Goal: Task Accomplishment & Management: Use online tool/utility

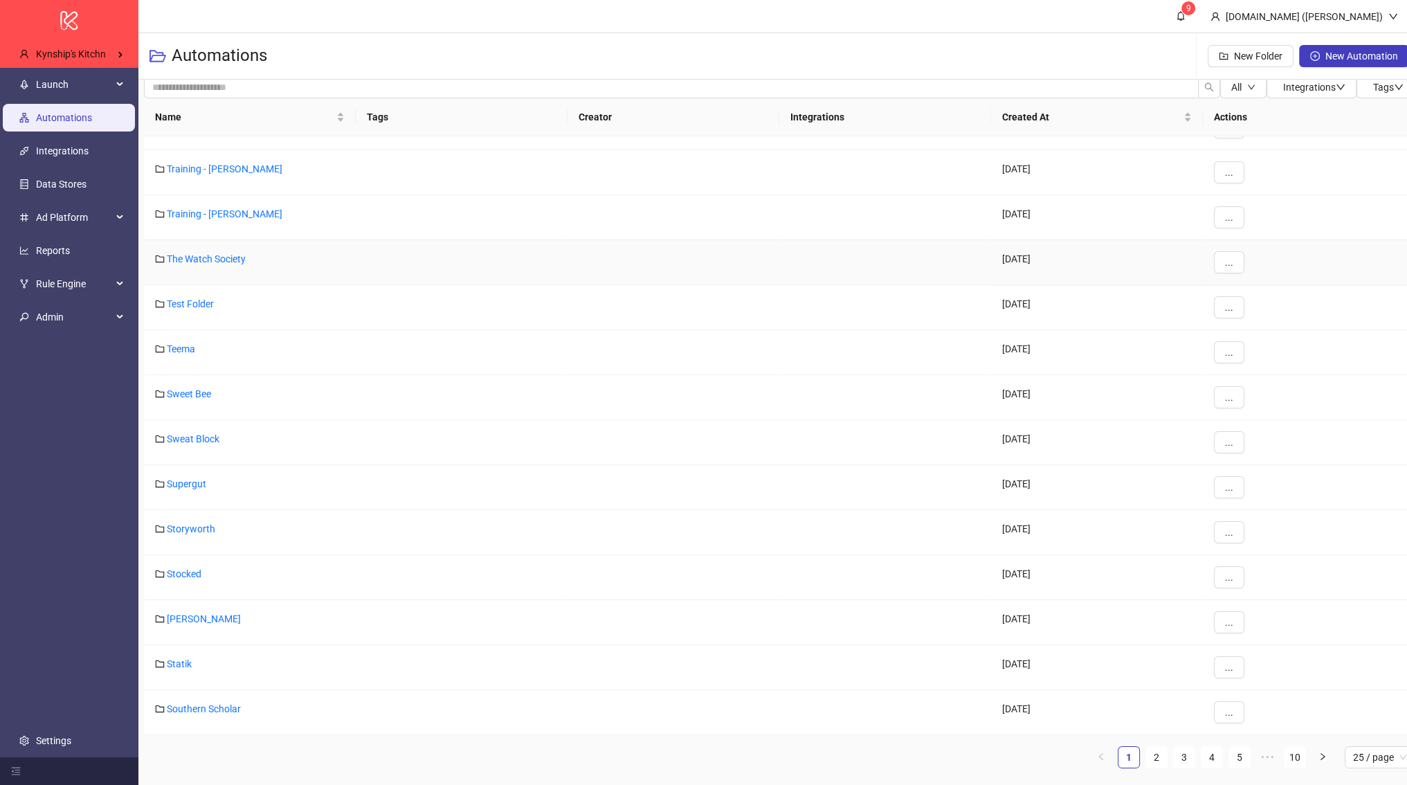
scroll to position [10, 0]
click at [201, 289] on div "Test Folder" at bounding box center [250, 307] width 212 height 45
click at [203, 293] on div "Test Folder" at bounding box center [250, 307] width 212 height 45
click at [203, 300] on link "Test Folder" at bounding box center [190, 303] width 47 height 11
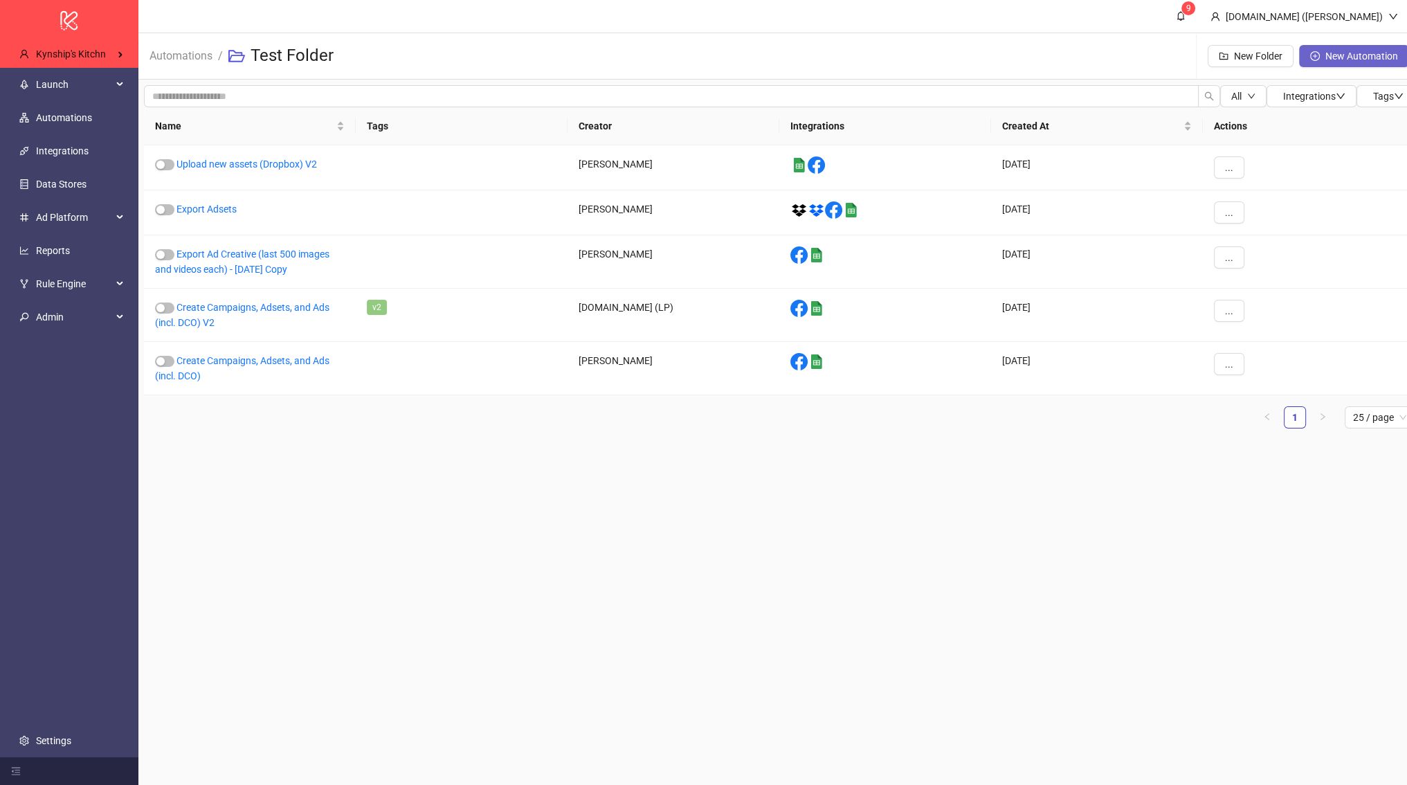
click at [1310, 62] on button "New Automation" at bounding box center [1354, 56] width 110 height 22
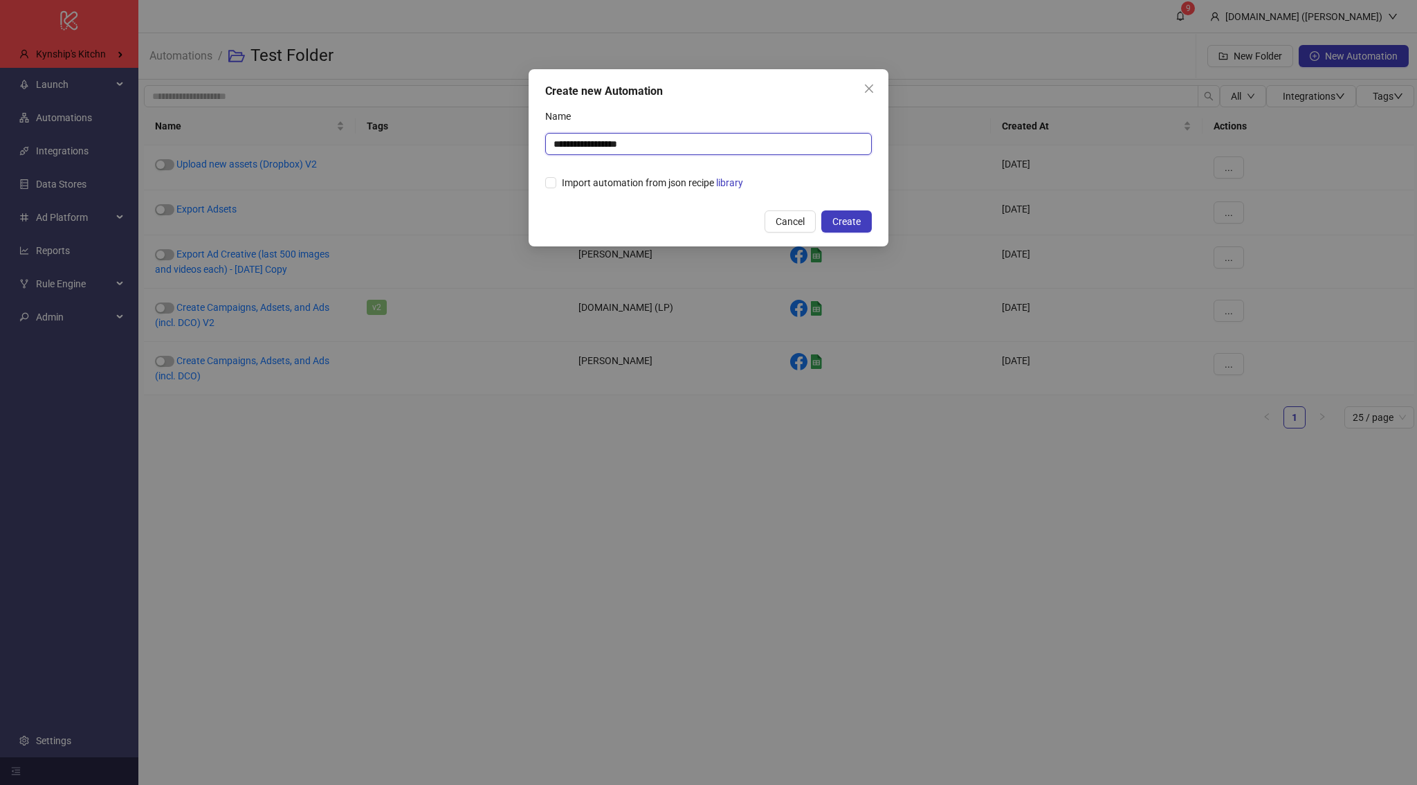
drag, startPoint x: 771, startPoint y: 145, endPoint x: 382, endPoint y: 125, distance: 390.1
click at [382, 125] on div "**********" at bounding box center [708, 392] width 1417 height 785
type input "*******"
click at [850, 217] on span "Create" at bounding box center [846, 221] width 28 height 11
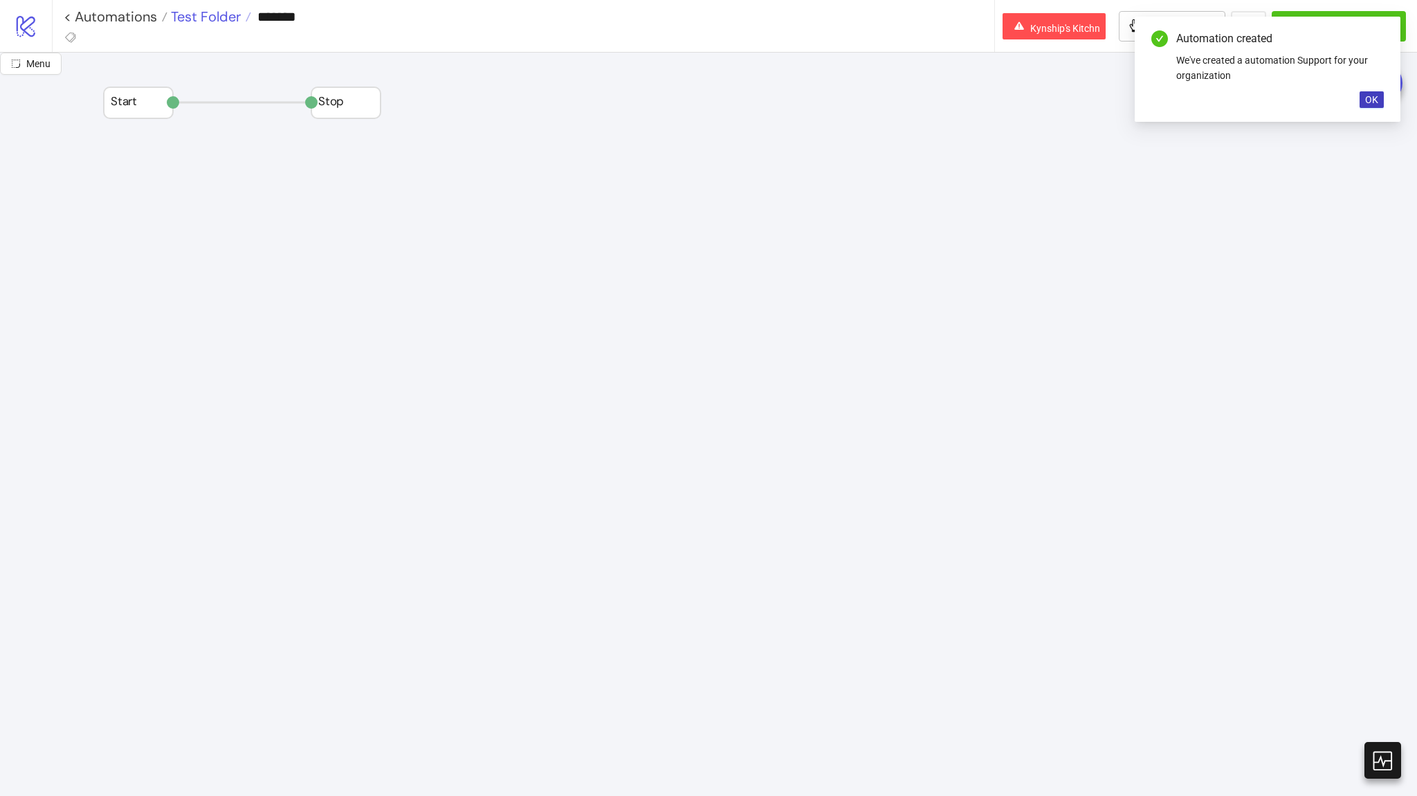
click at [187, 21] on span "Test Folder" at bounding box center [203, 17] width 73 height 18
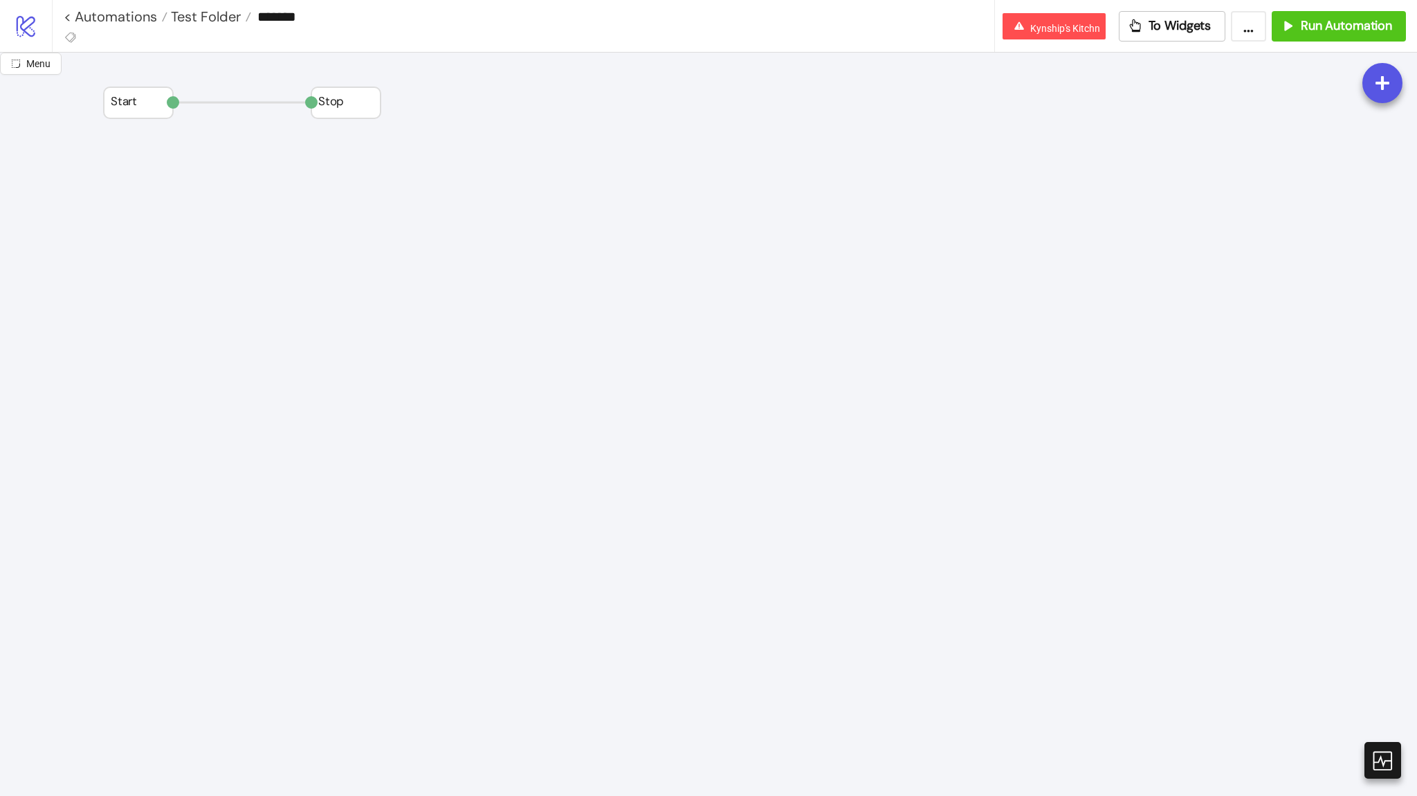
click at [583, 285] on div "Add Node" at bounding box center [622, 292] width 102 height 27
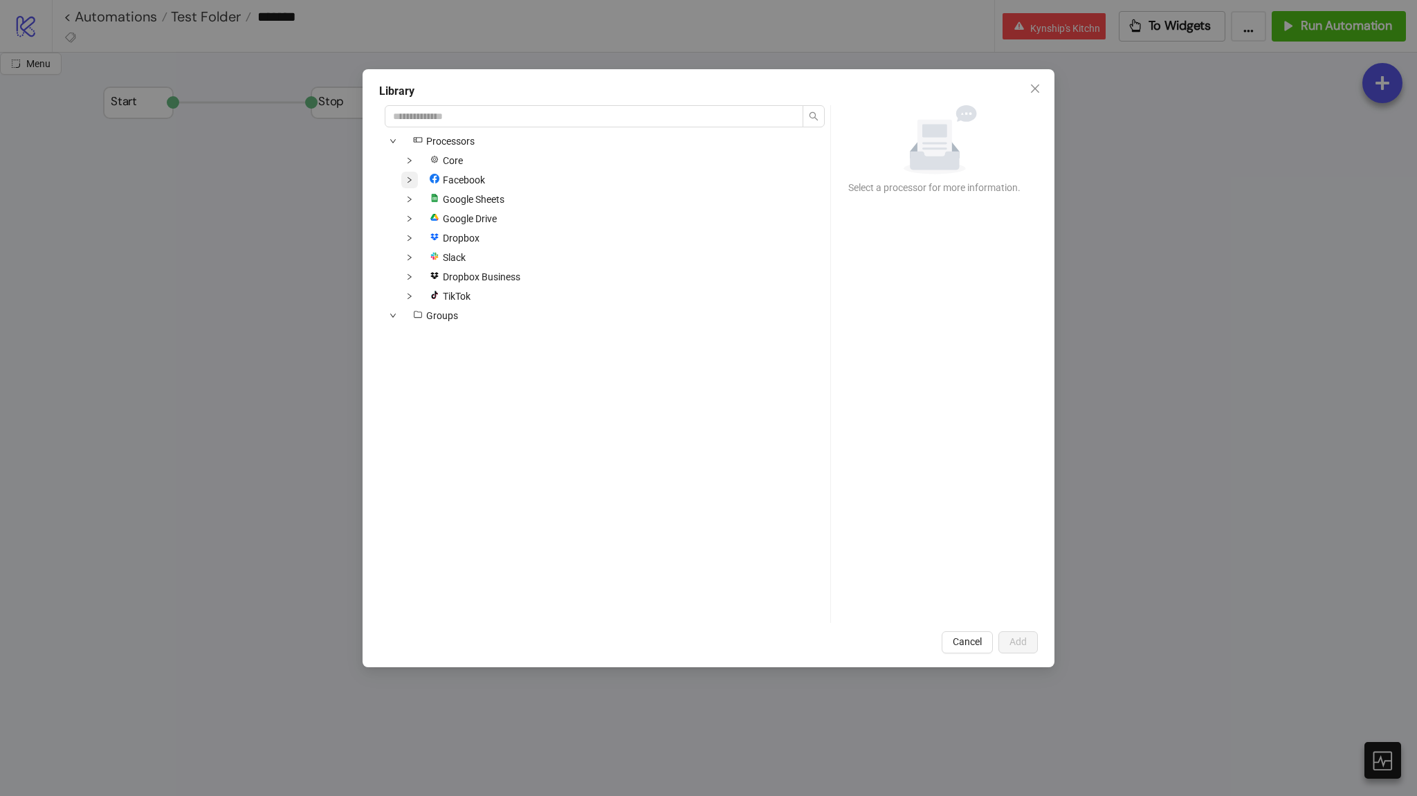
click at [406, 179] on icon "down" at bounding box center [409, 179] width 7 height 7
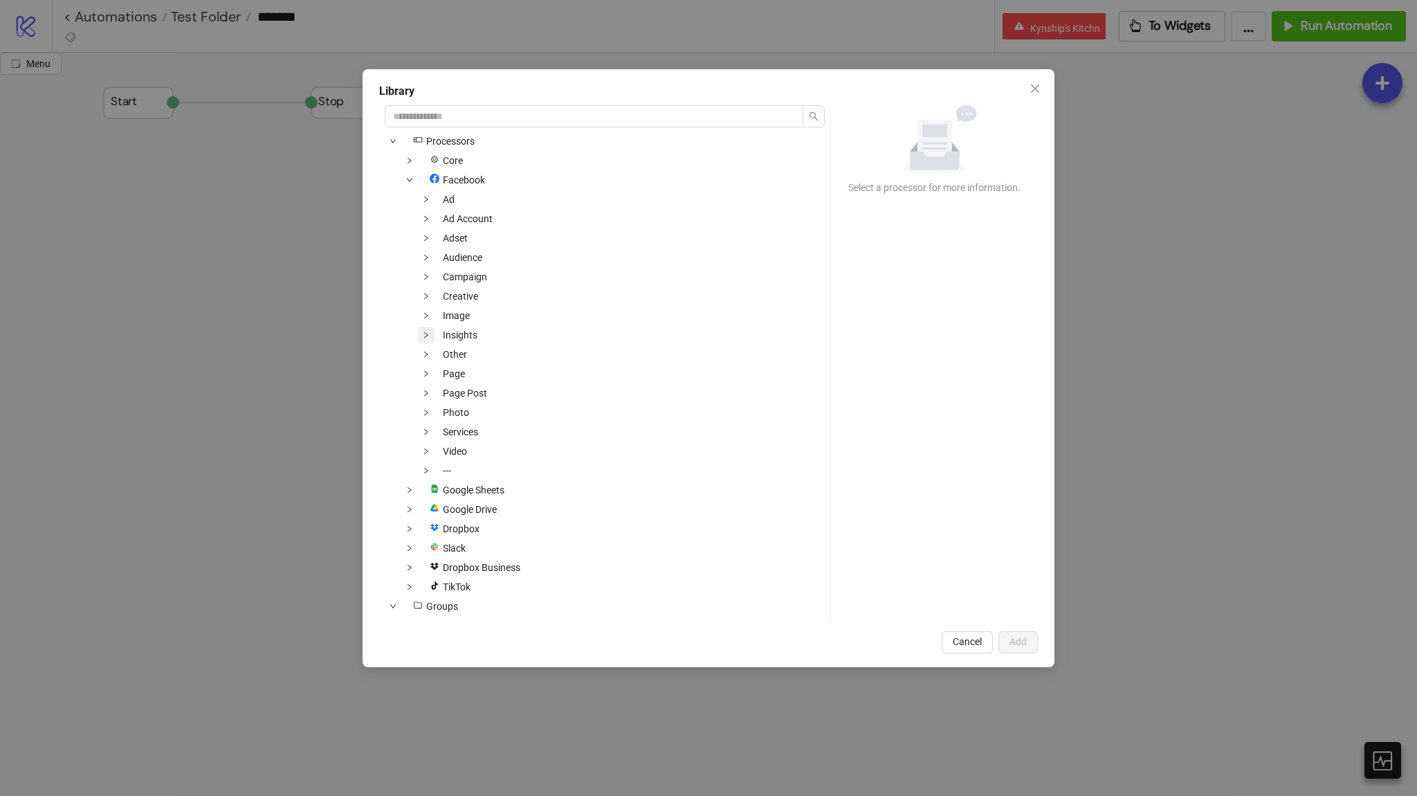
click at [430, 338] on span at bounding box center [426, 335] width 17 height 17
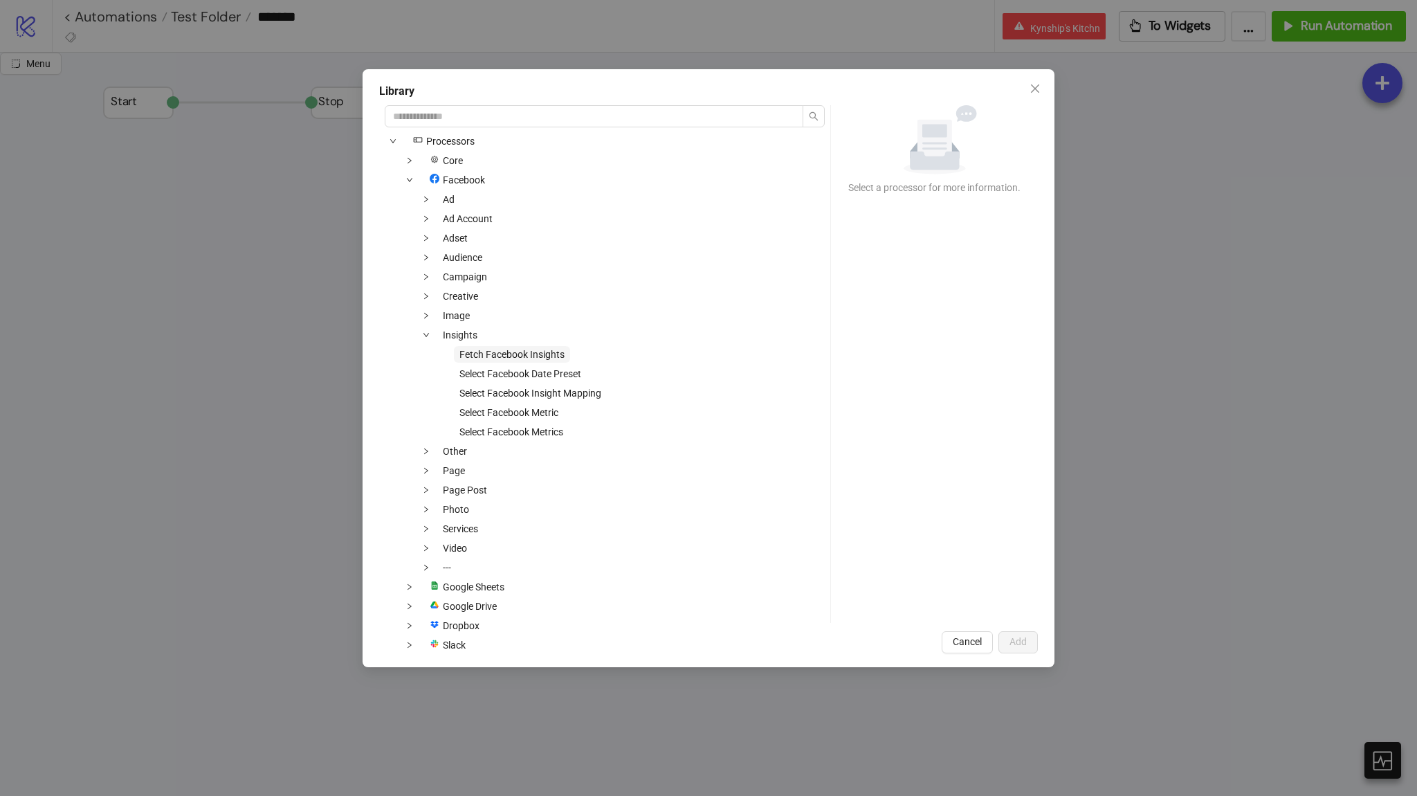
click at [477, 360] on span "Fetch Facebook Insights" at bounding box center [512, 354] width 116 height 17
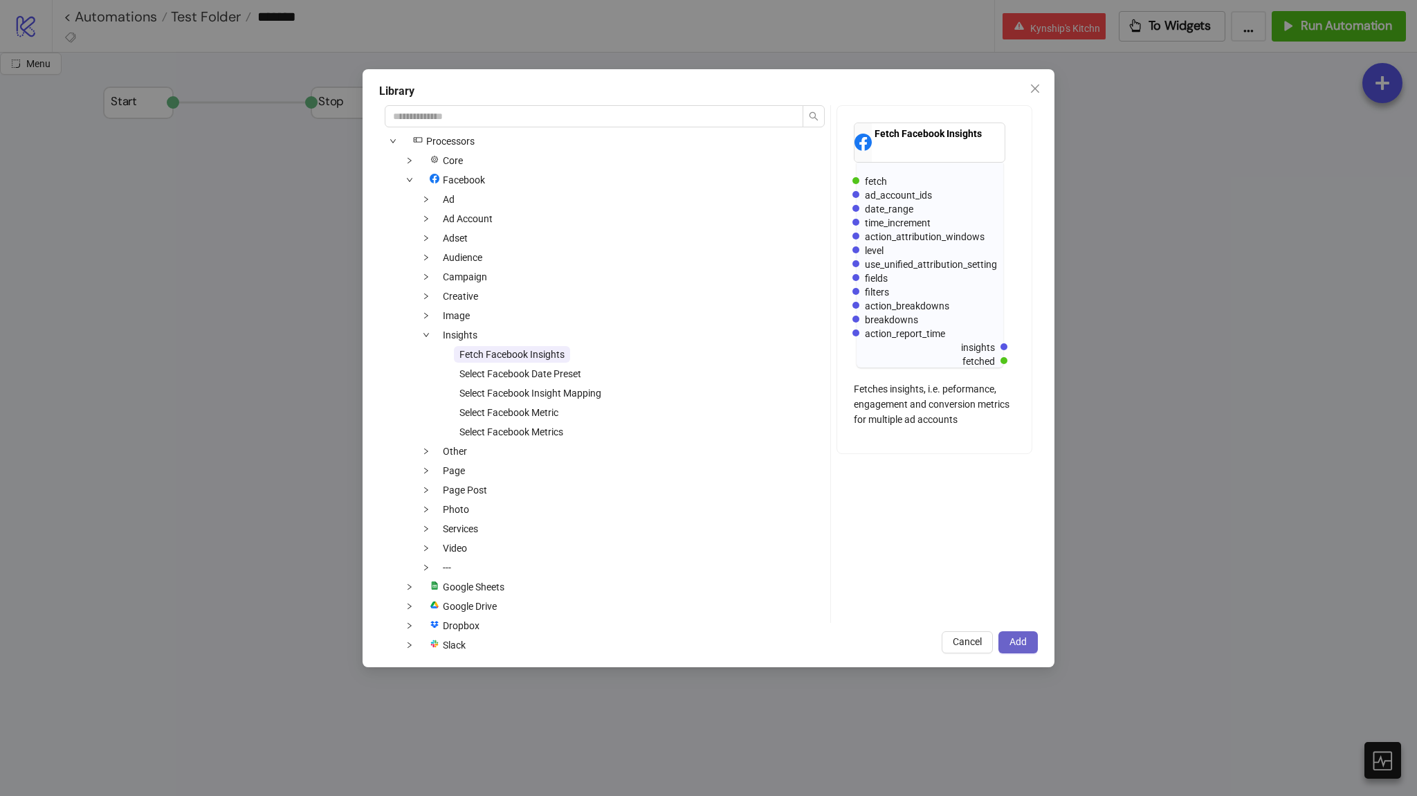
click at [1023, 644] on span "Add" at bounding box center [1017, 641] width 17 height 11
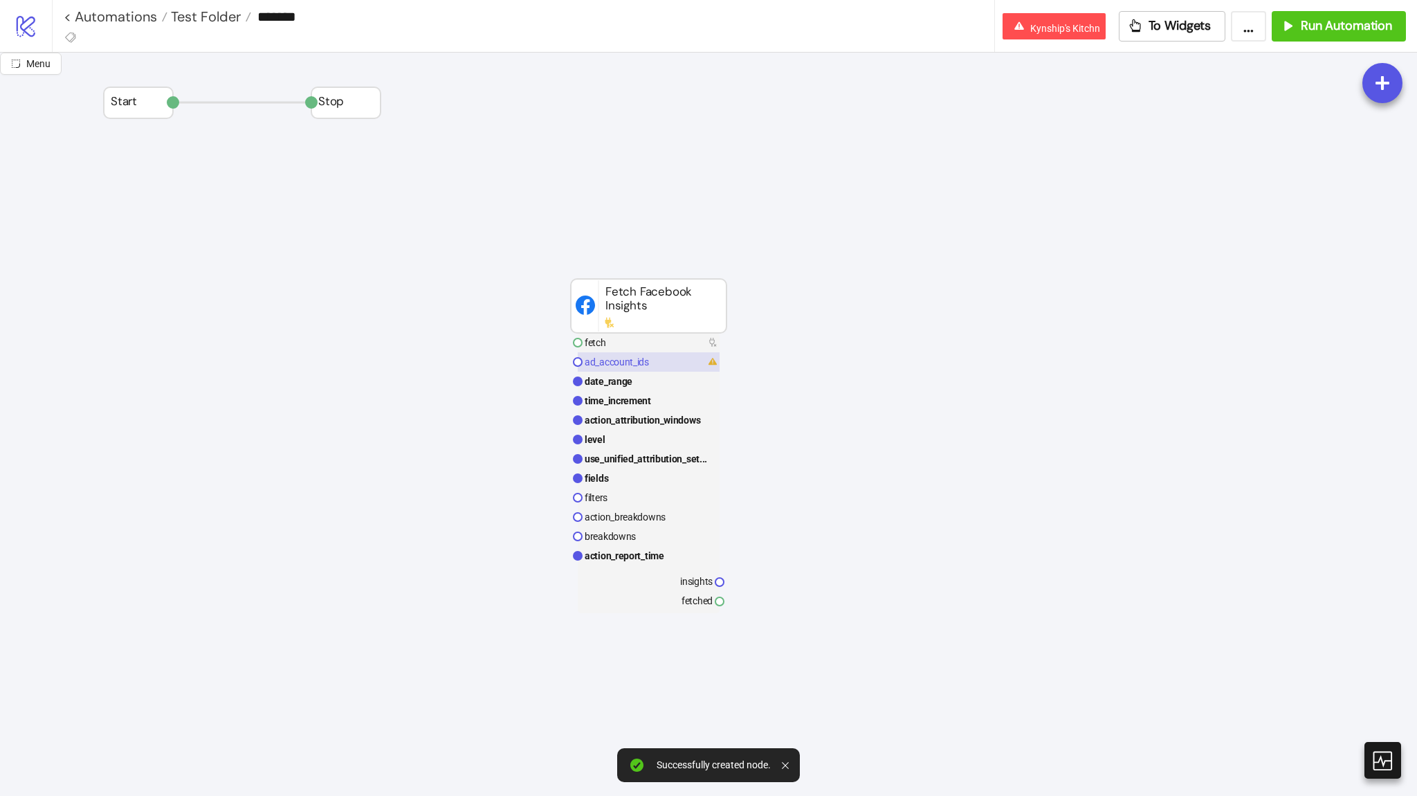
click at [633, 364] on text "ad_account_ids" at bounding box center [617, 361] width 64 height 11
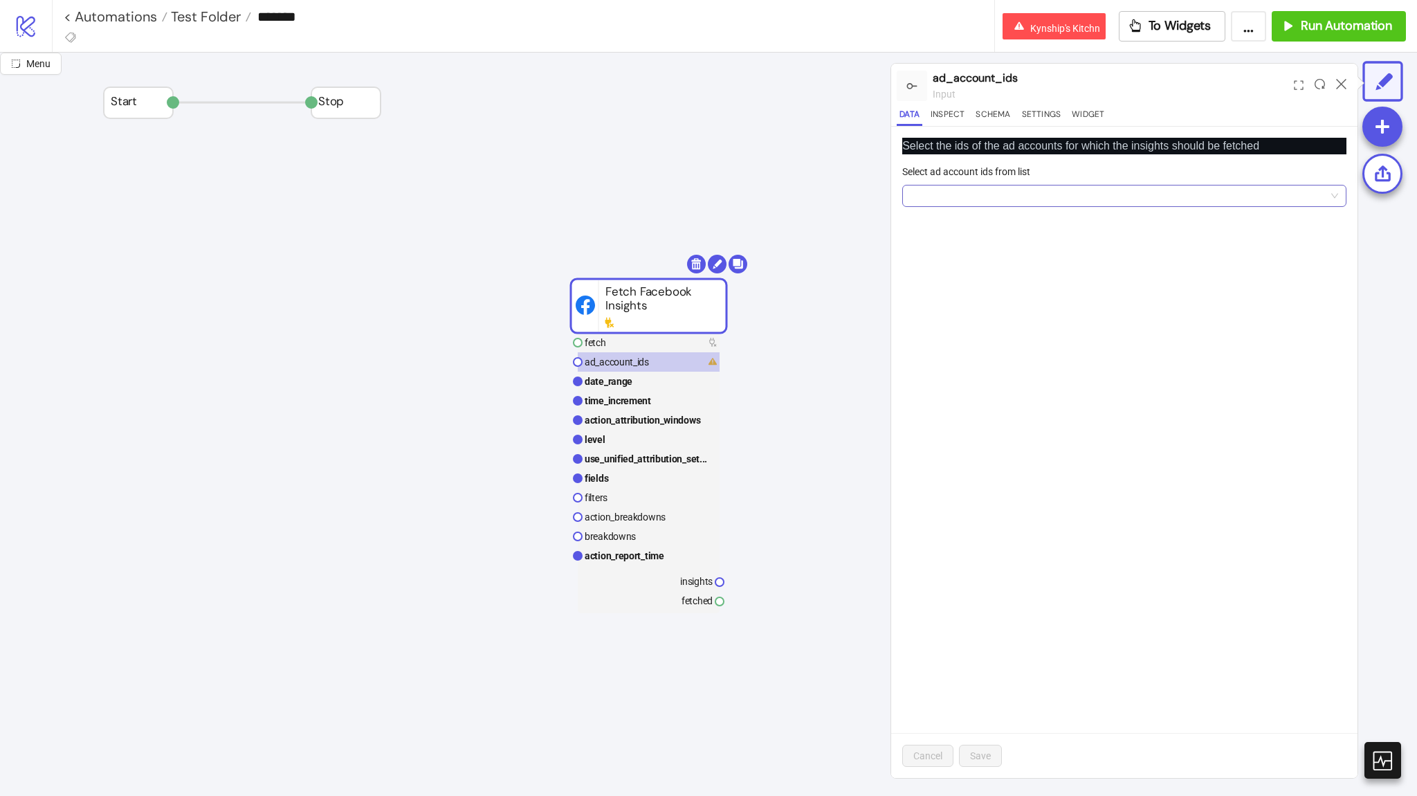
click at [940, 189] on div at bounding box center [1117, 195] width 424 height 19
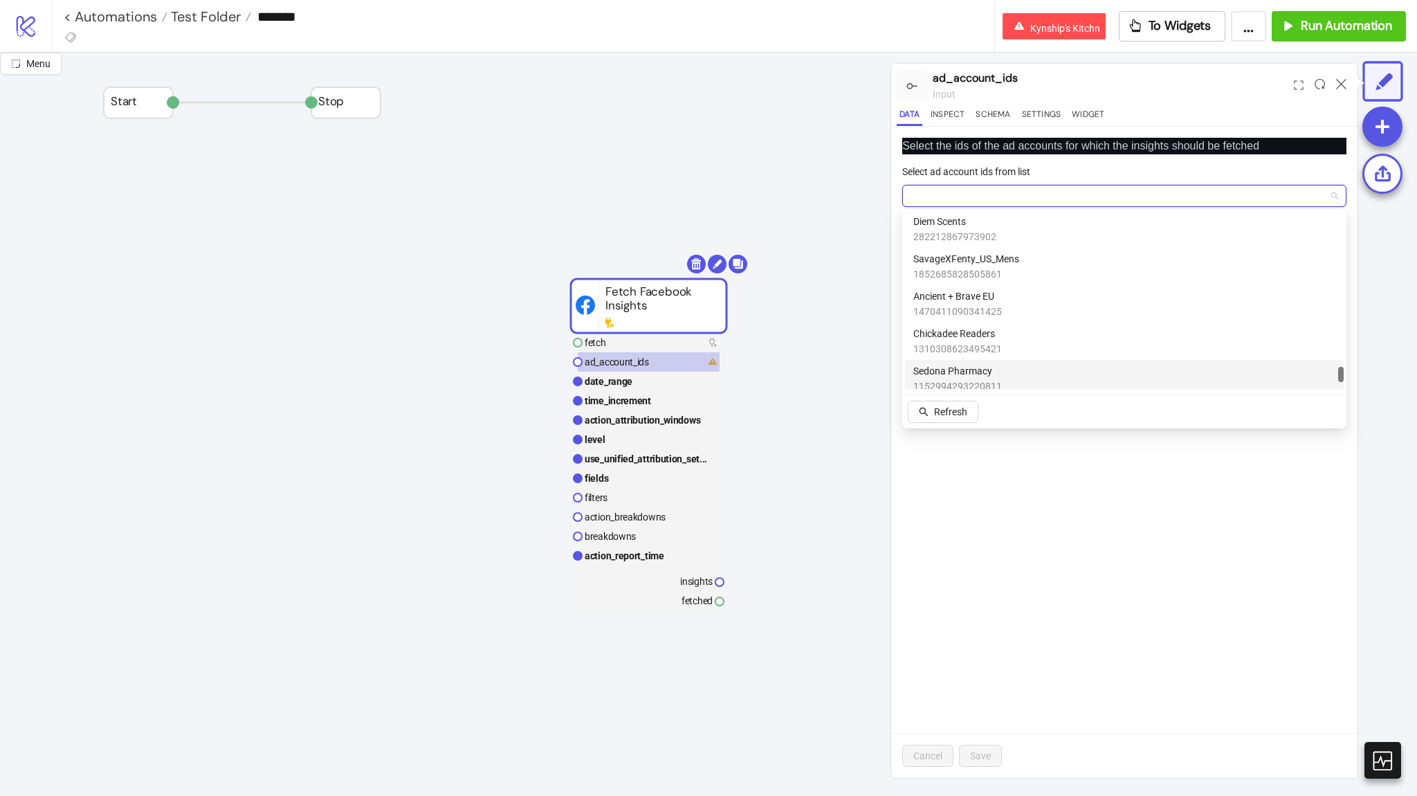
scroll to position [1878, 0]
click at [967, 372] on span "1795737401827584" at bounding box center [1042, 377] width 258 height 15
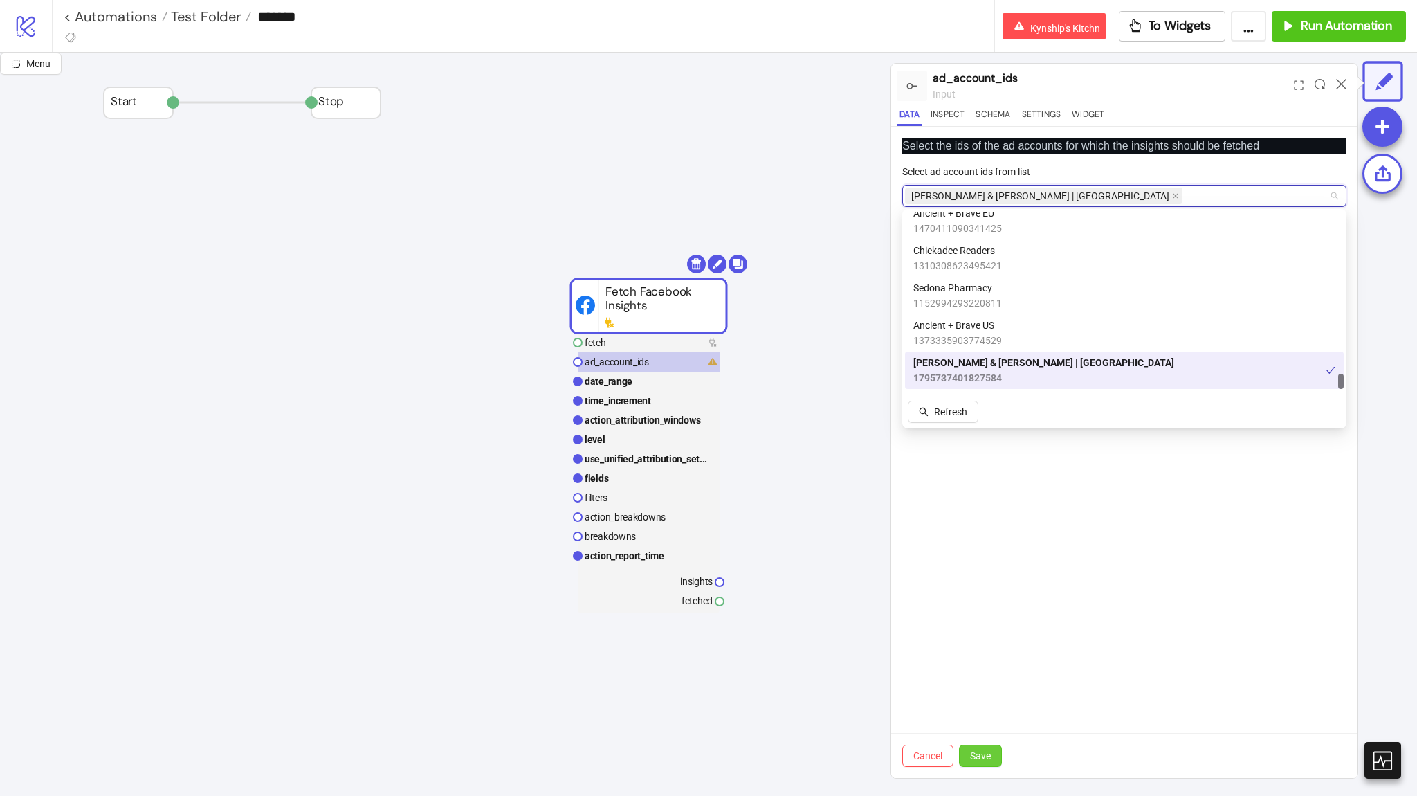
click at [973, 745] on button "Save" at bounding box center [980, 755] width 43 height 22
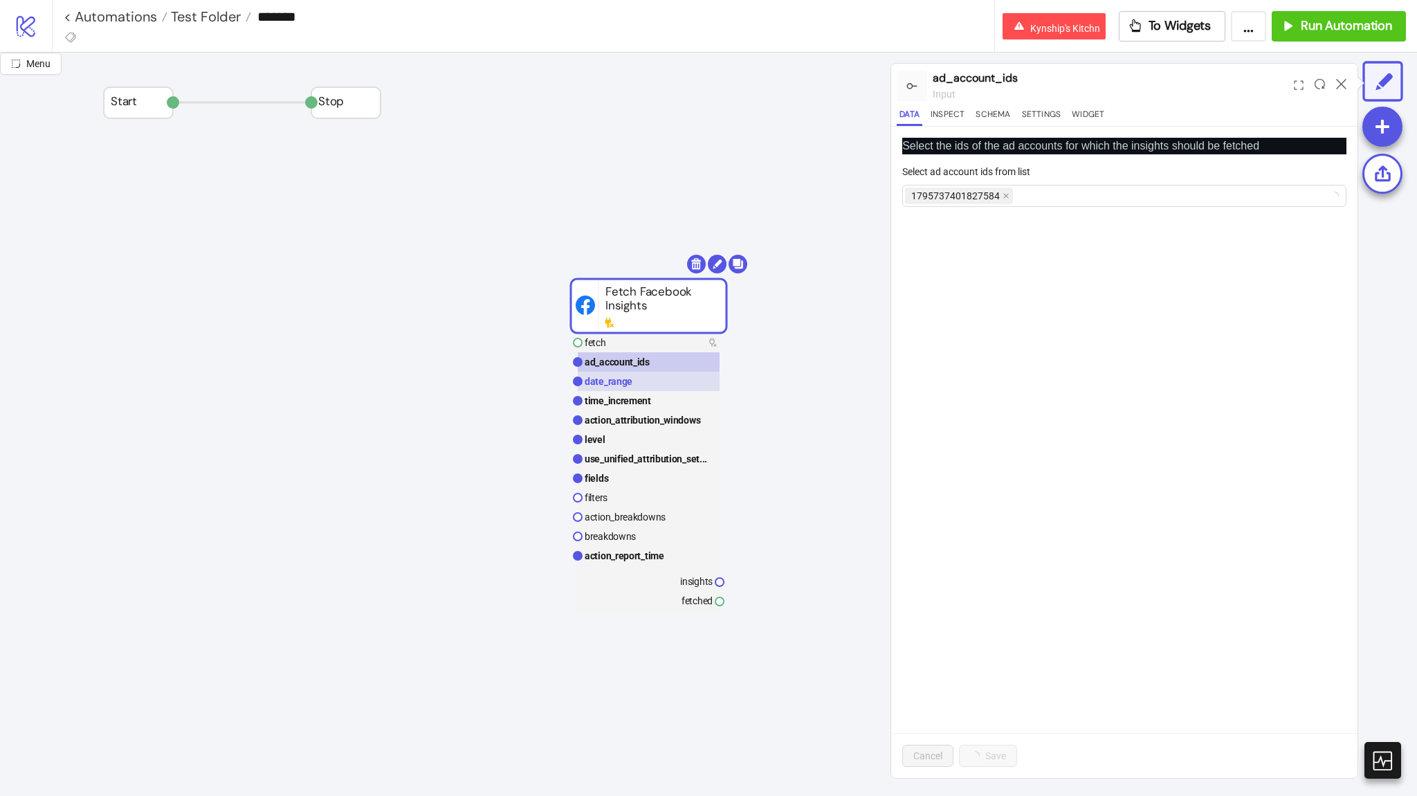
click at [661, 381] on rect at bounding box center [649, 381] width 142 height 19
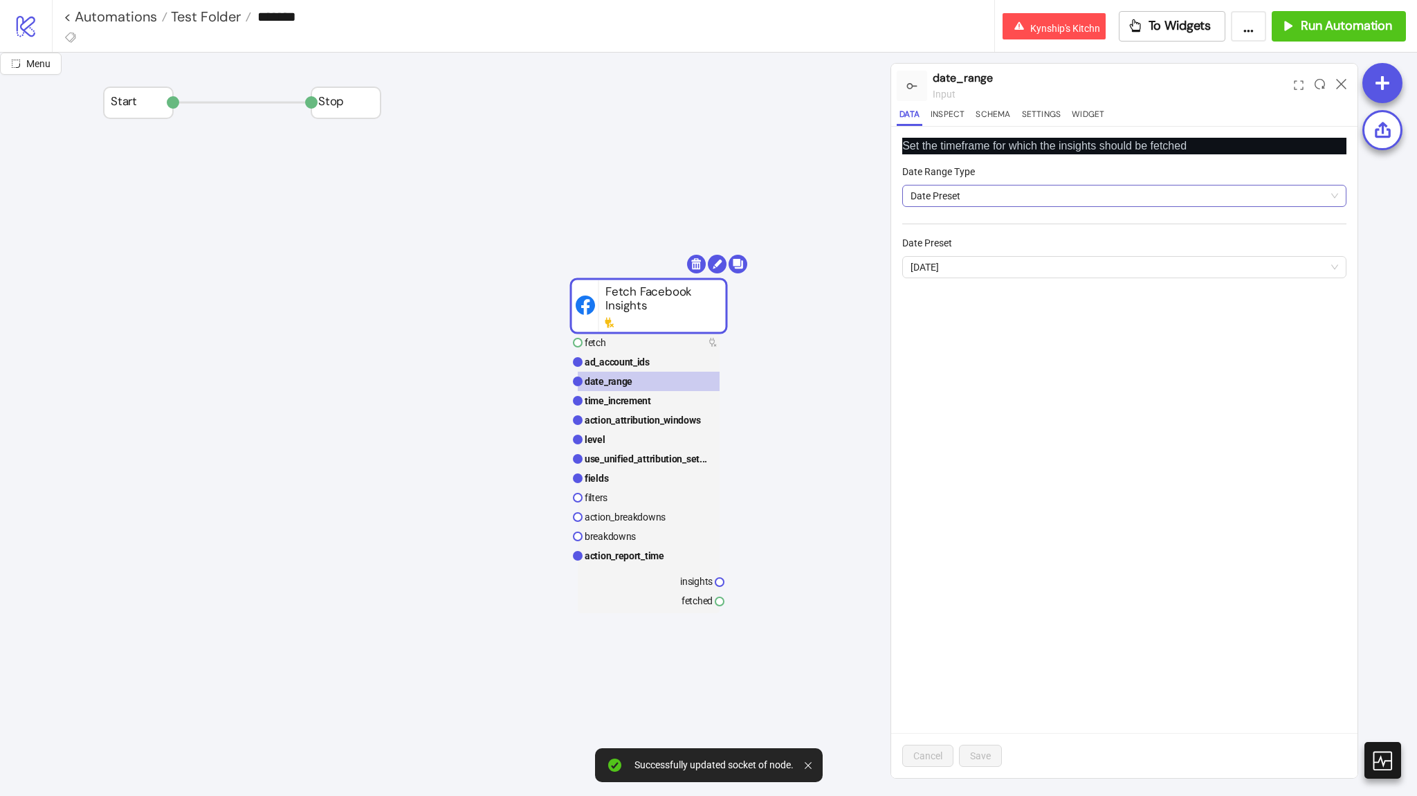
click at [946, 205] on div "Date Preset" at bounding box center [1124, 196] width 444 height 22
click at [941, 198] on span "Date Preset" at bounding box center [1124, 195] width 428 height 21
click at [953, 258] on span "[DATE]" at bounding box center [1124, 267] width 428 height 21
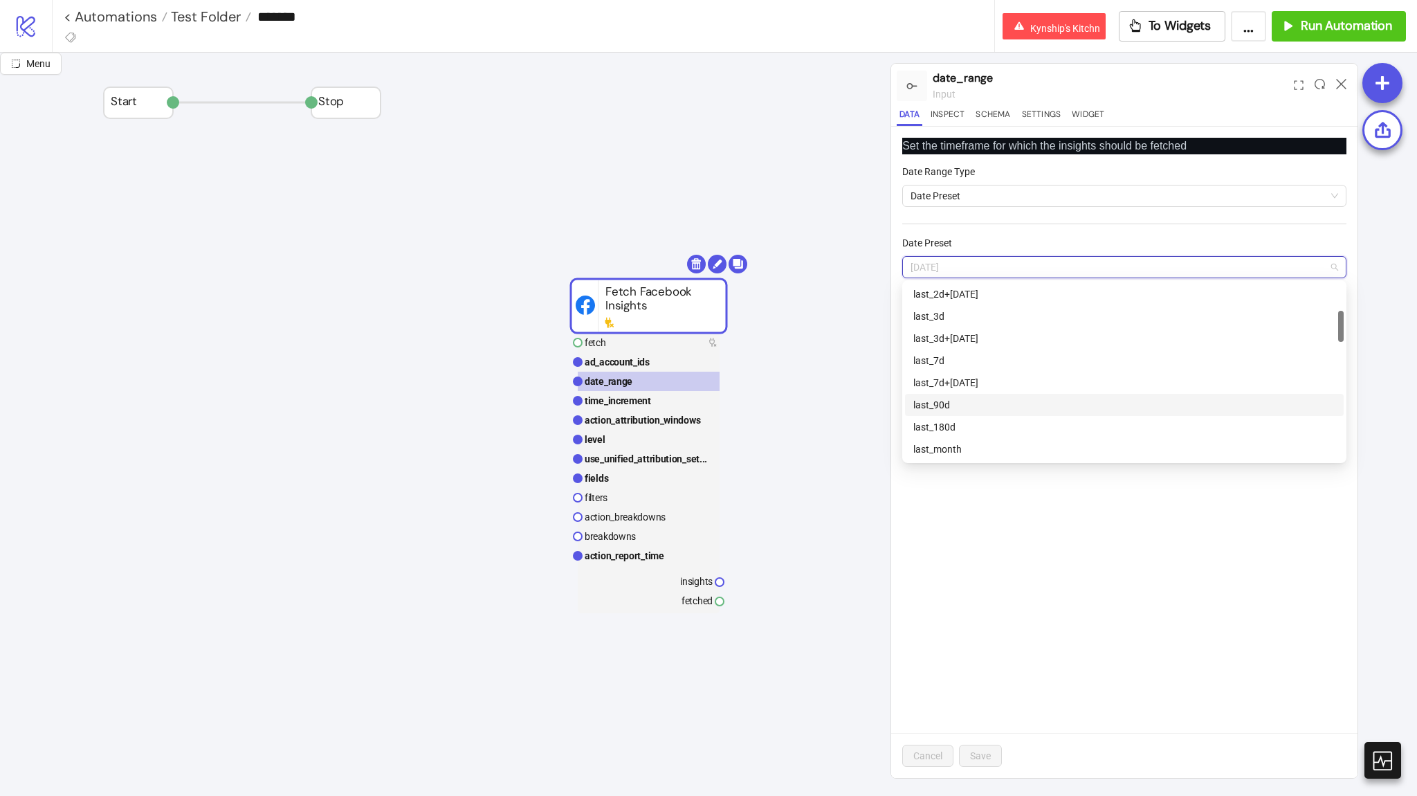
scroll to position [72, 0]
click at [951, 312] on div "last_30d" at bounding box center [1124, 310] width 422 height 15
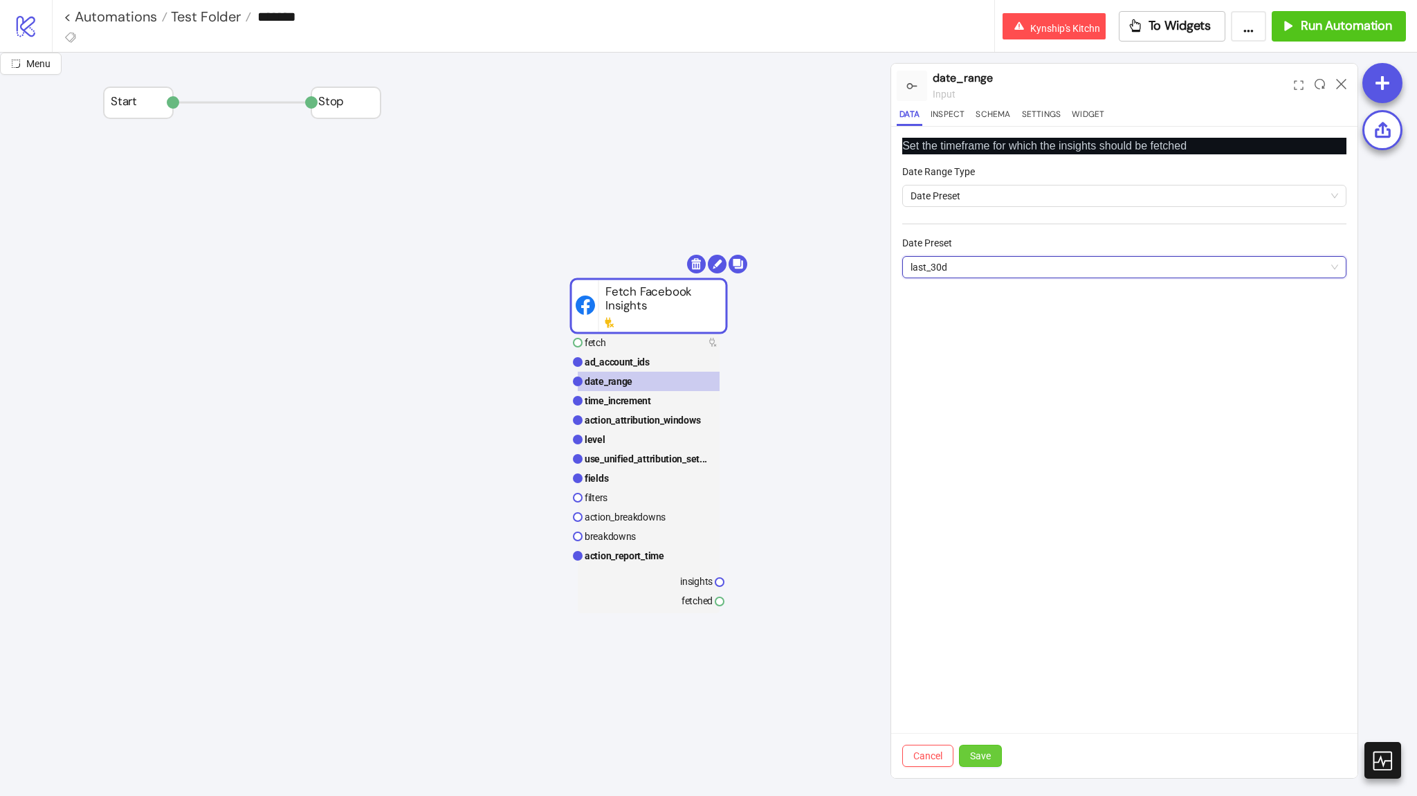
click at [982, 751] on span "Save" at bounding box center [980, 755] width 21 height 11
click at [650, 399] on rect at bounding box center [649, 400] width 142 height 19
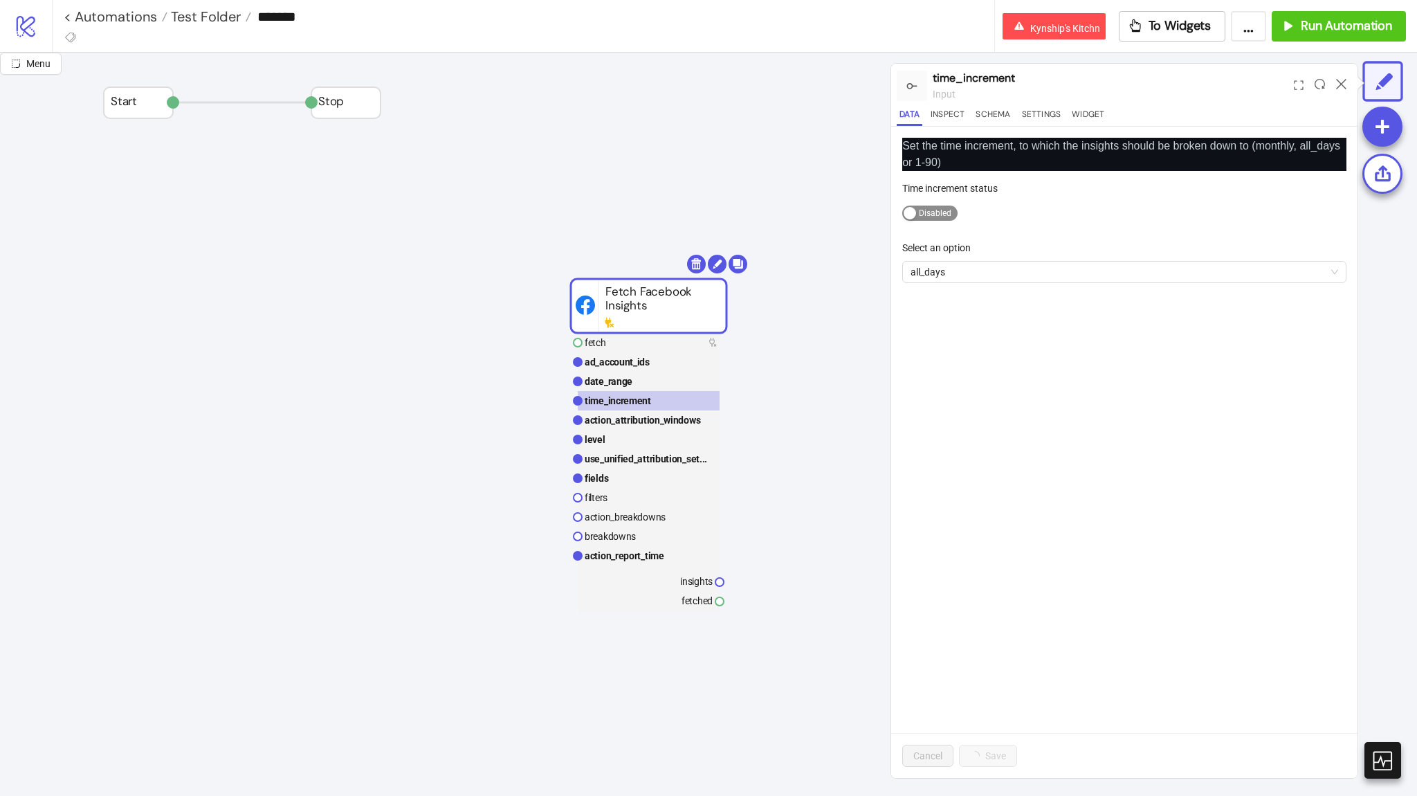
click at [933, 206] on span "Enabled Disabled" at bounding box center [929, 212] width 55 height 15
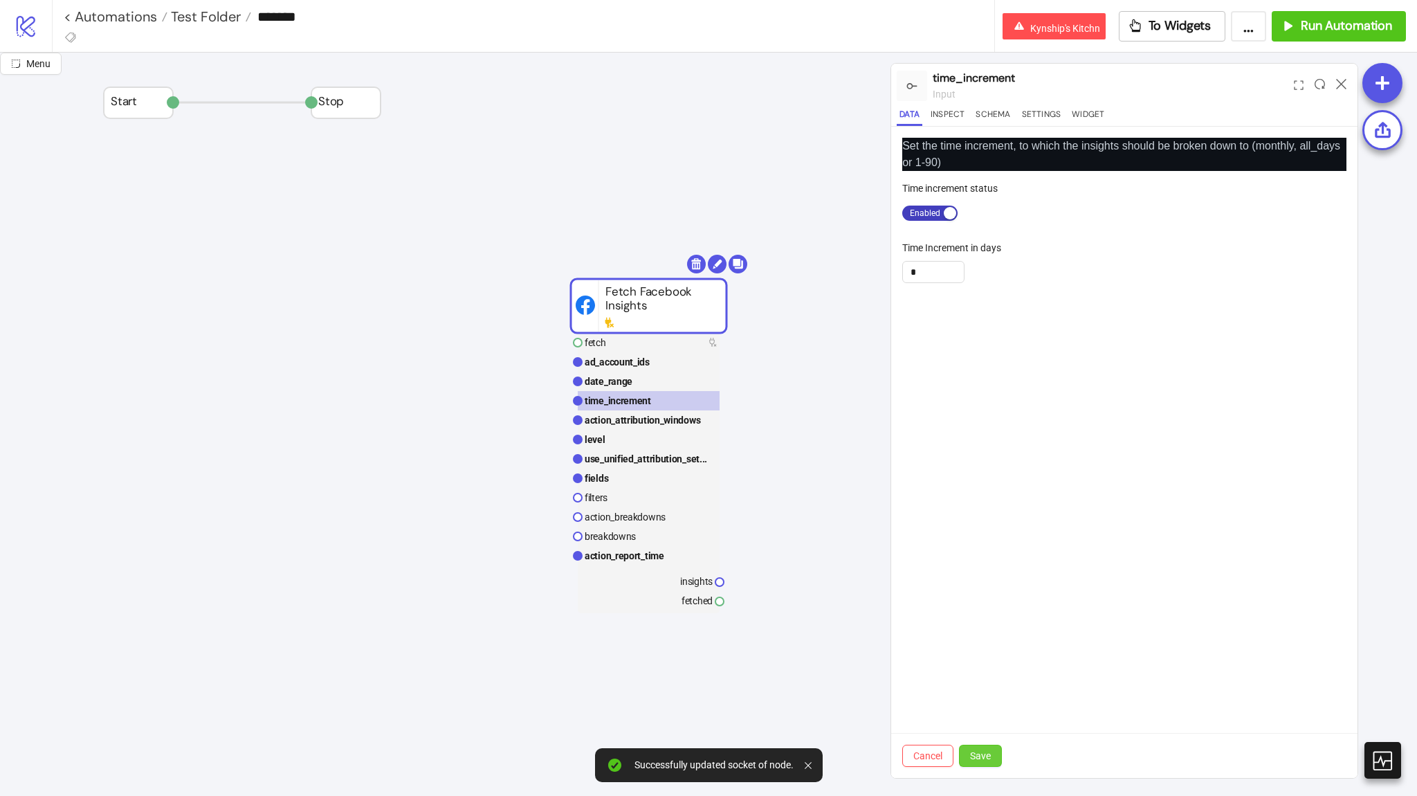
click at [987, 750] on span "Save" at bounding box center [980, 755] width 21 height 11
click at [654, 428] on rect at bounding box center [649, 419] width 142 height 19
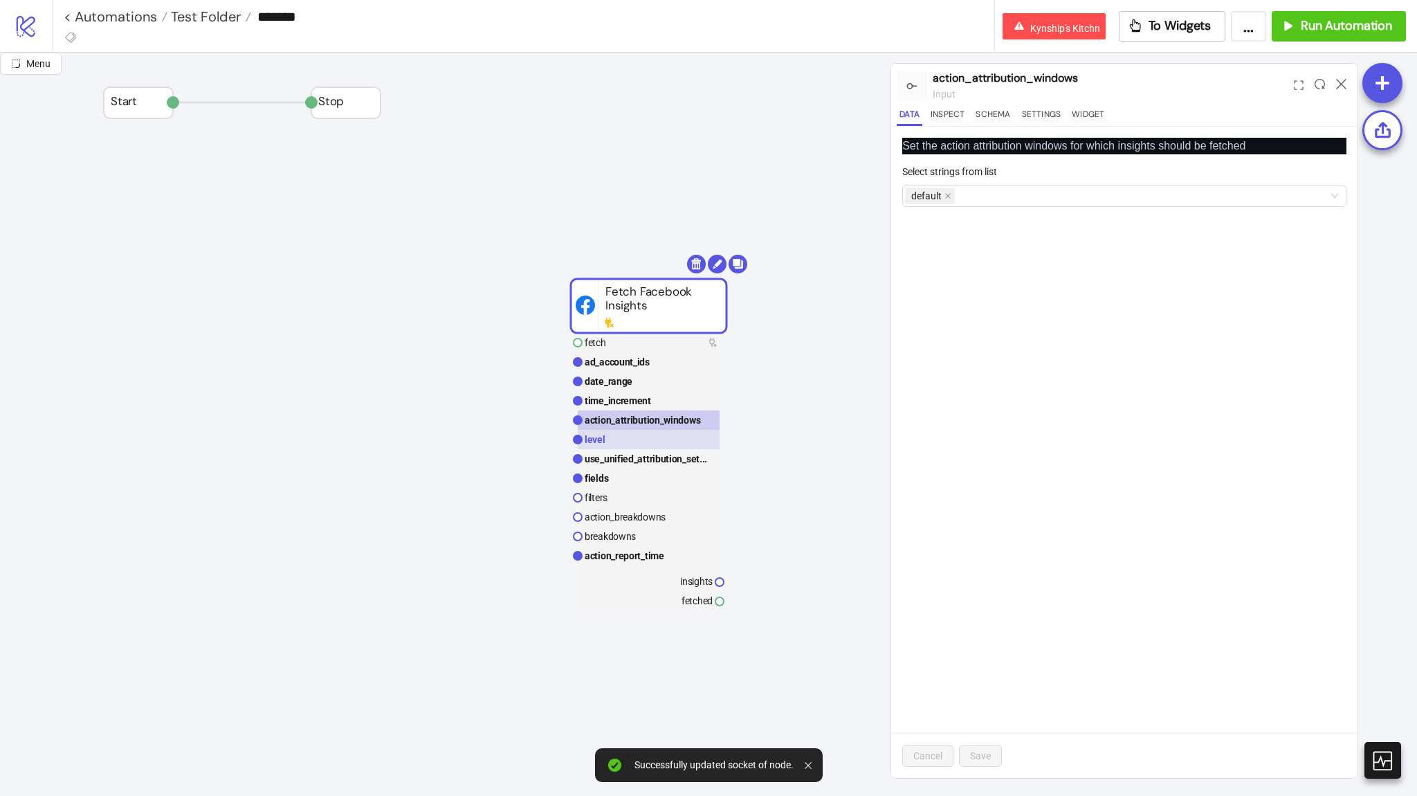
click at [661, 446] on rect at bounding box center [649, 439] width 142 height 19
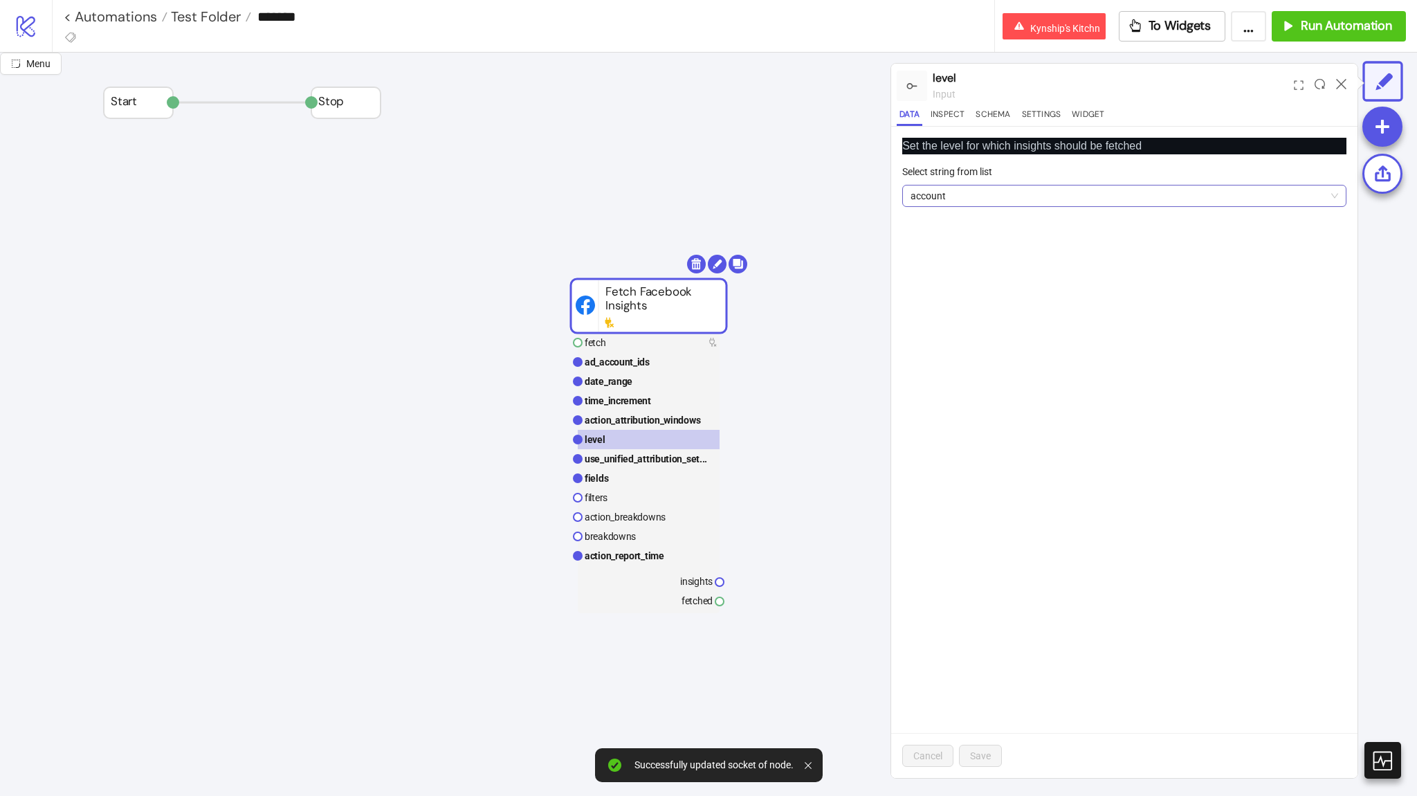
click at [975, 202] on span "account" at bounding box center [1124, 195] width 428 height 21
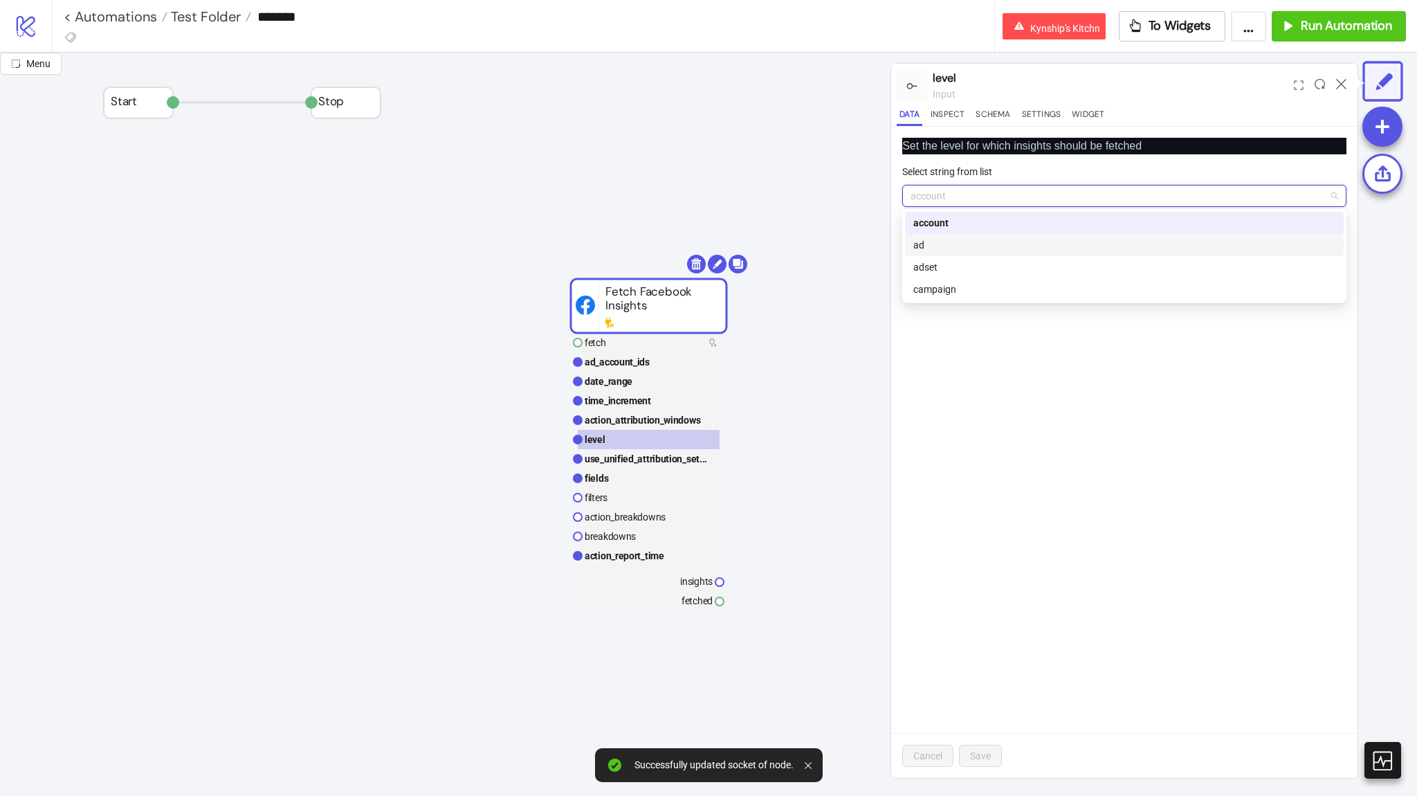
click at [979, 248] on div "ad" at bounding box center [1124, 244] width 422 height 15
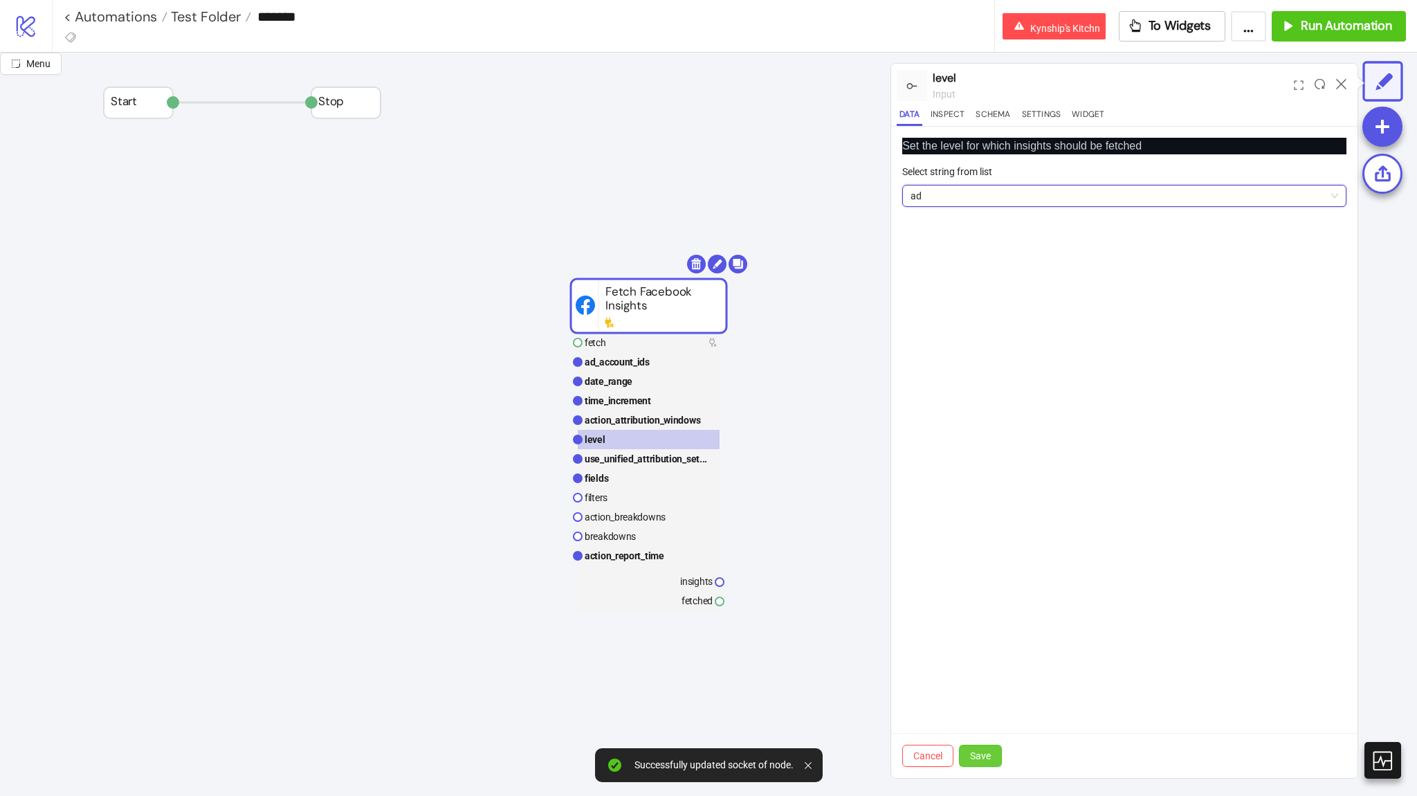
click at [970, 745] on button "Save" at bounding box center [980, 755] width 43 height 22
click at [622, 485] on rect at bounding box center [649, 477] width 142 height 19
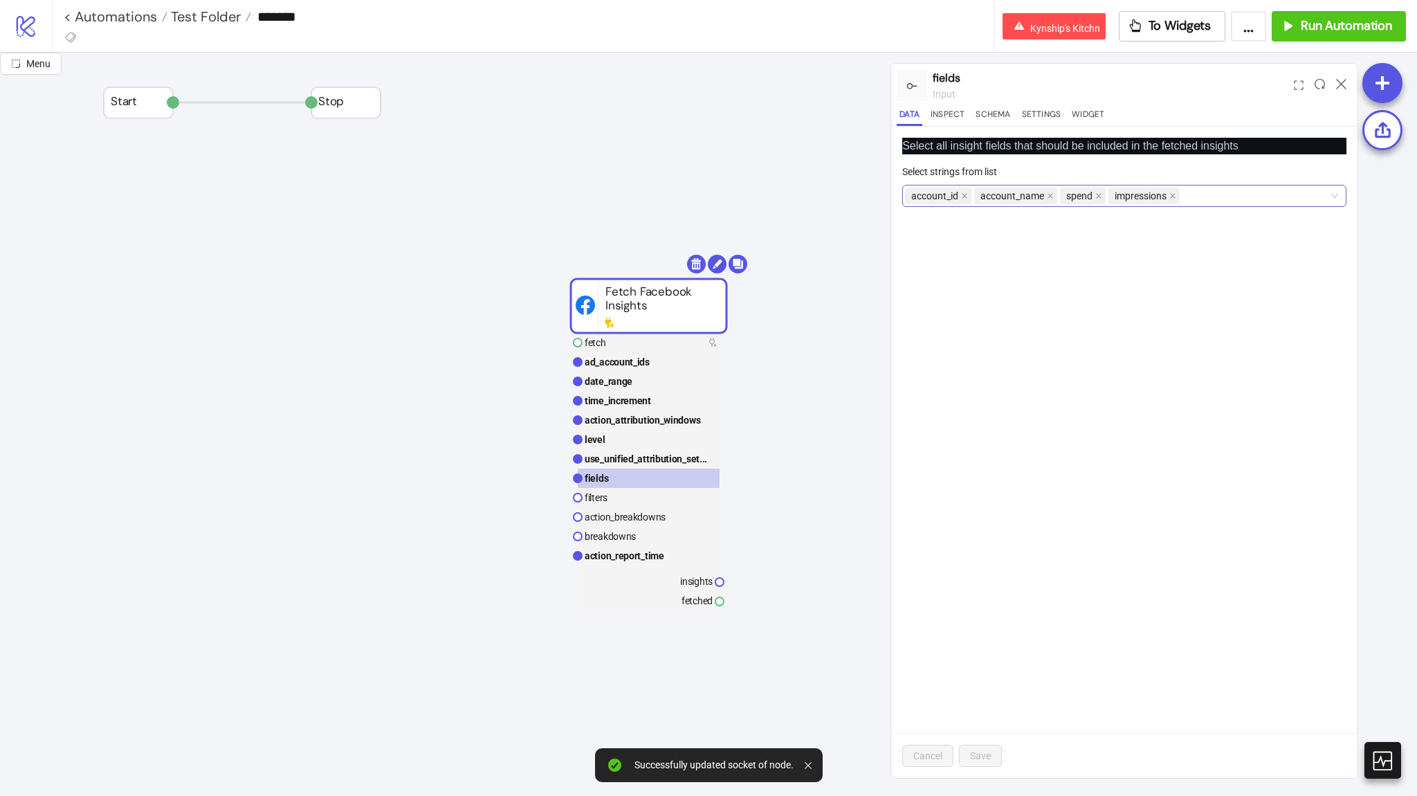
click at [1216, 200] on div "account_id account_name spend impressions" at bounding box center [1117, 195] width 424 height 19
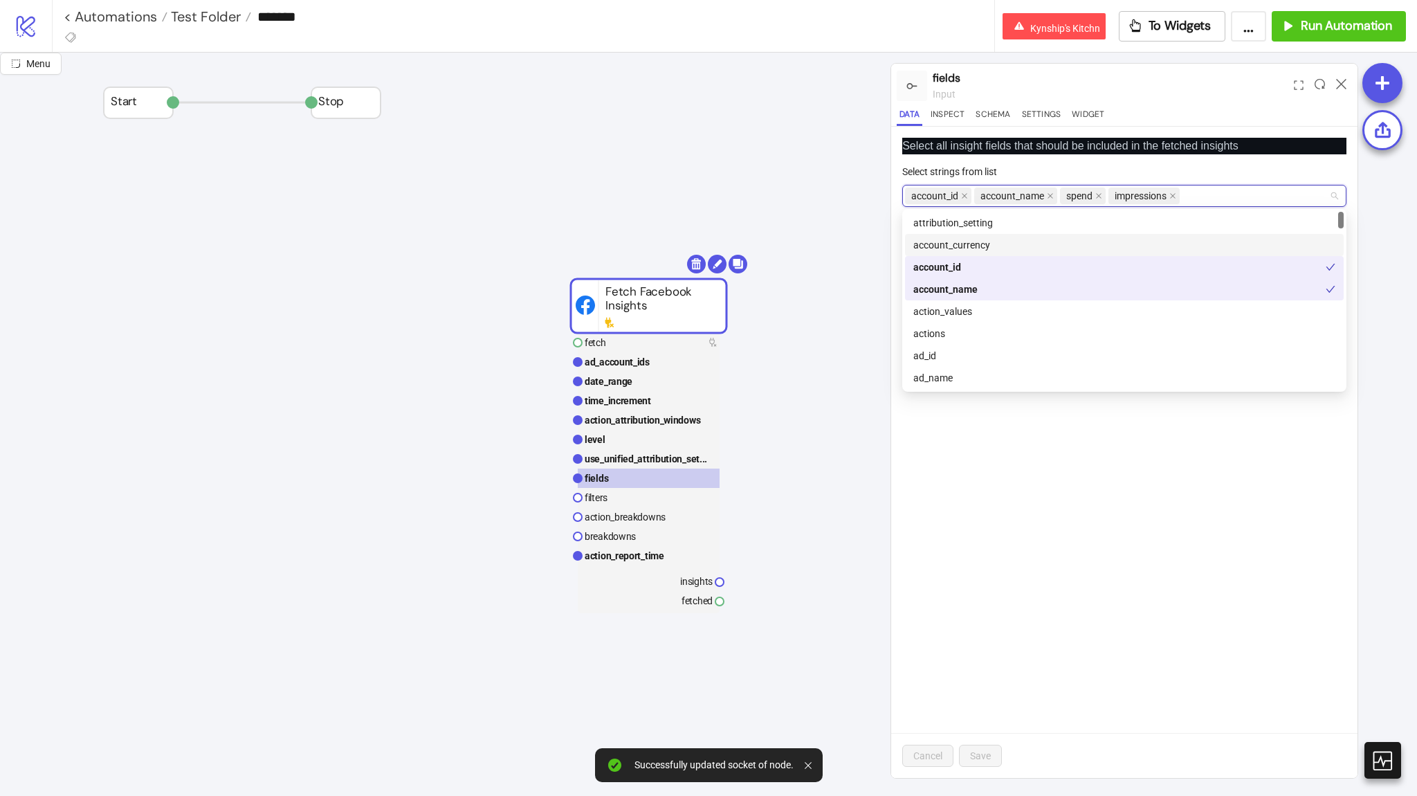
click at [1036, 228] on div "attribution_setting" at bounding box center [1124, 222] width 422 height 15
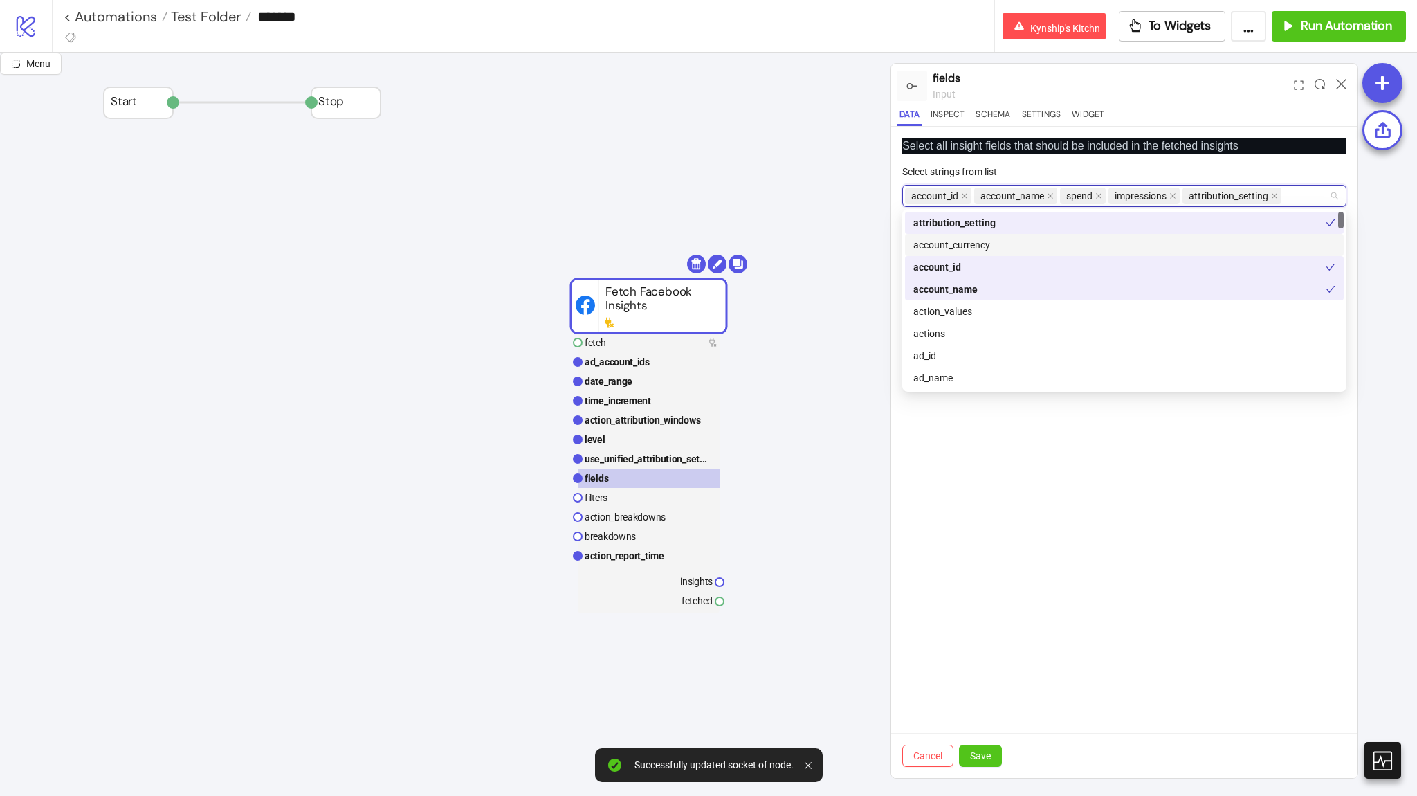
click at [1038, 235] on div "account_currency" at bounding box center [1124, 245] width 439 height 22
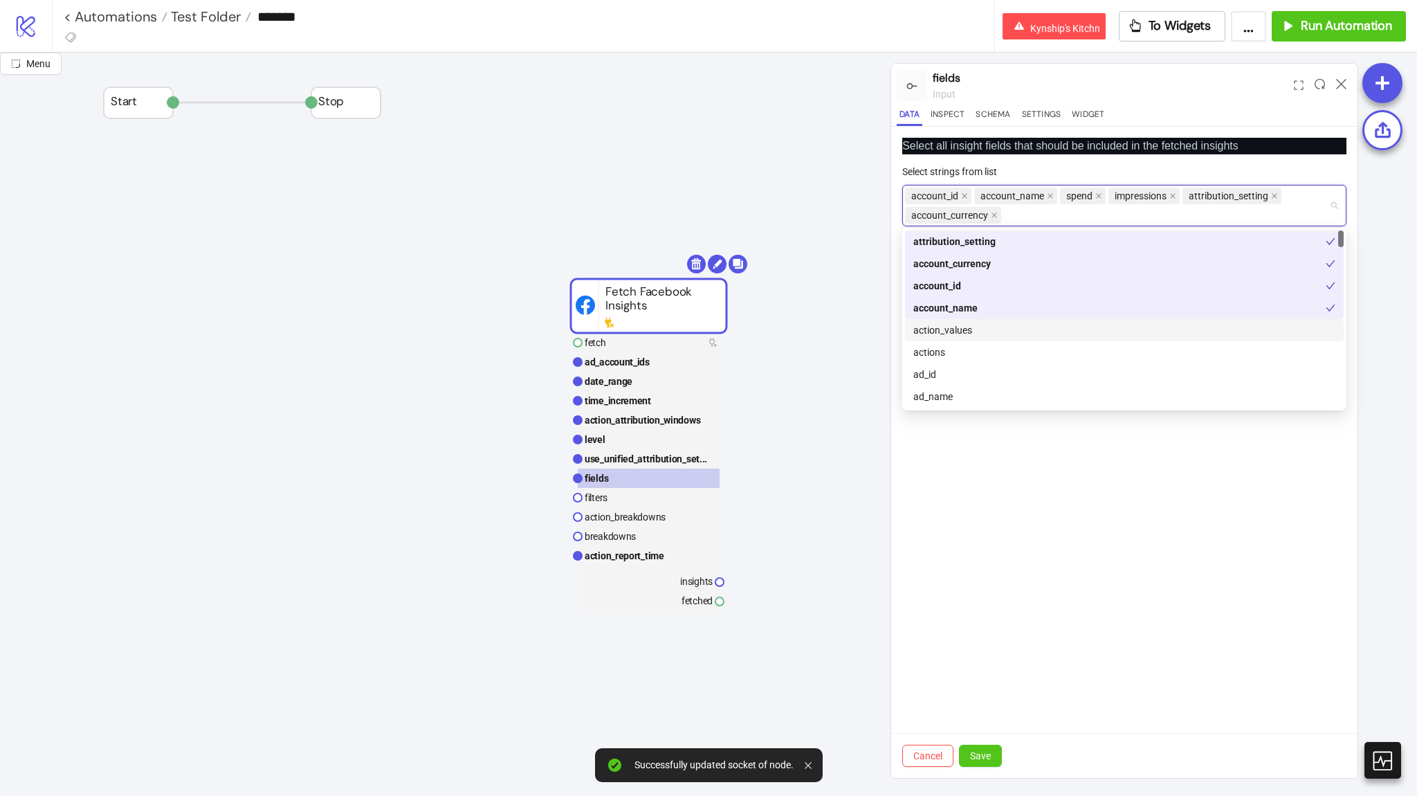
click at [1040, 333] on div "action_values" at bounding box center [1124, 329] width 422 height 15
click at [1031, 360] on div "actions" at bounding box center [1124, 352] width 439 height 22
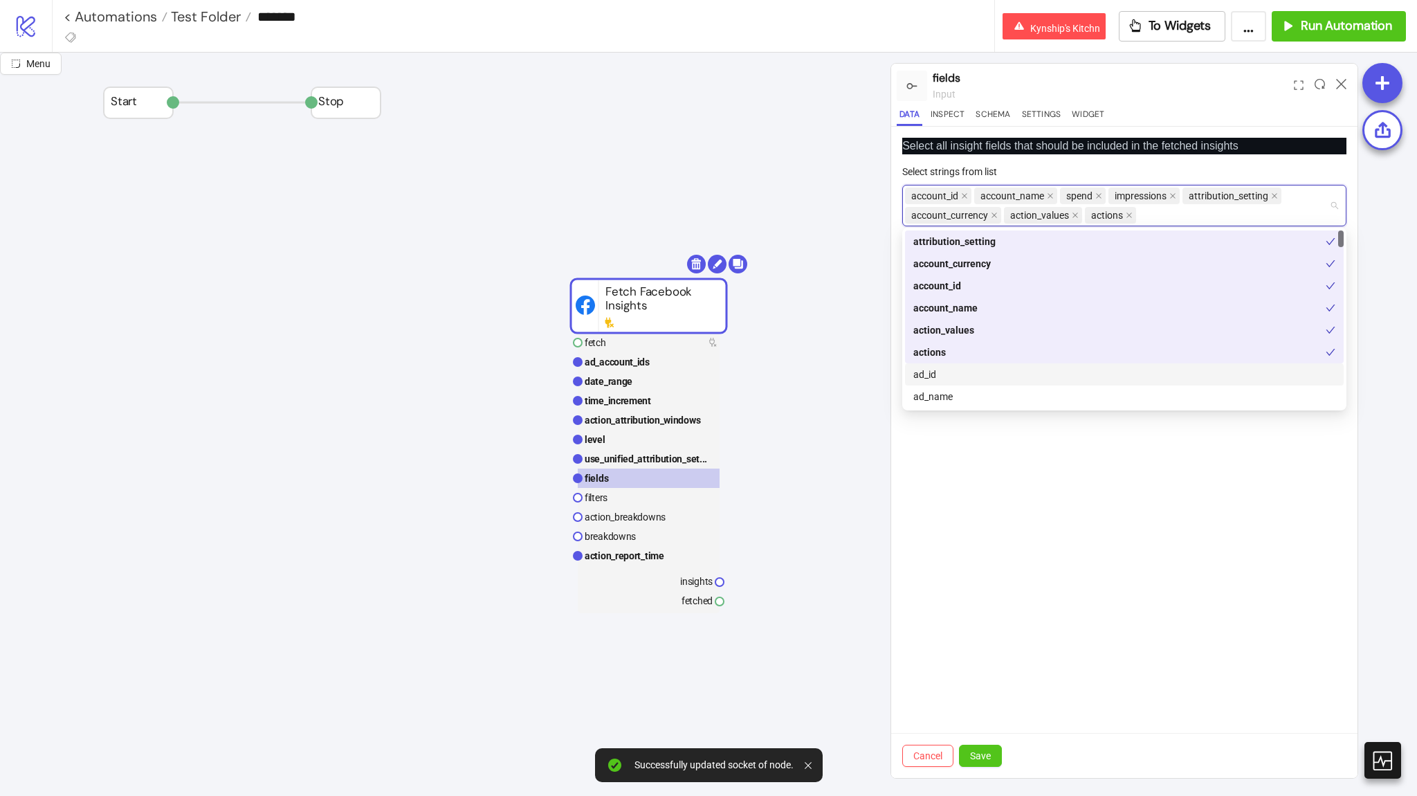
click at [1027, 380] on div "ad_id" at bounding box center [1124, 374] width 422 height 15
click at [1029, 404] on div "ad_name" at bounding box center [1124, 396] width 439 height 22
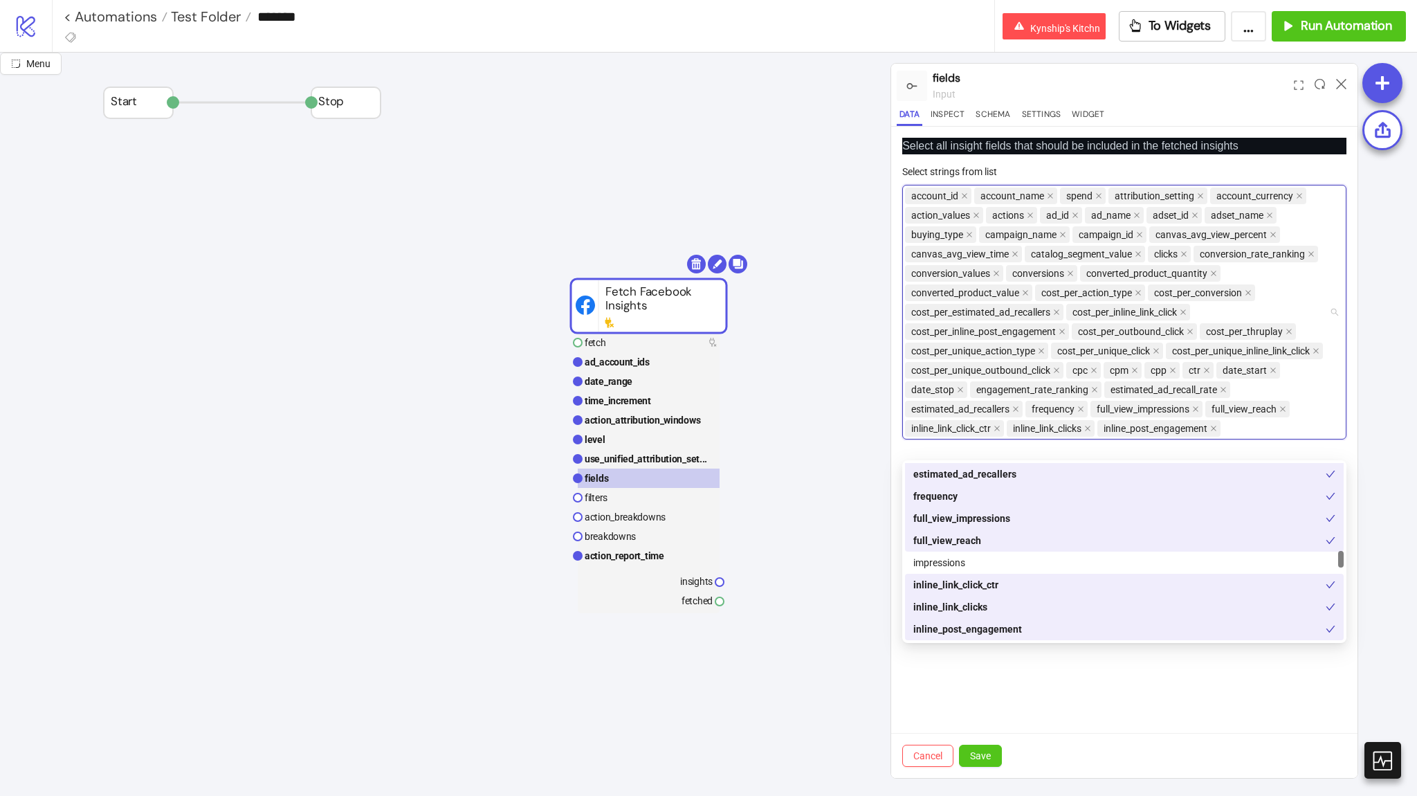
scroll to position [930, 0]
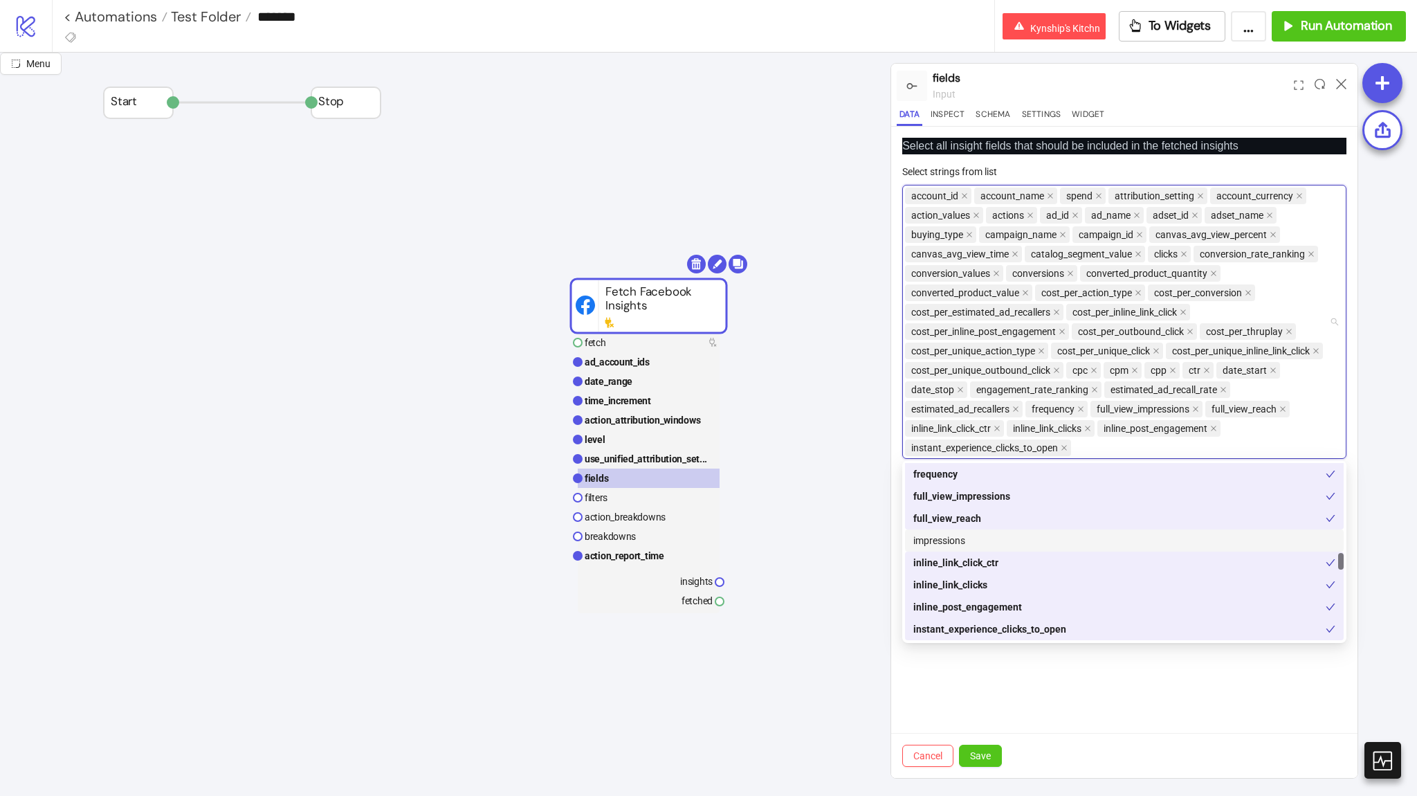
click at [958, 535] on div "impressions" at bounding box center [1124, 540] width 422 height 15
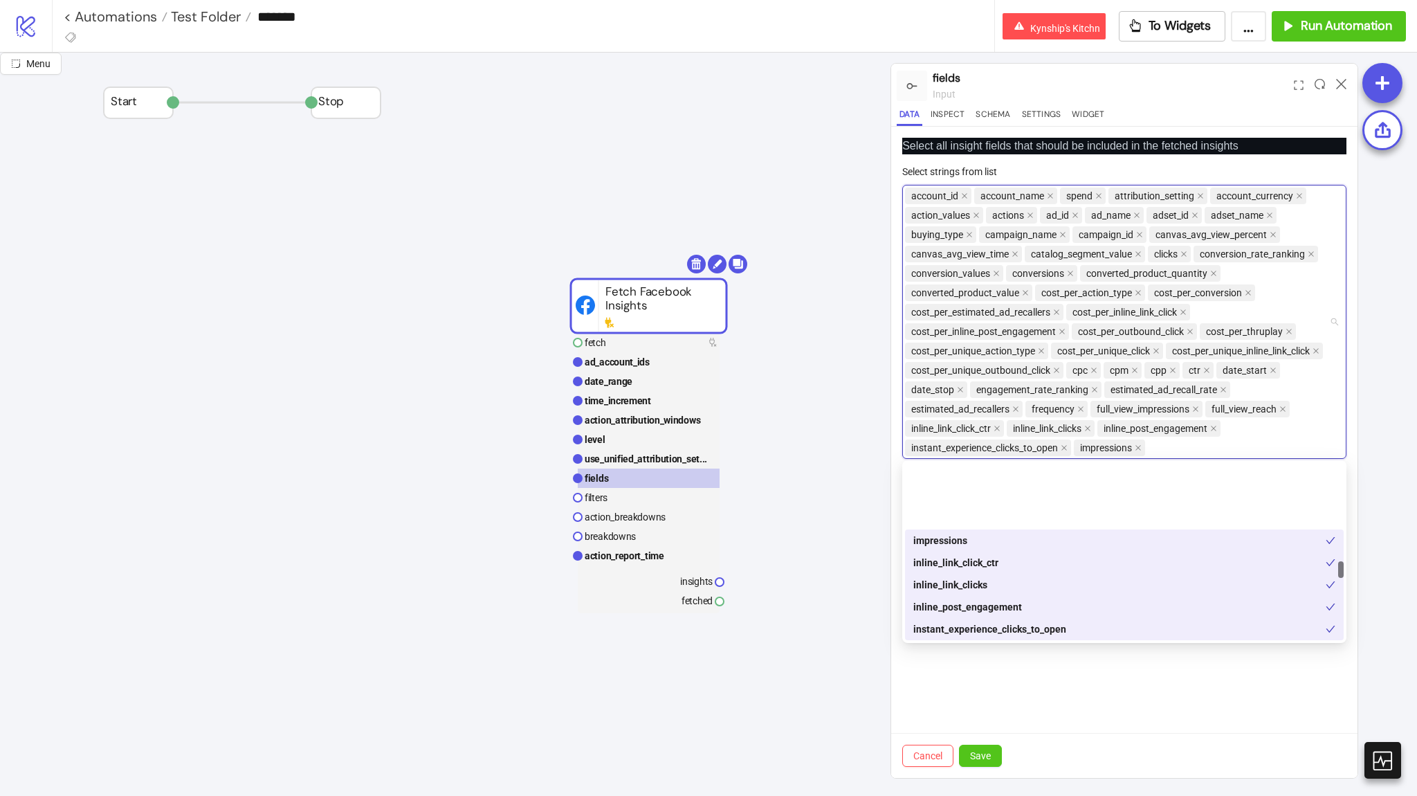
scroll to position [1013, 0]
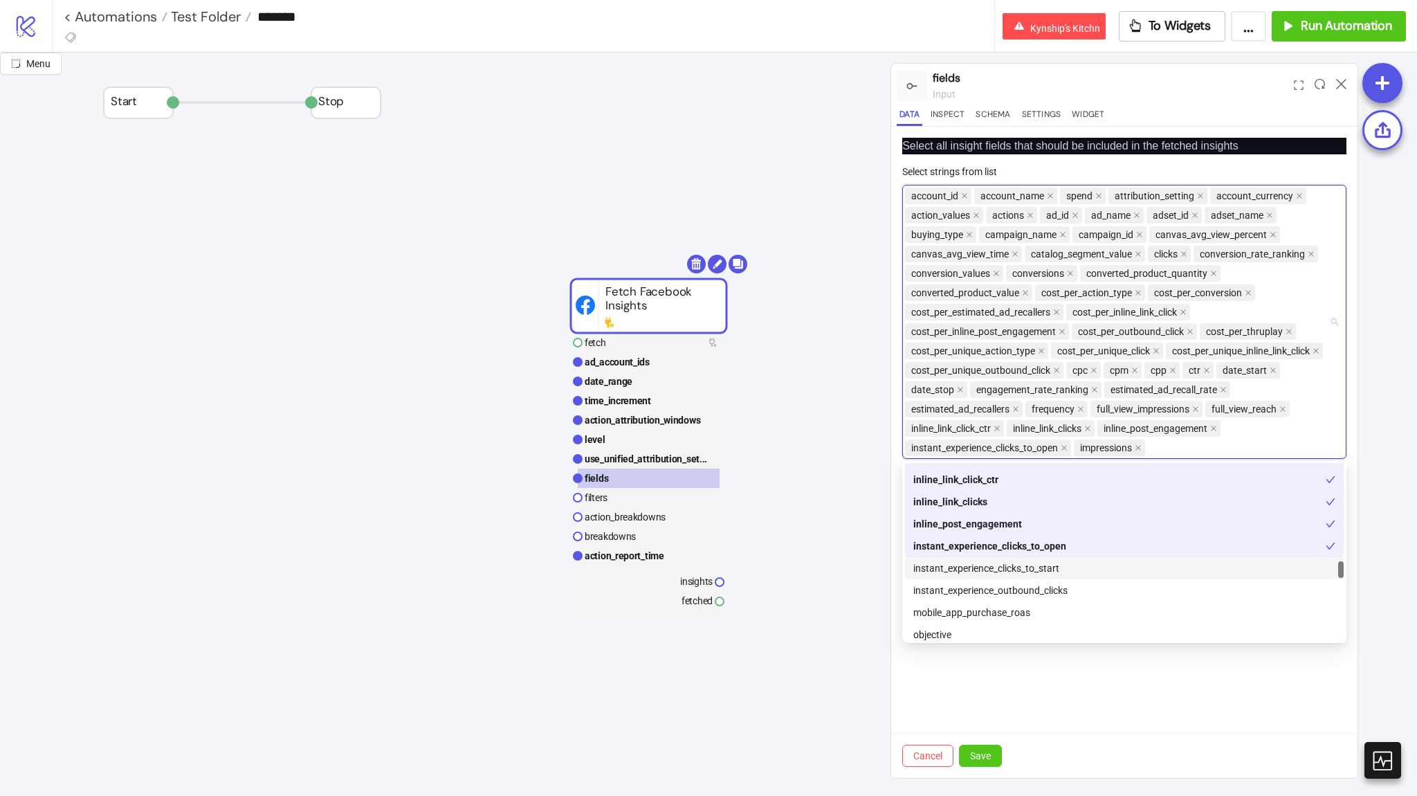
click at [1005, 566] on div "instant_experience_clicks_to_start" at bounding box center [1124, 567] width 422 height 15
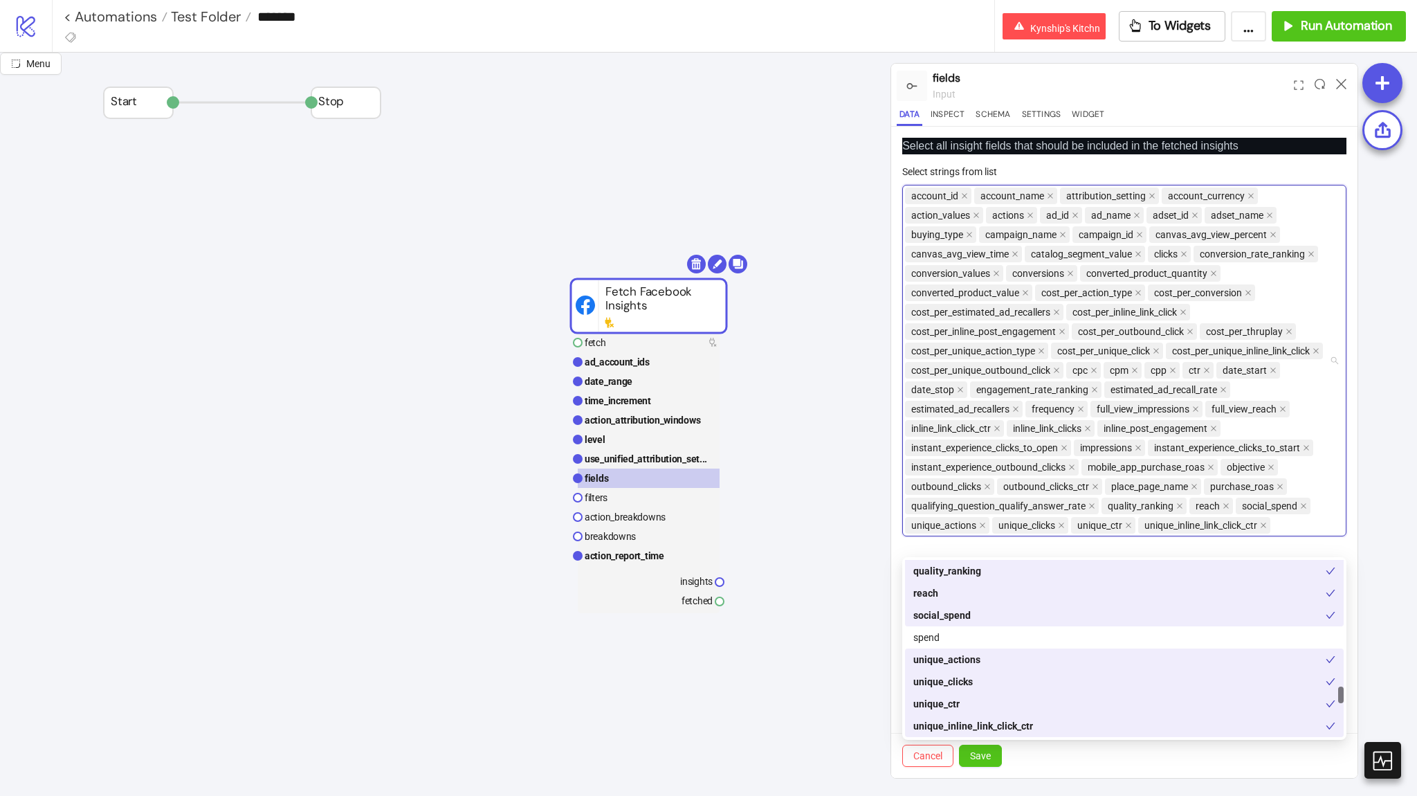
scroll to position [1328, 0]
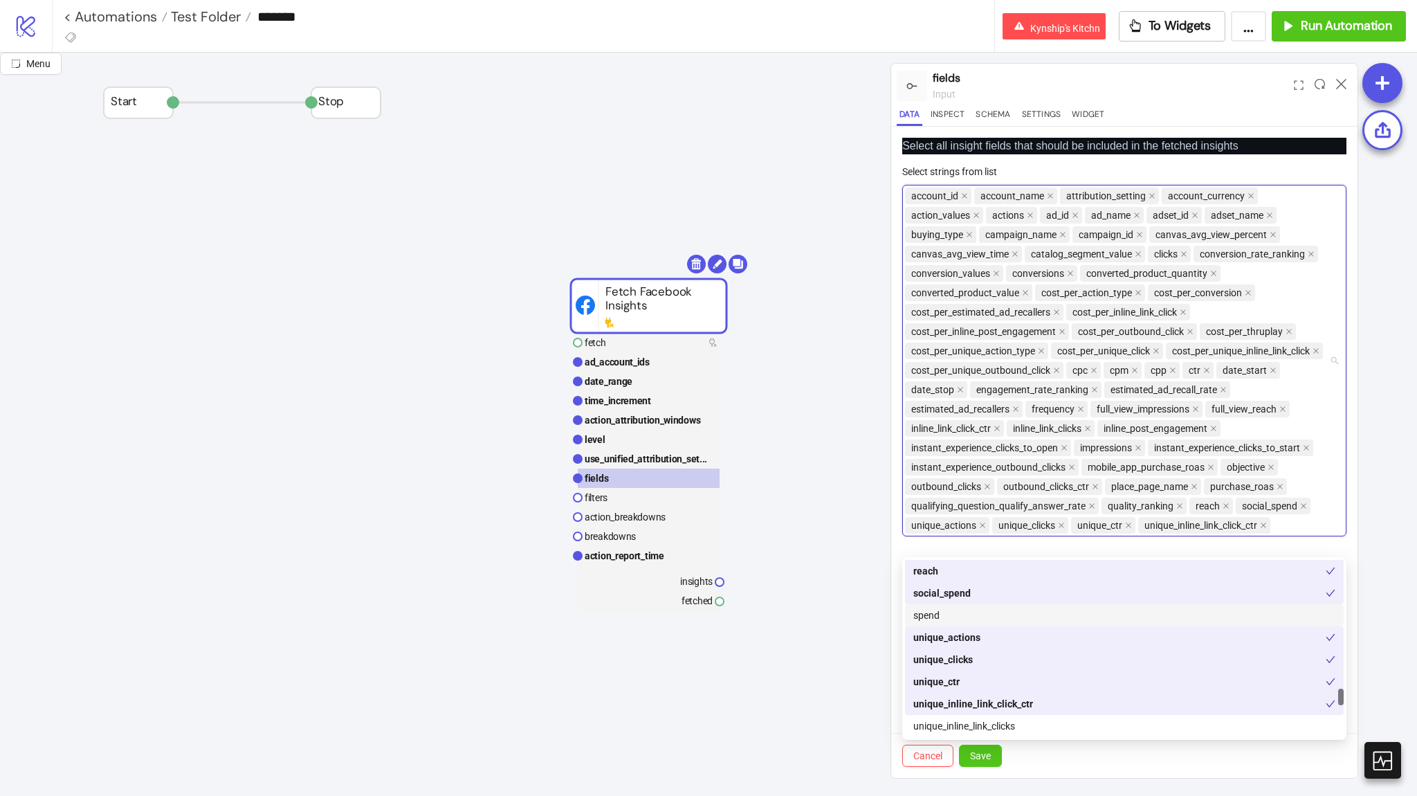
click at [1010, 616] on div "spend" at bounding box center [1124, 614] width 422 height 15
click at [1016, 720] on div "unique_inline_link_clicks" at bounding box center [1124, 725] width 422 height 15
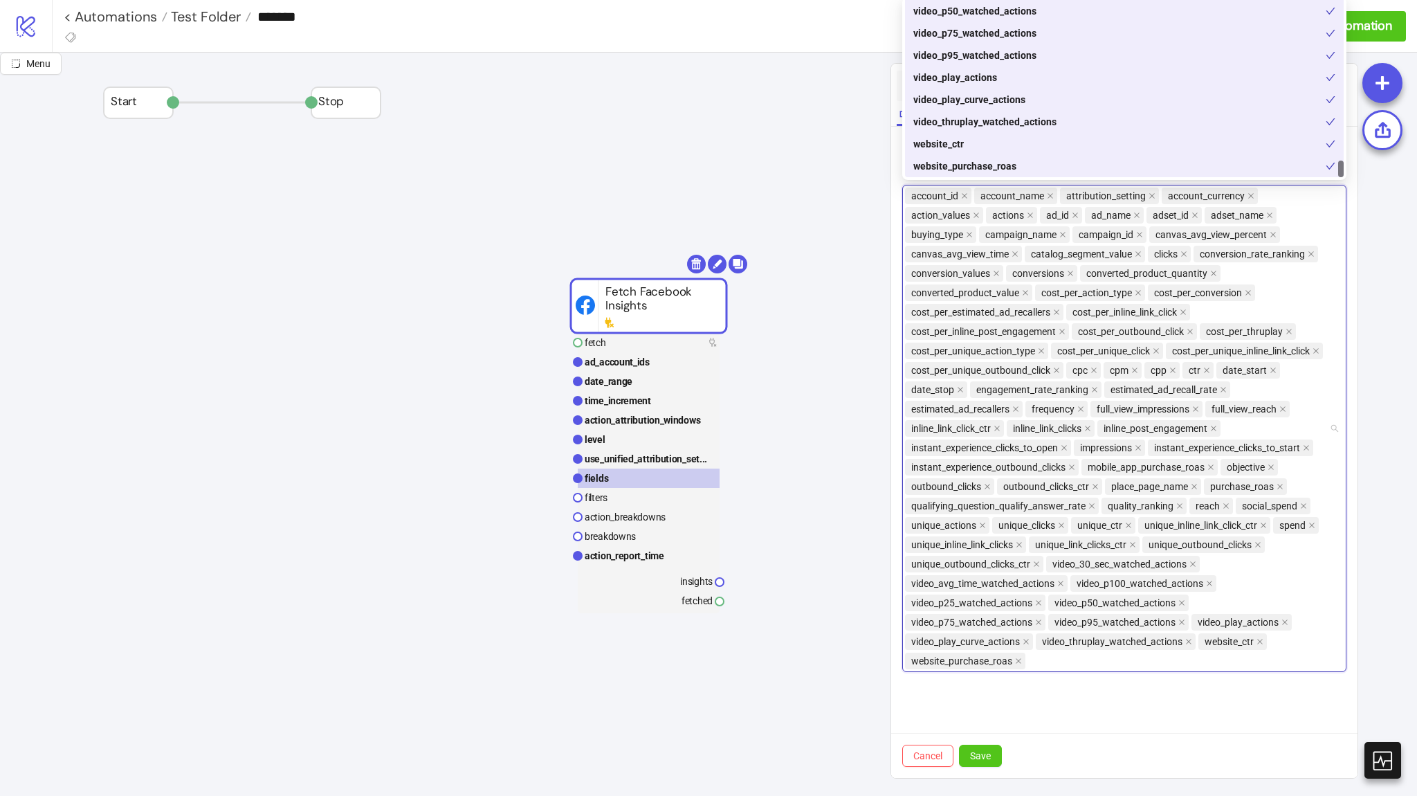
scroll to position [0, 0]
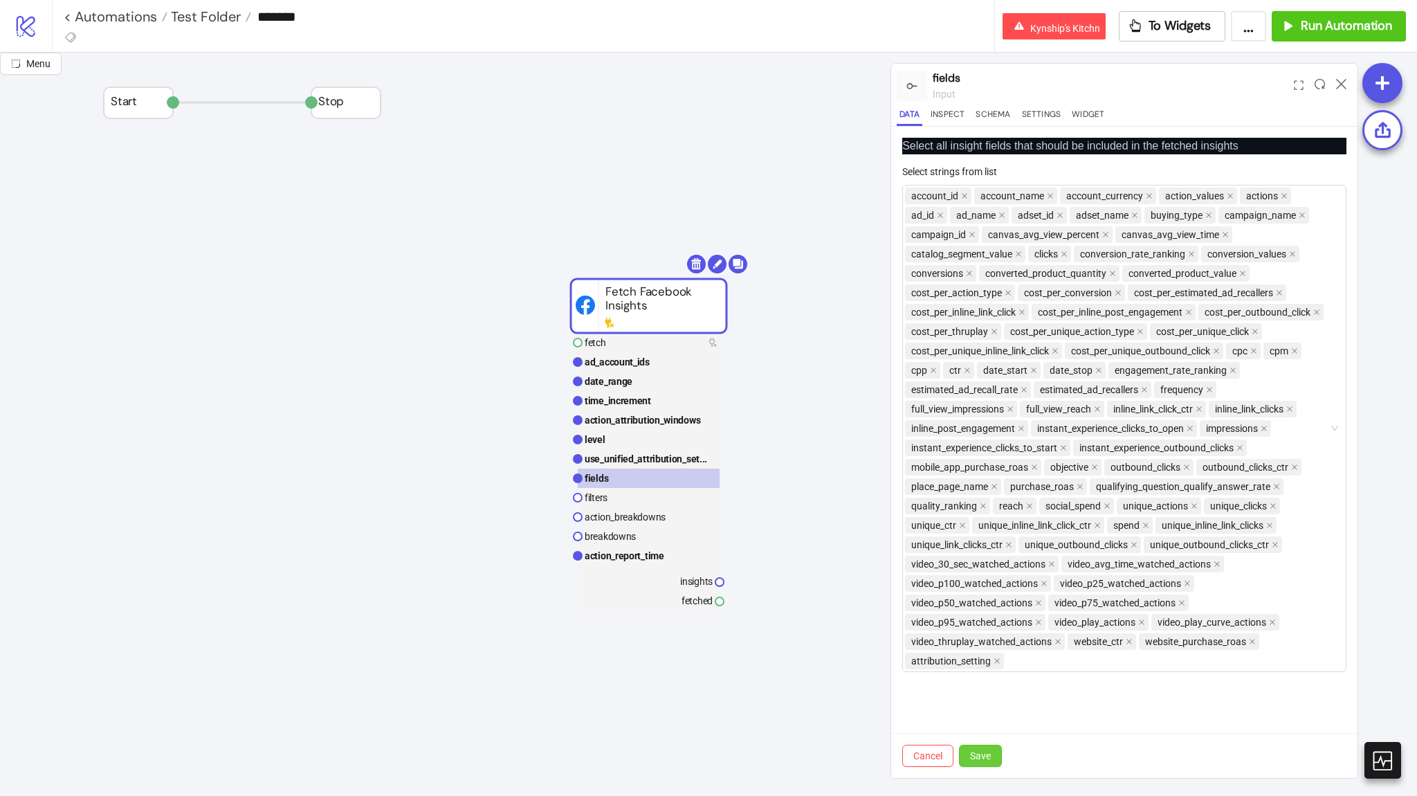
click at [984, 751] on span "Save" at bounding box center [980, 755] width 21 height 11
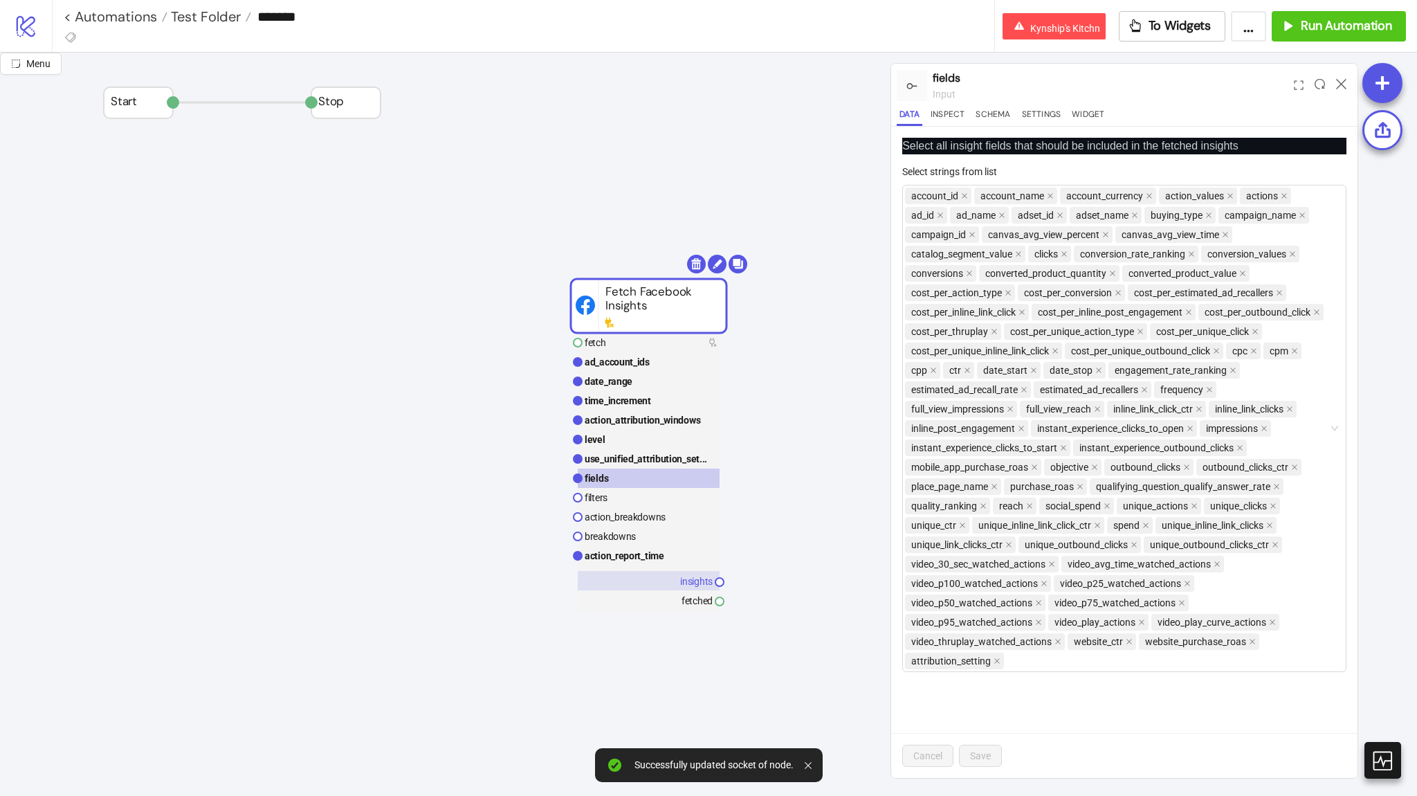
click at [675, 574] on rect at bounding box center [649, 580] width 142 height 19
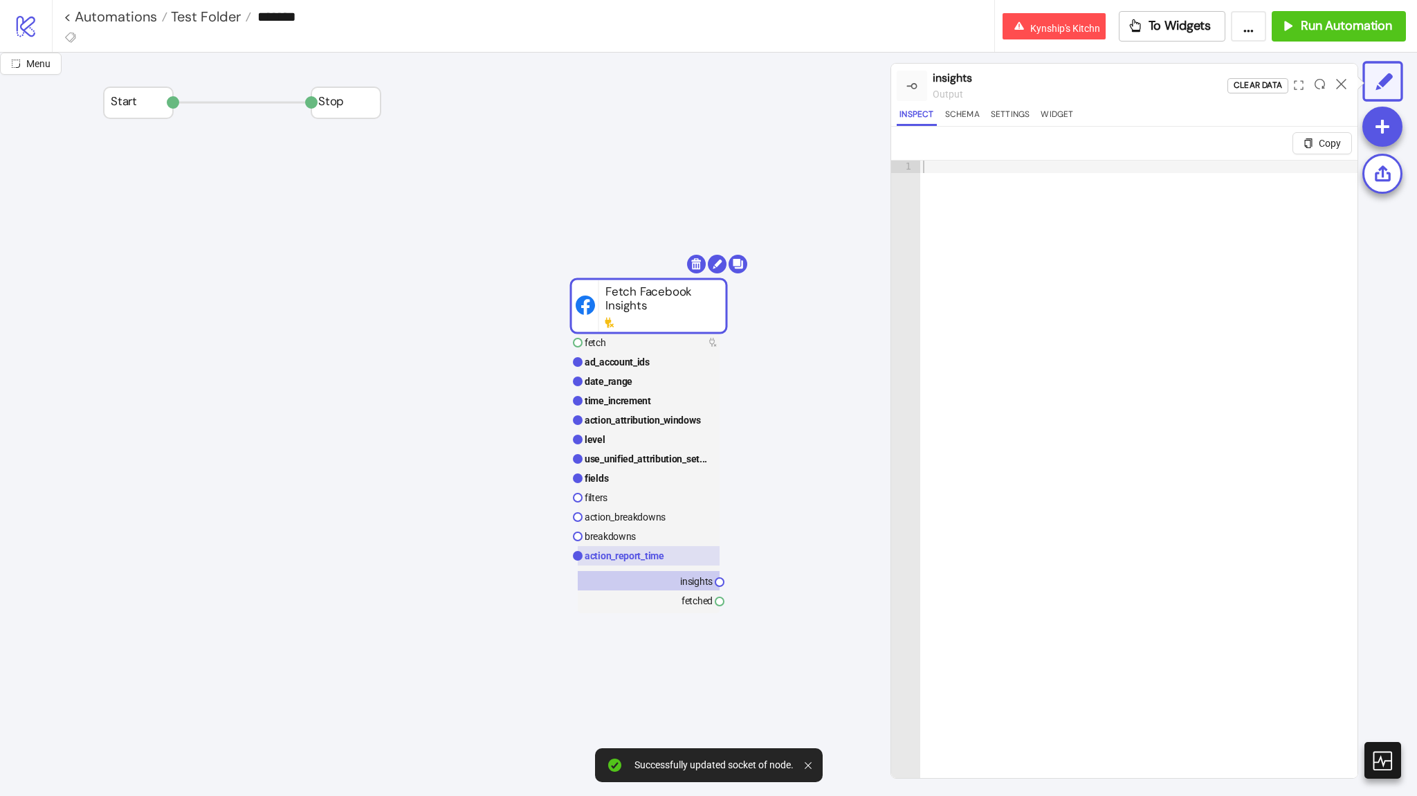
click at [679, 564] on rect at bounding box center [649, 555] width 142 height 19
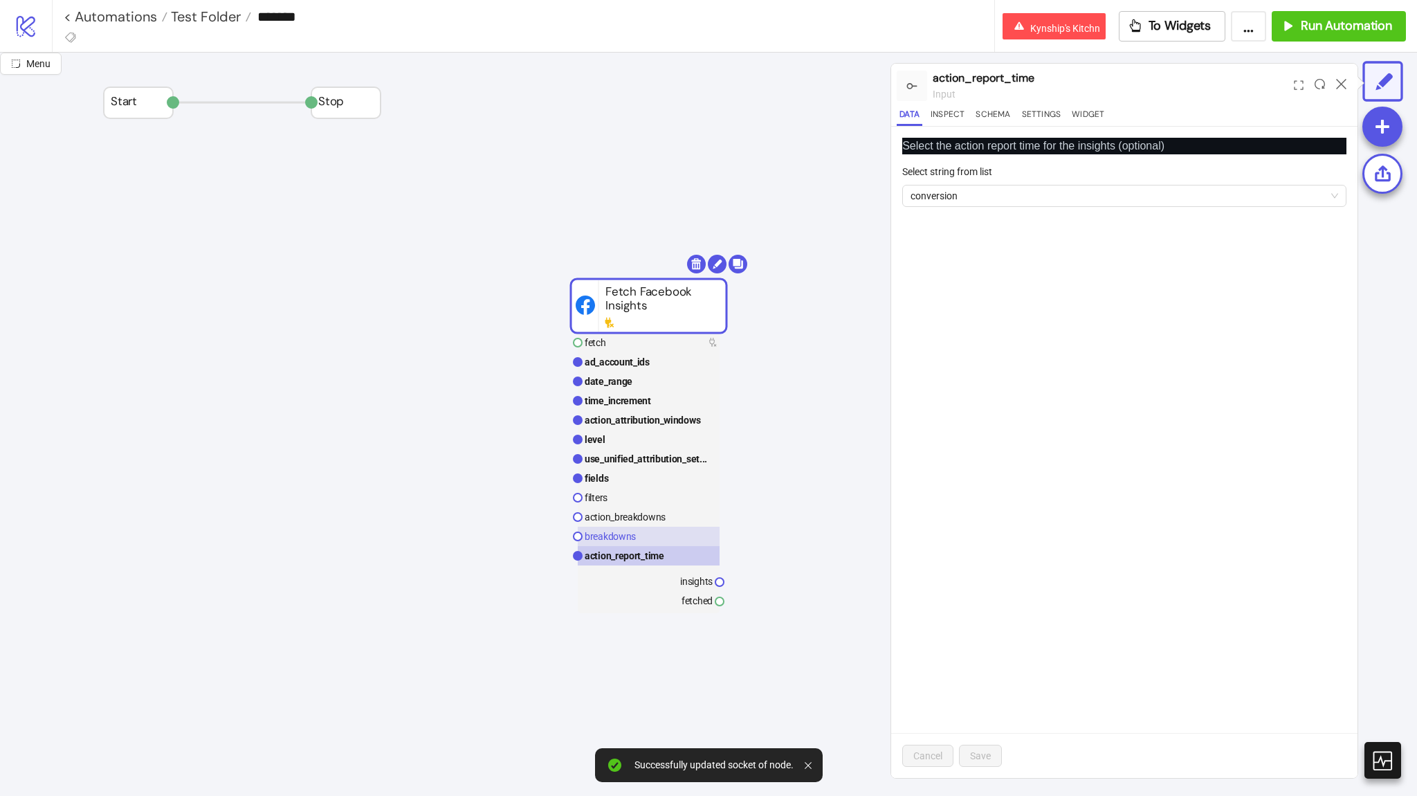
click at [665, 544] on rect at bounding box center [649, 536] width 142 height 19
click at [688, 344] on rect at bounding box center [649, 342] width 142 height 19
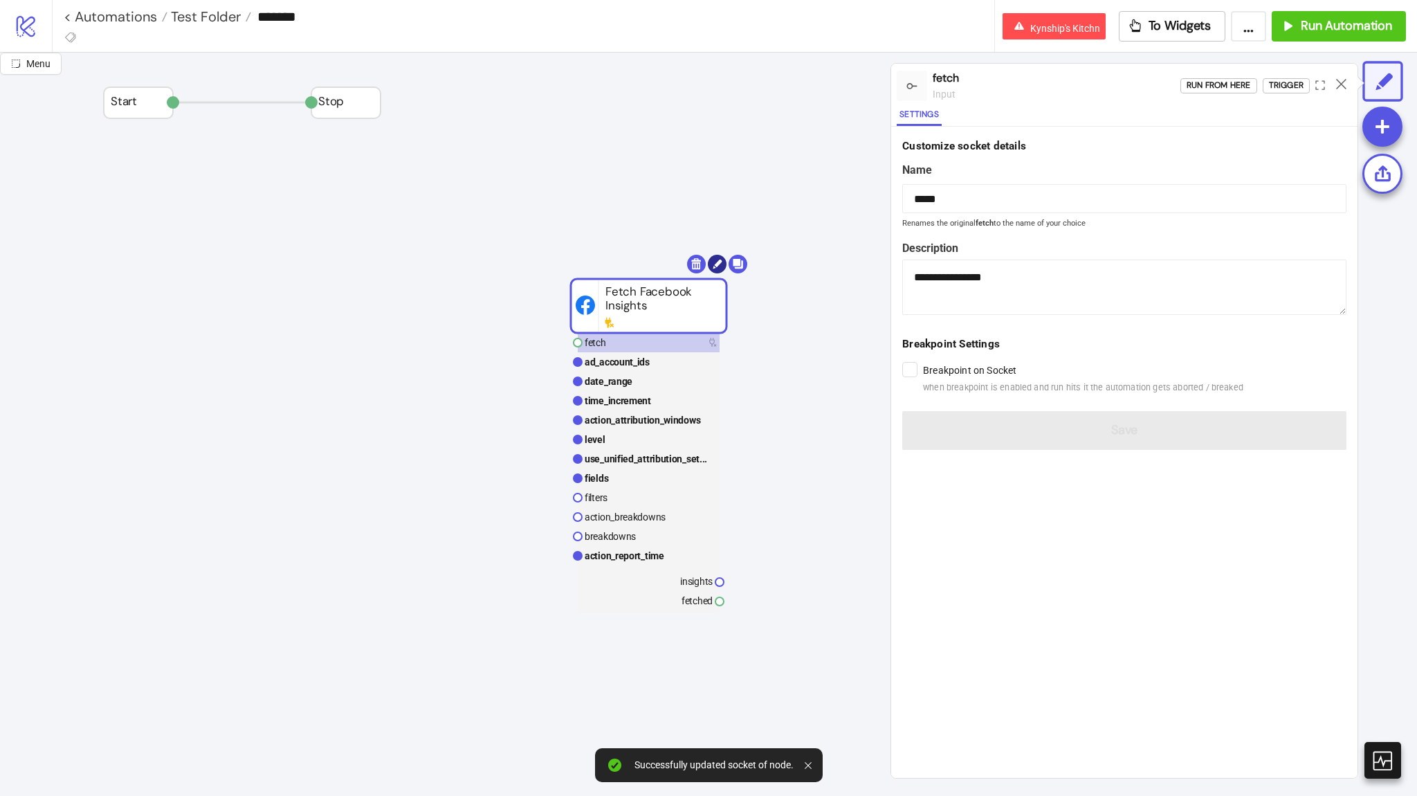
click at [720, 268] on circle at bounding box center [717, 264] width 19 height 19
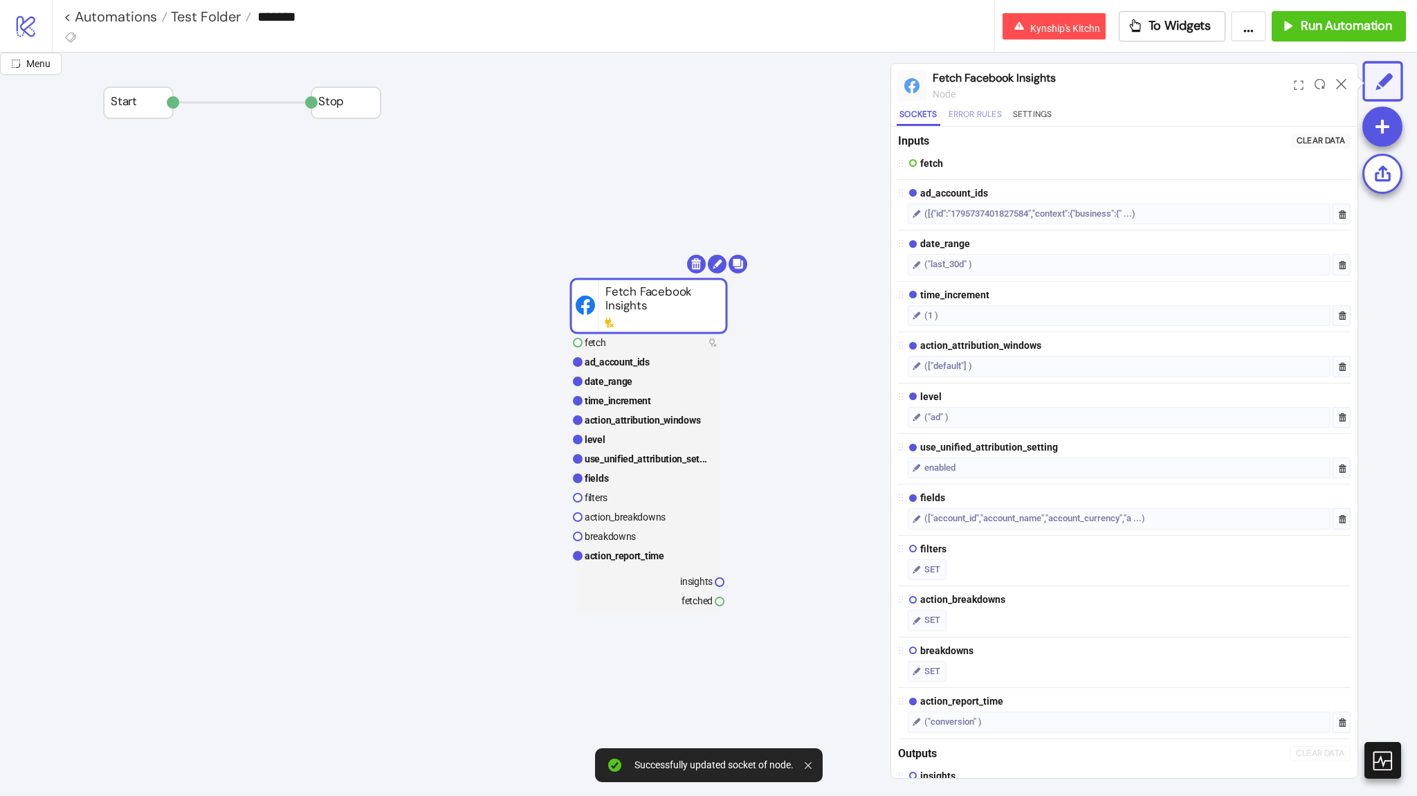
click at [990, 119] on button "Error Rules" at bounding box center [975, 116] width 59 height 19
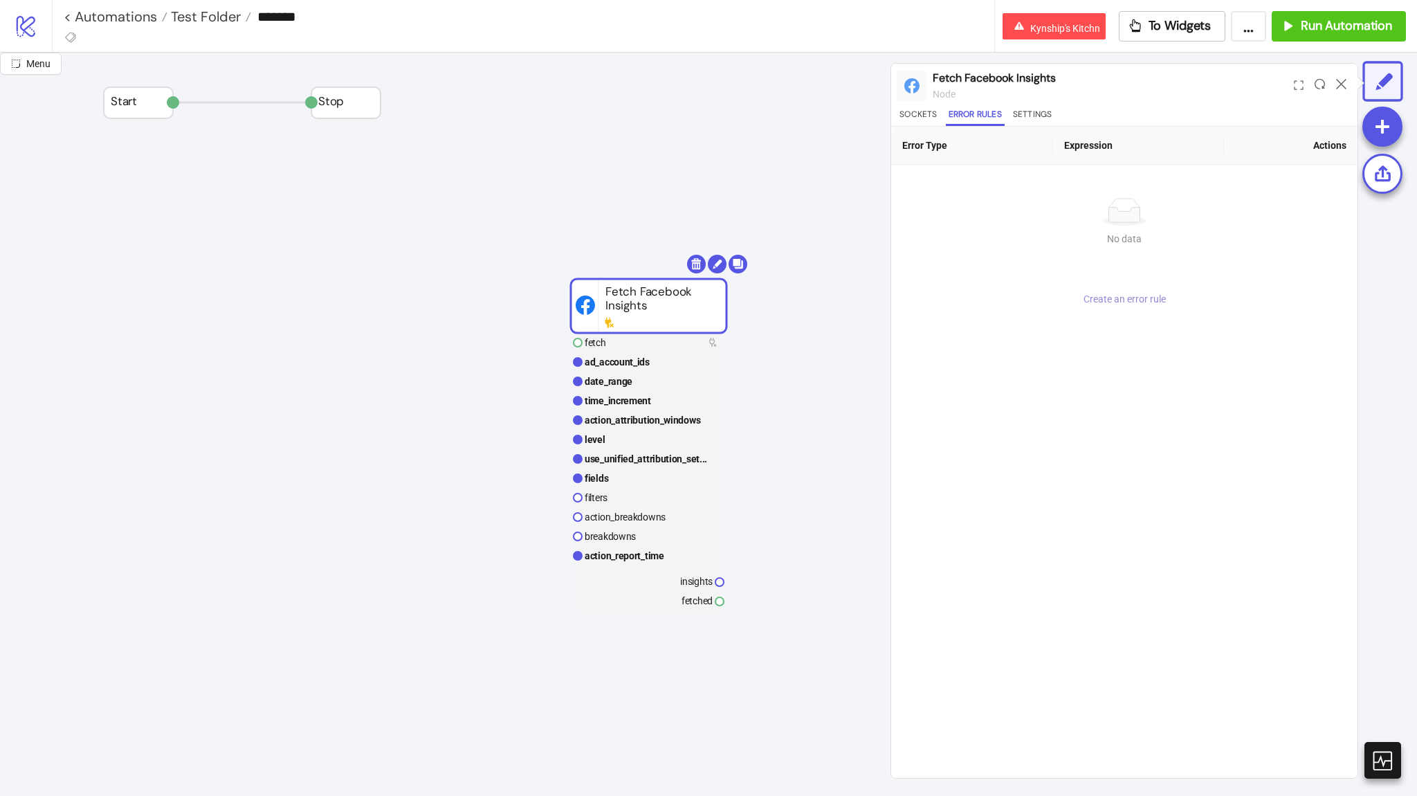
click at [1112, 296] on span "Create an error rule" at bounding box center [1124, 298] width 82 height 11
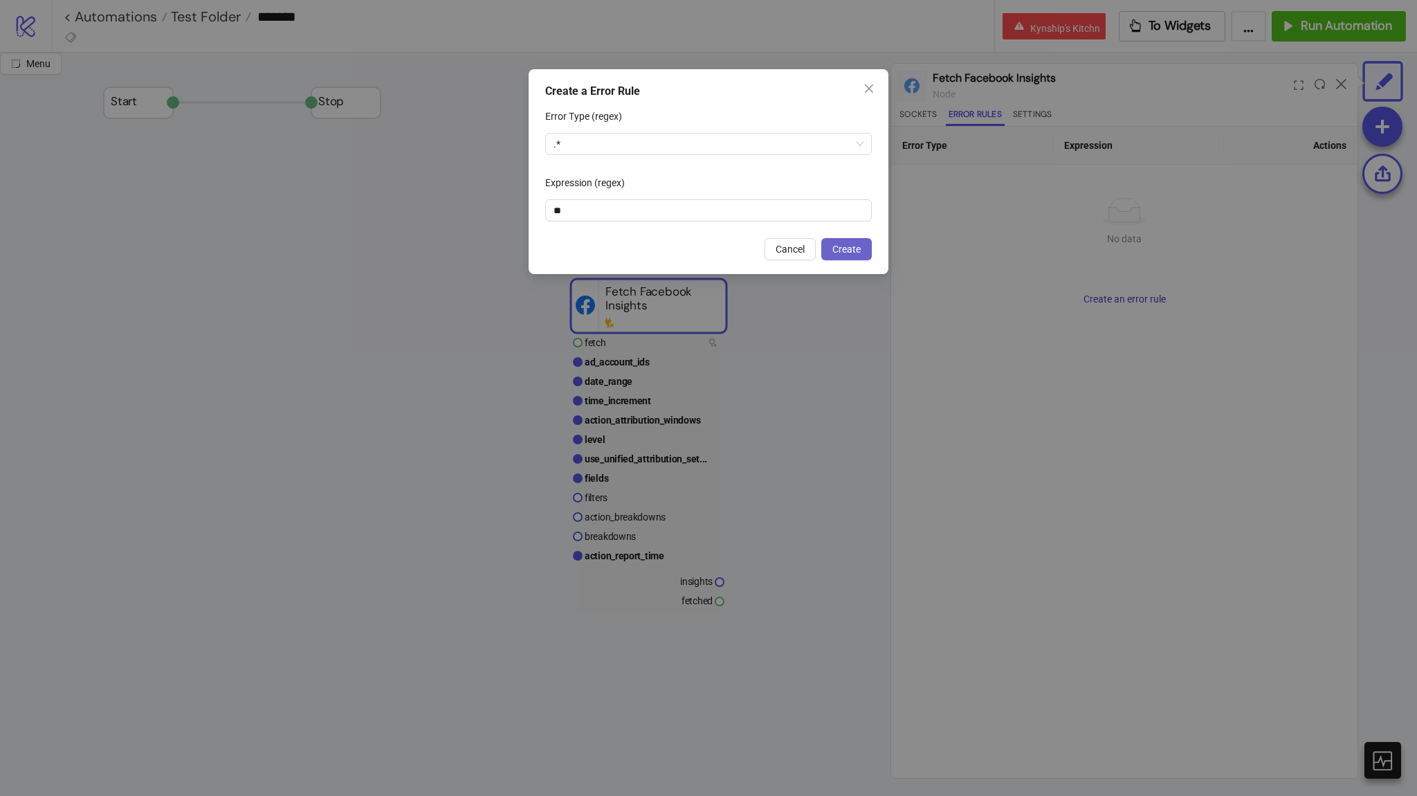
click at [871, 248] on button "Create" at bounding box center [846, 249] width 51 height 22
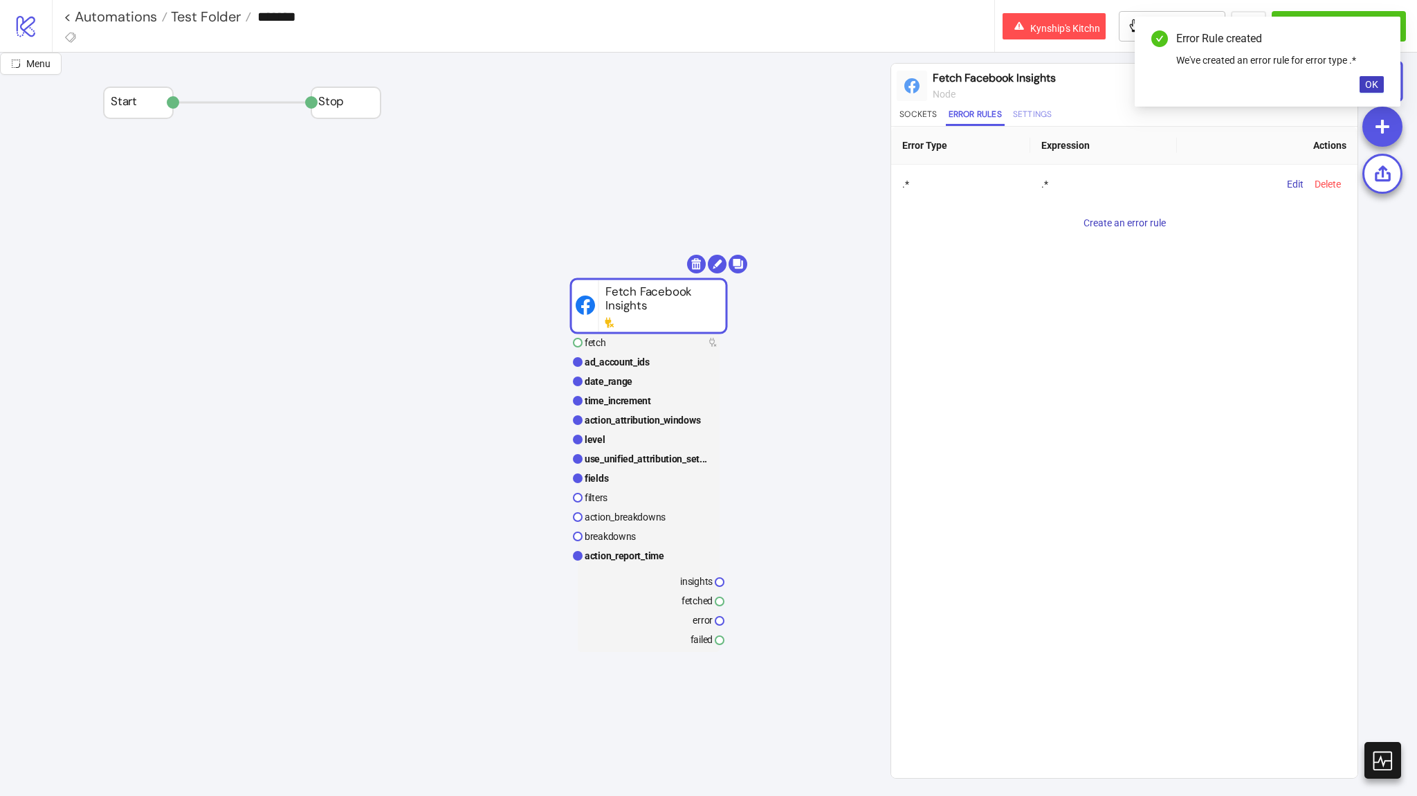
click at [1036, 114] on button "Settings" at bounding box center [1032, 116] width 45 height 19
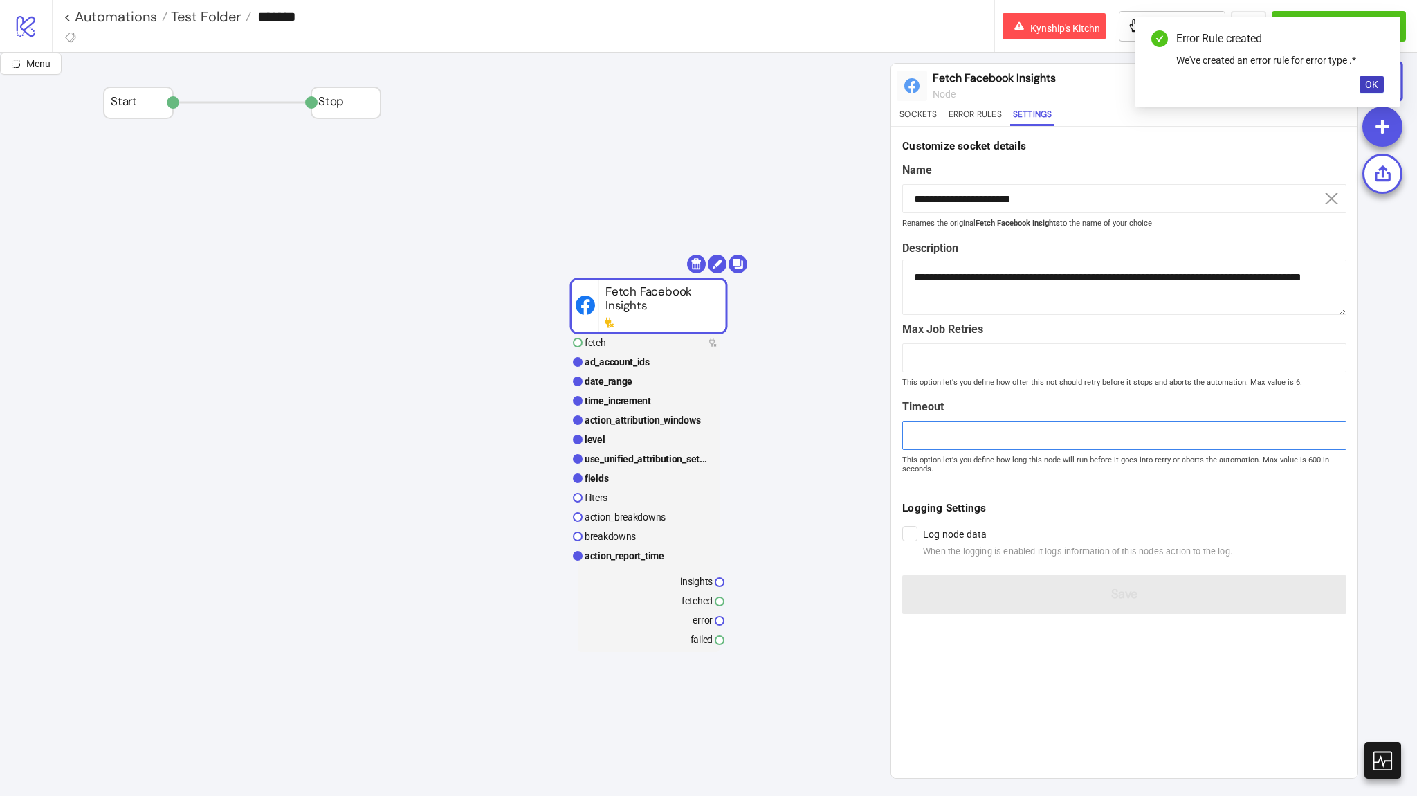
click at [919, 434] on input "***" at bounding box center [1124, 435] width 444 height 29
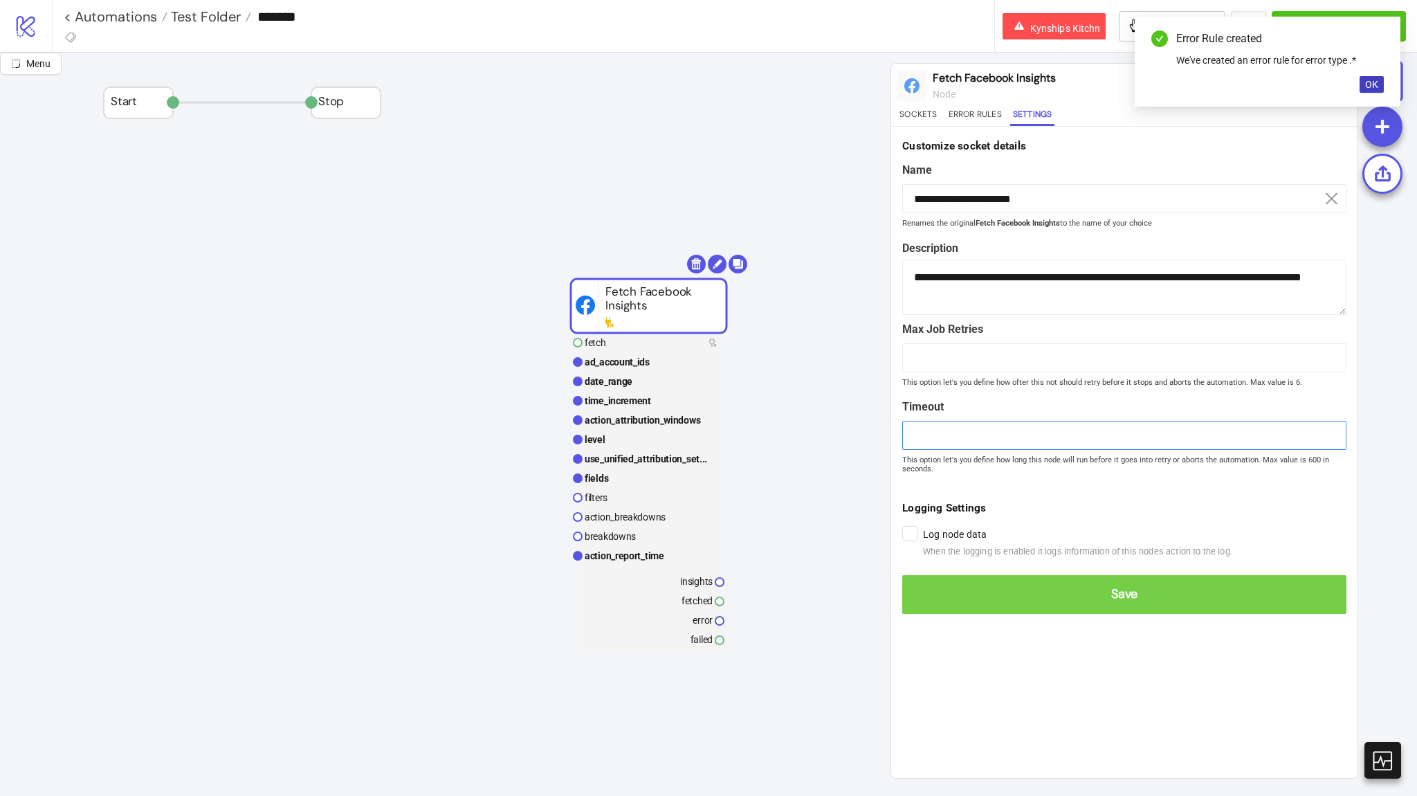
type input "***"
click at [1046, 603] on button "Save" at bounding box center [1124, 594] width 444 height 39
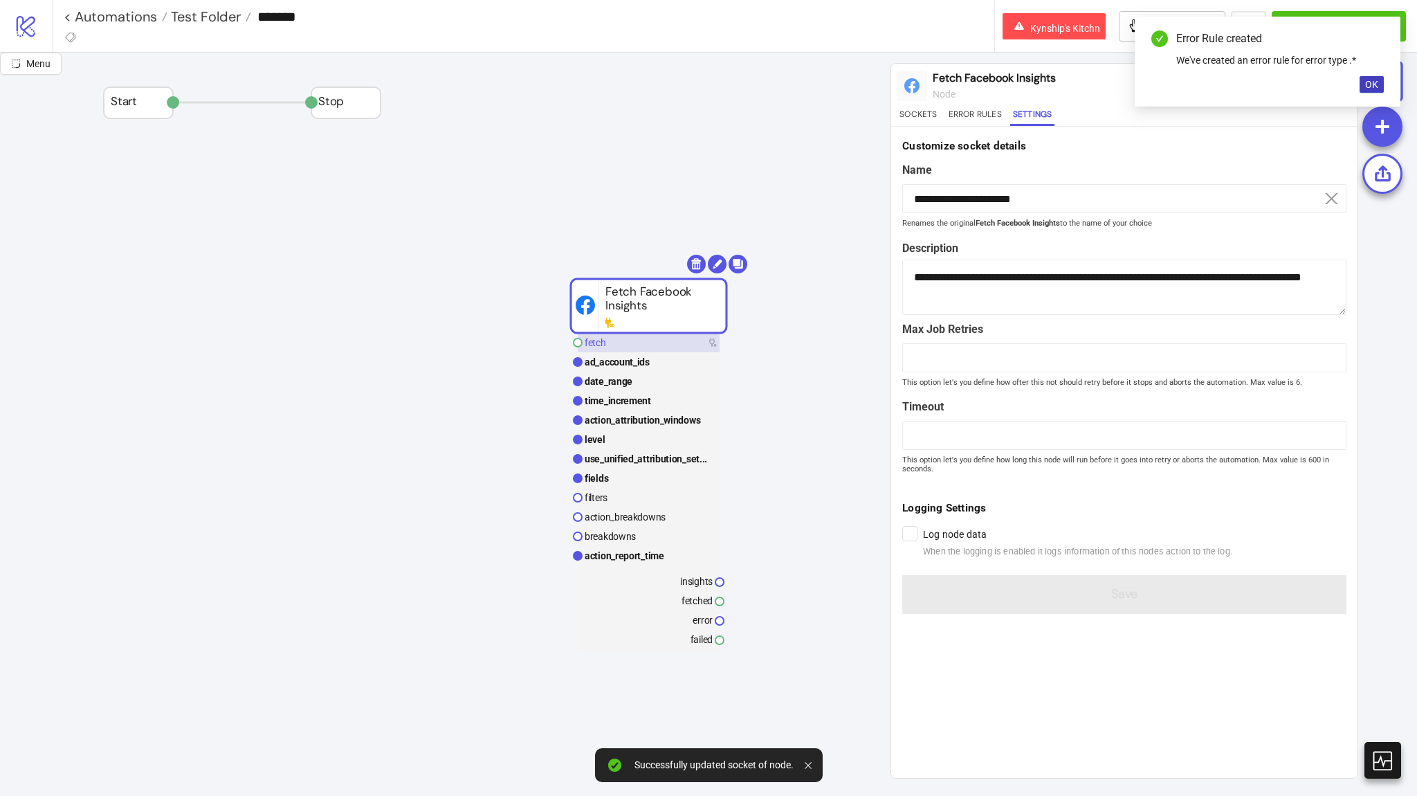
click at [665, 349] on rect at bounding box center [649, 342] width 142 height 19
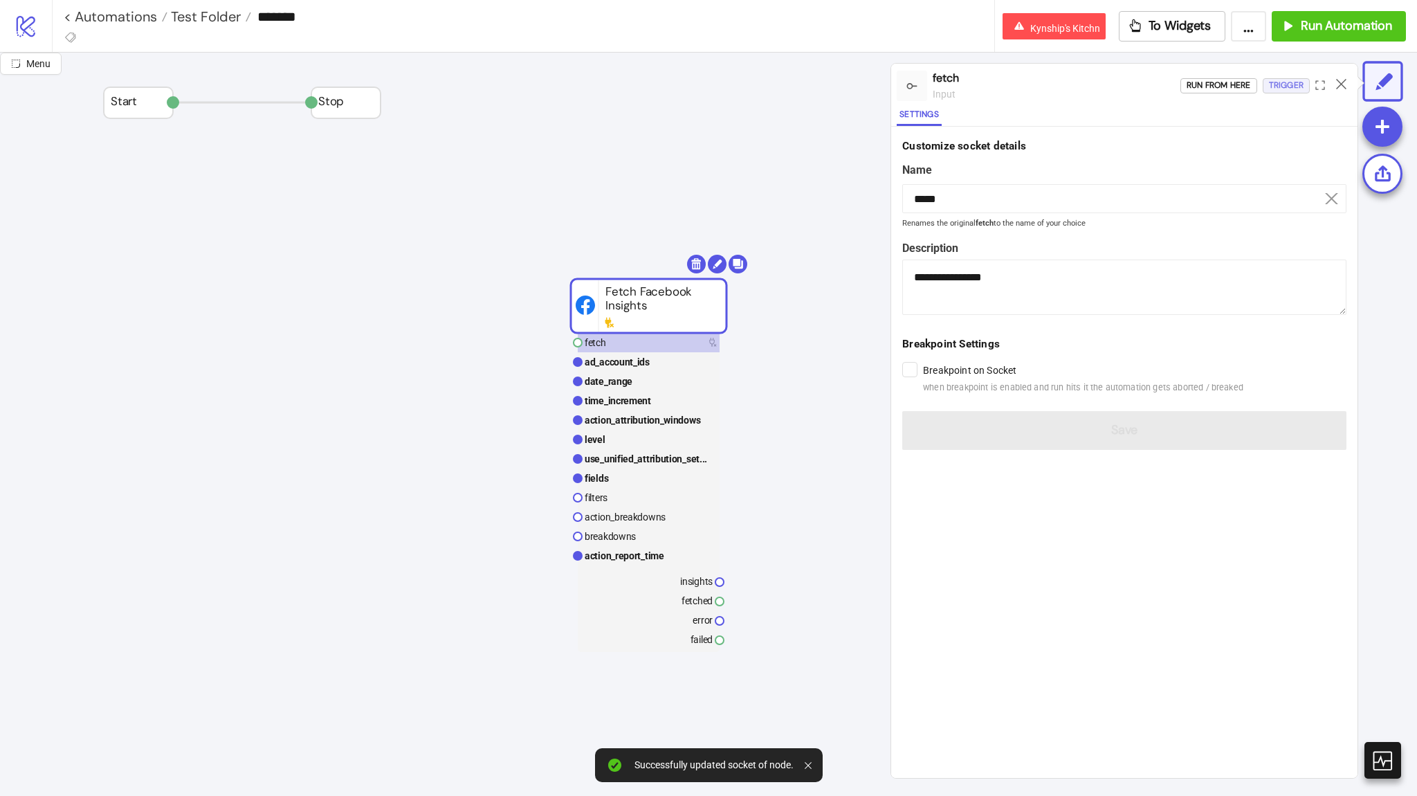
click at [1298, 85] on div "Trigger" at bounding box center [1286, 85] width 35 height 16
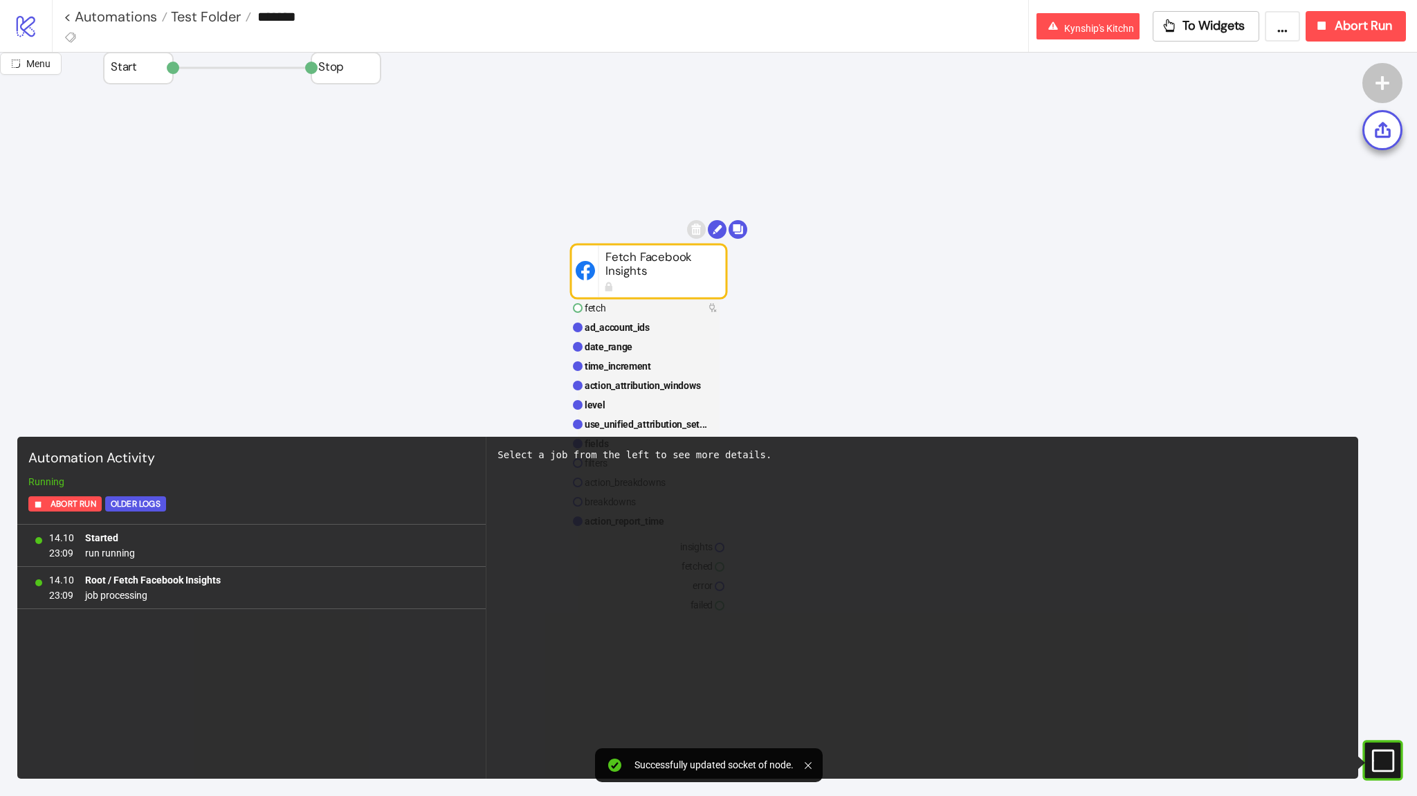
scroll to position [249, 0]
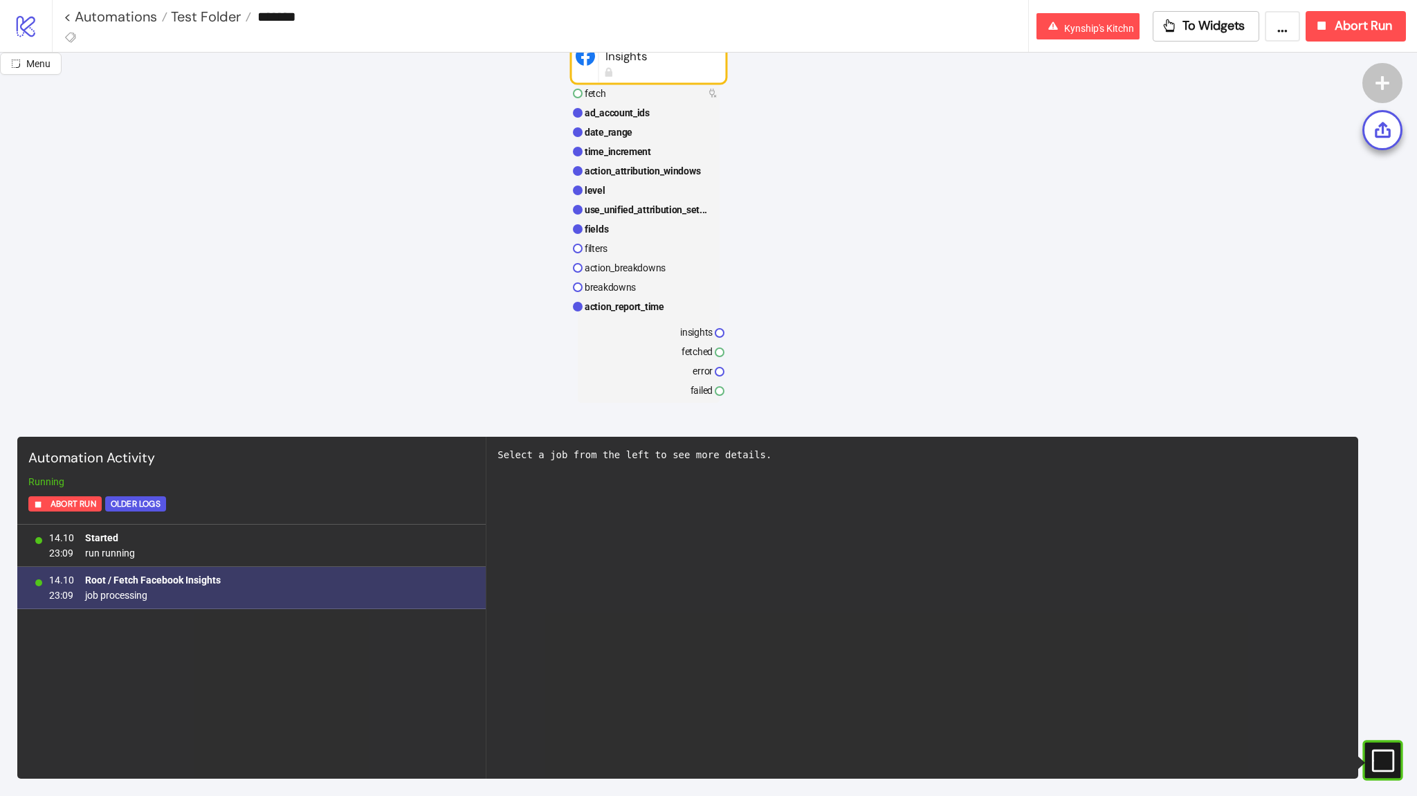
click at [243, 582] on div "14.10 23:09 Root / Fetch Facebook Insights job processing" at bounding box center [251, 588] width 468 height 42
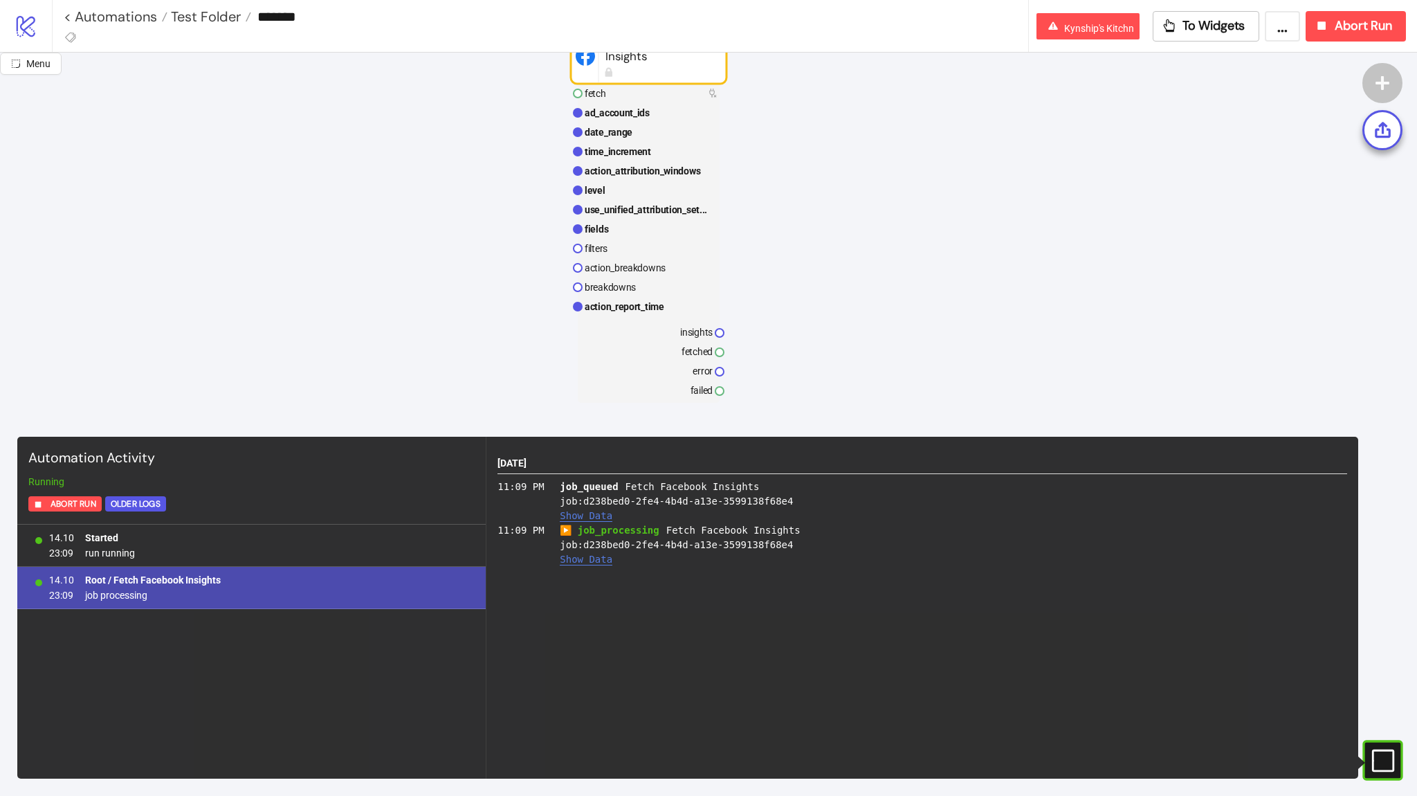
click at [567, 527] on span "▶️ job_processing" at bounding box center [609, 529] width 99 height 11
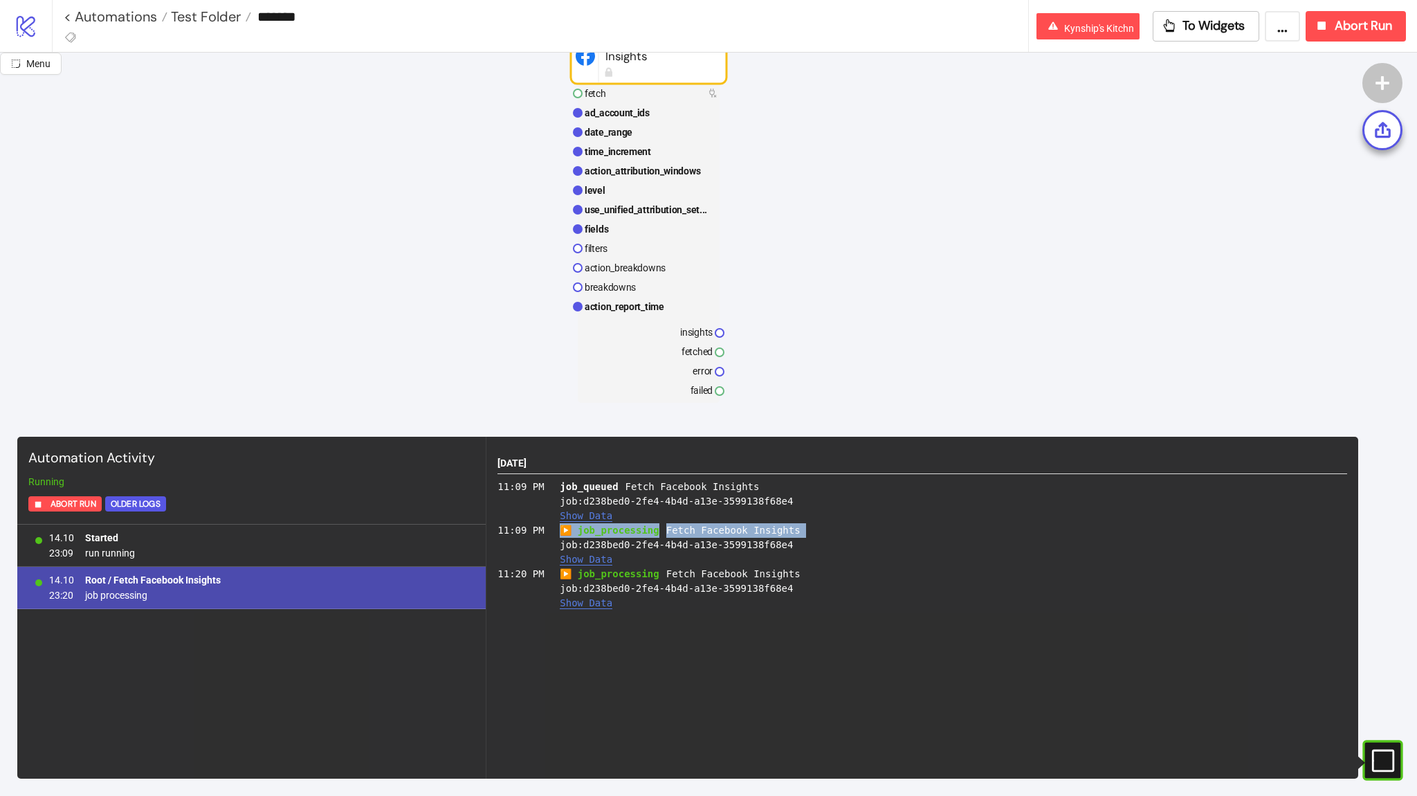
click at [604, 603] on button "Show Data" at bounding box center [586, 603] width 53 height 12
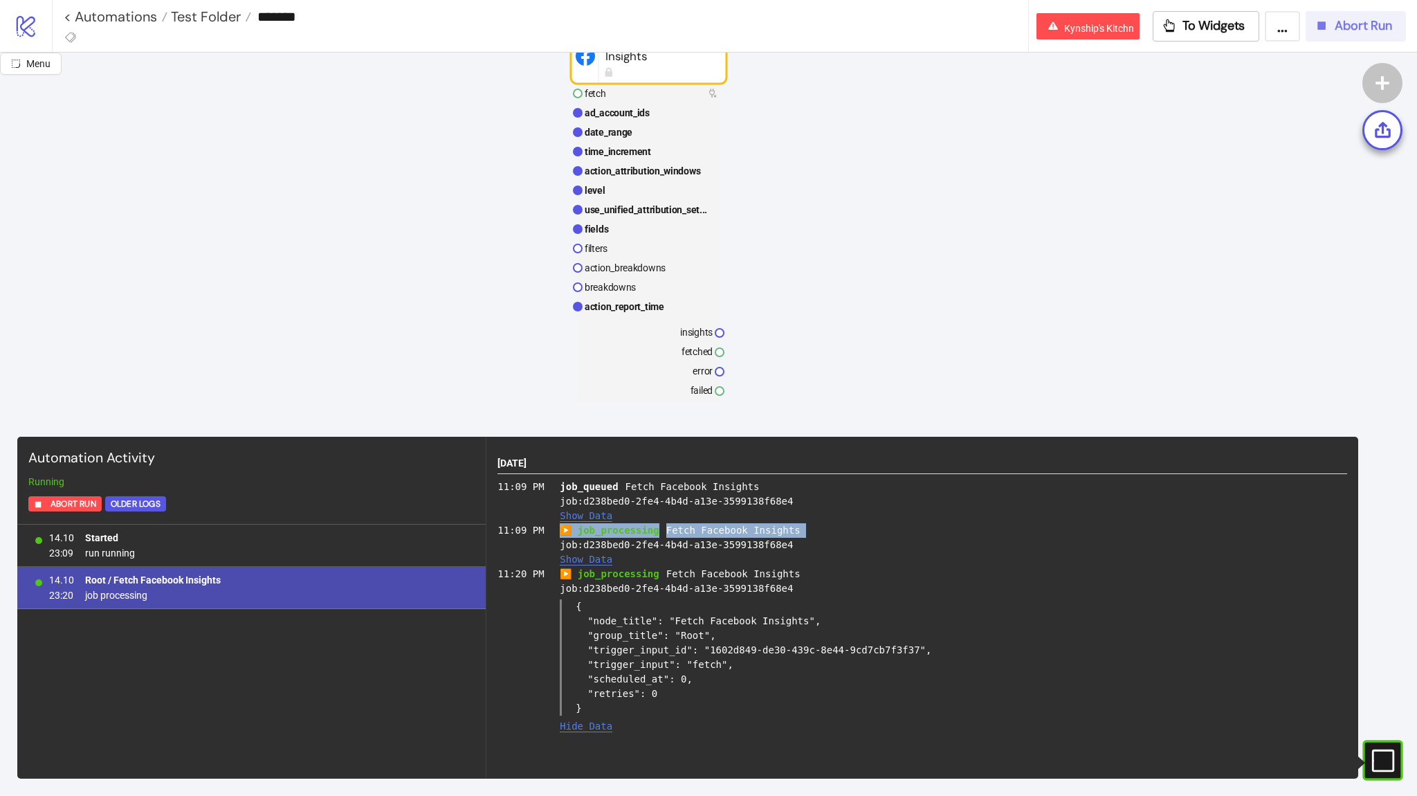
click at [1328, 21] on icon "button" at bounding box center [1321, 25] width 15 height 15
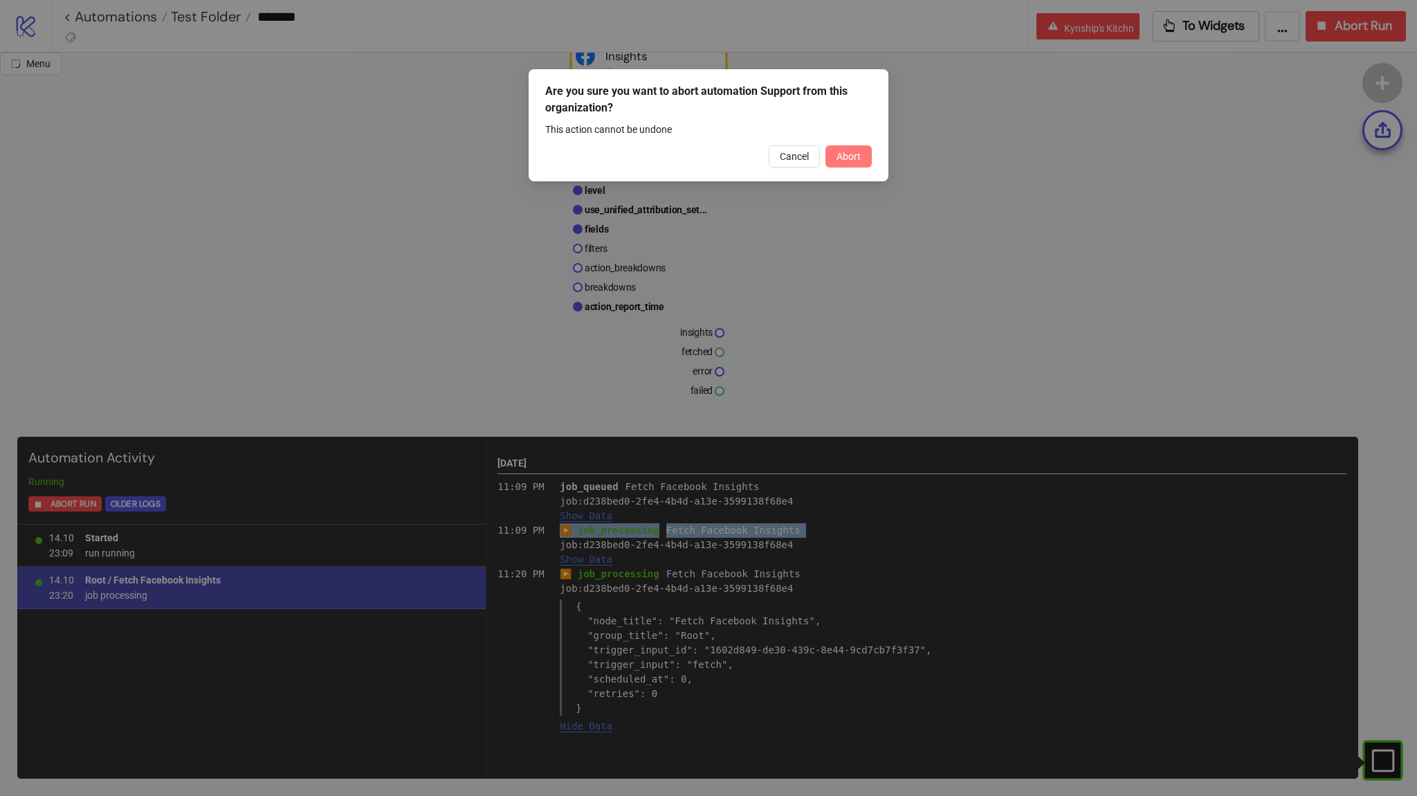
click at [857, 158] on span "Abort" at bounding box center [848, 156] width 24 height 11
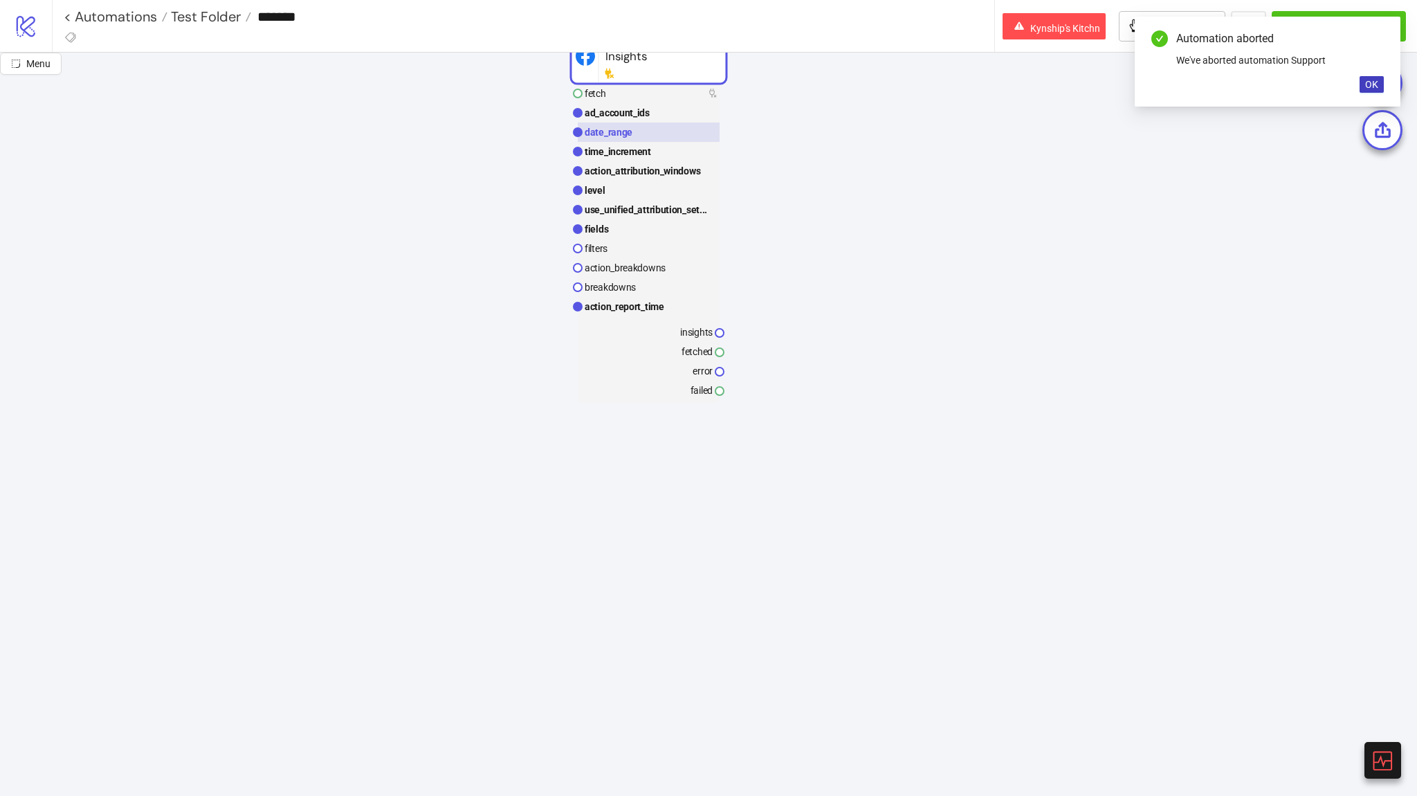
click at [628, 129] on text "date_range" at bounding box center [609, 132] width 48 height 11
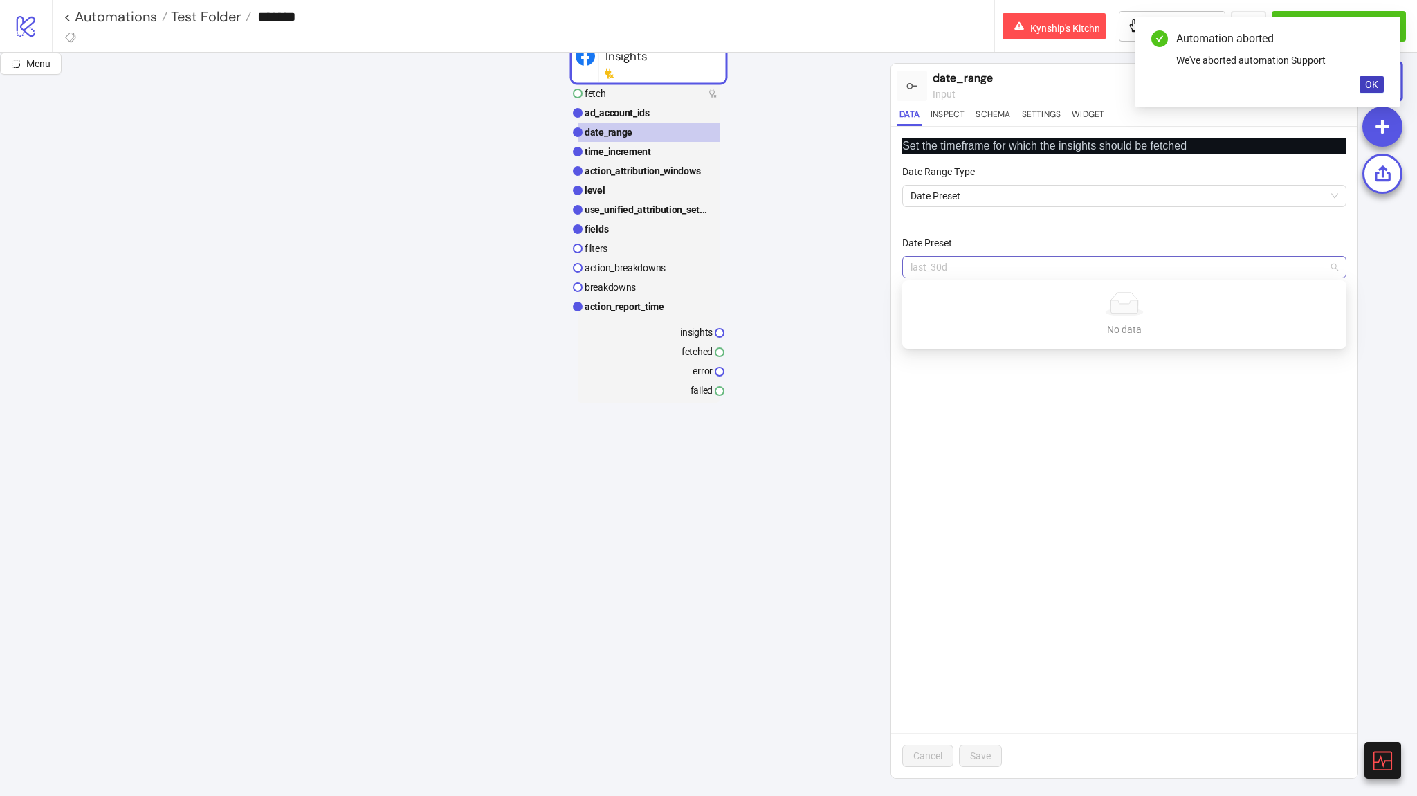
click at [960, 269] on span "last_30d" at bounding box center [1124, 267] width 428 height 21
click at [913, 215] on form "Date Range Type Date Preset Date Preset last_30d" at bounding box center [1124, 229] width 444 height 131
click at [911, 270] on span "last_30d" at bounding box center [1124, 267] width 428 height 21
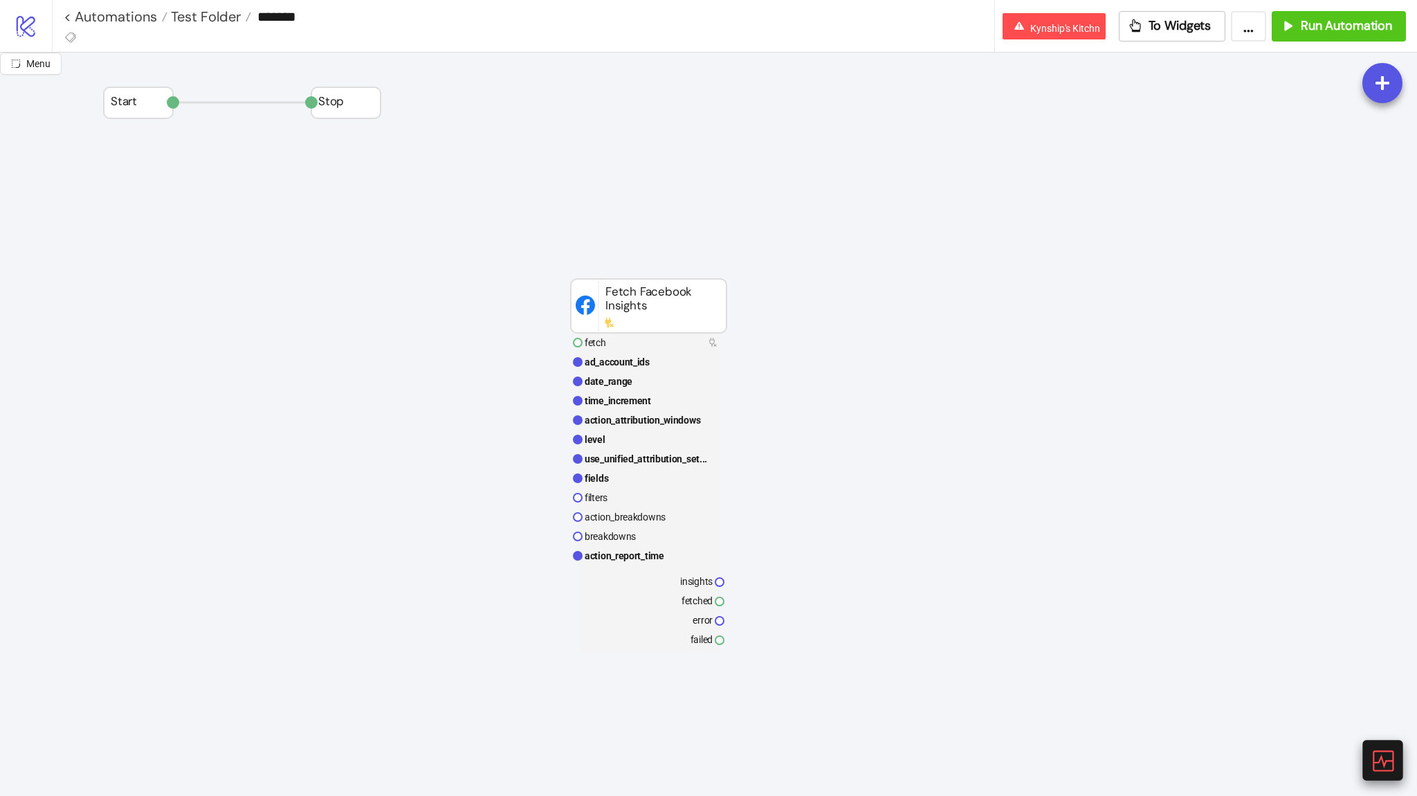
click at [1366, 748] on div at bounding box center [1382, 760] width 40 height 40
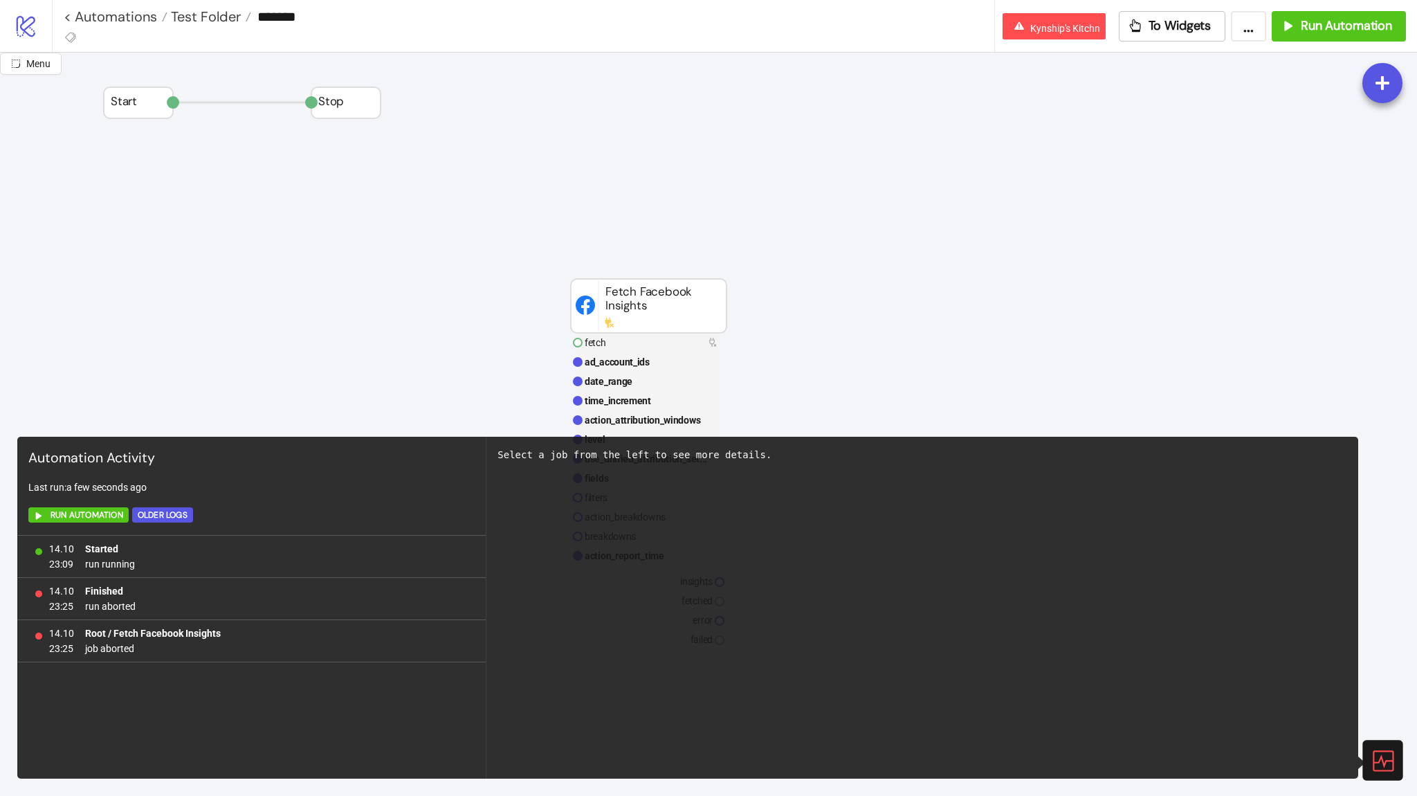
click at [1368, 750] on div at bounding box center [1382, 760] width 40 height 40
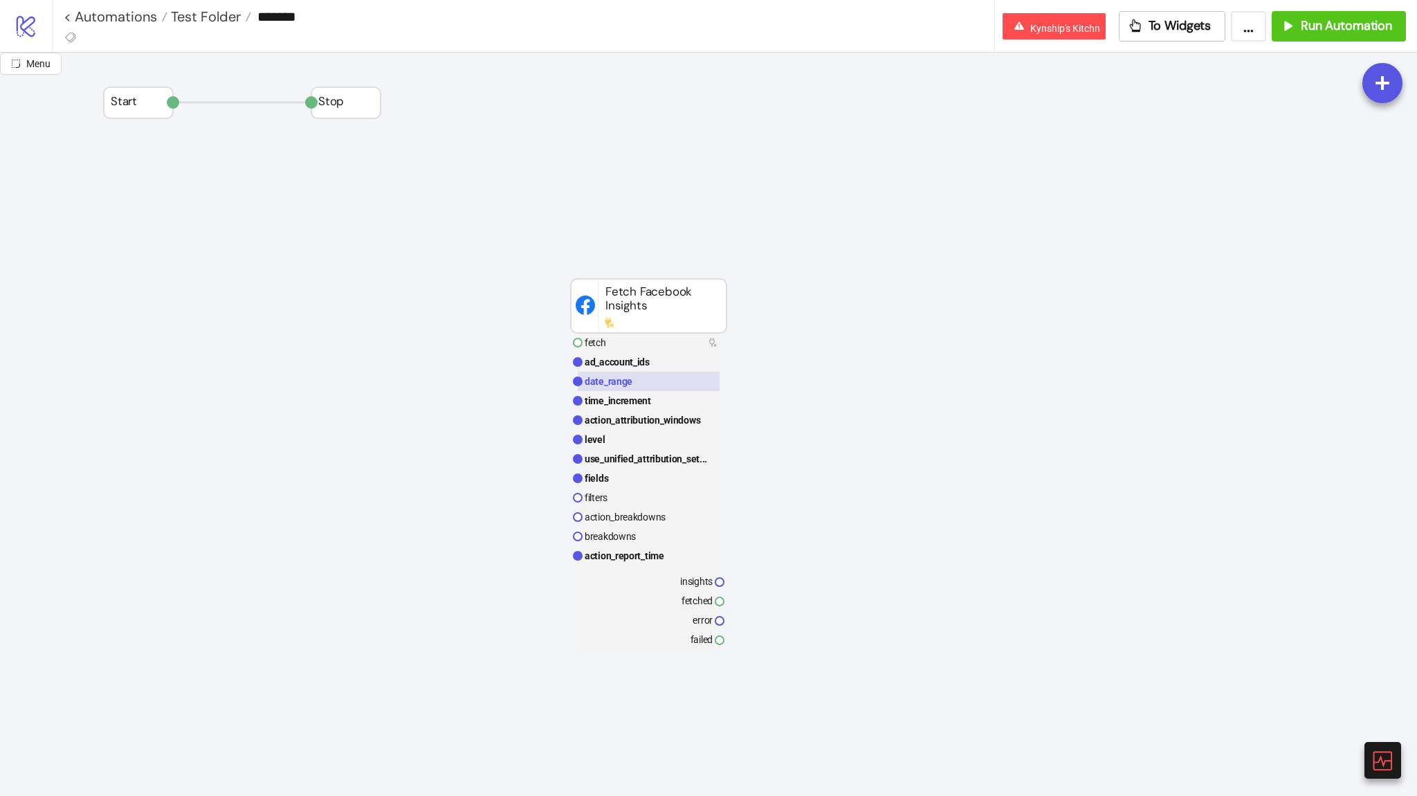
click at [642, 386] on rect at bounding box center [649, 381] width 142 height 19
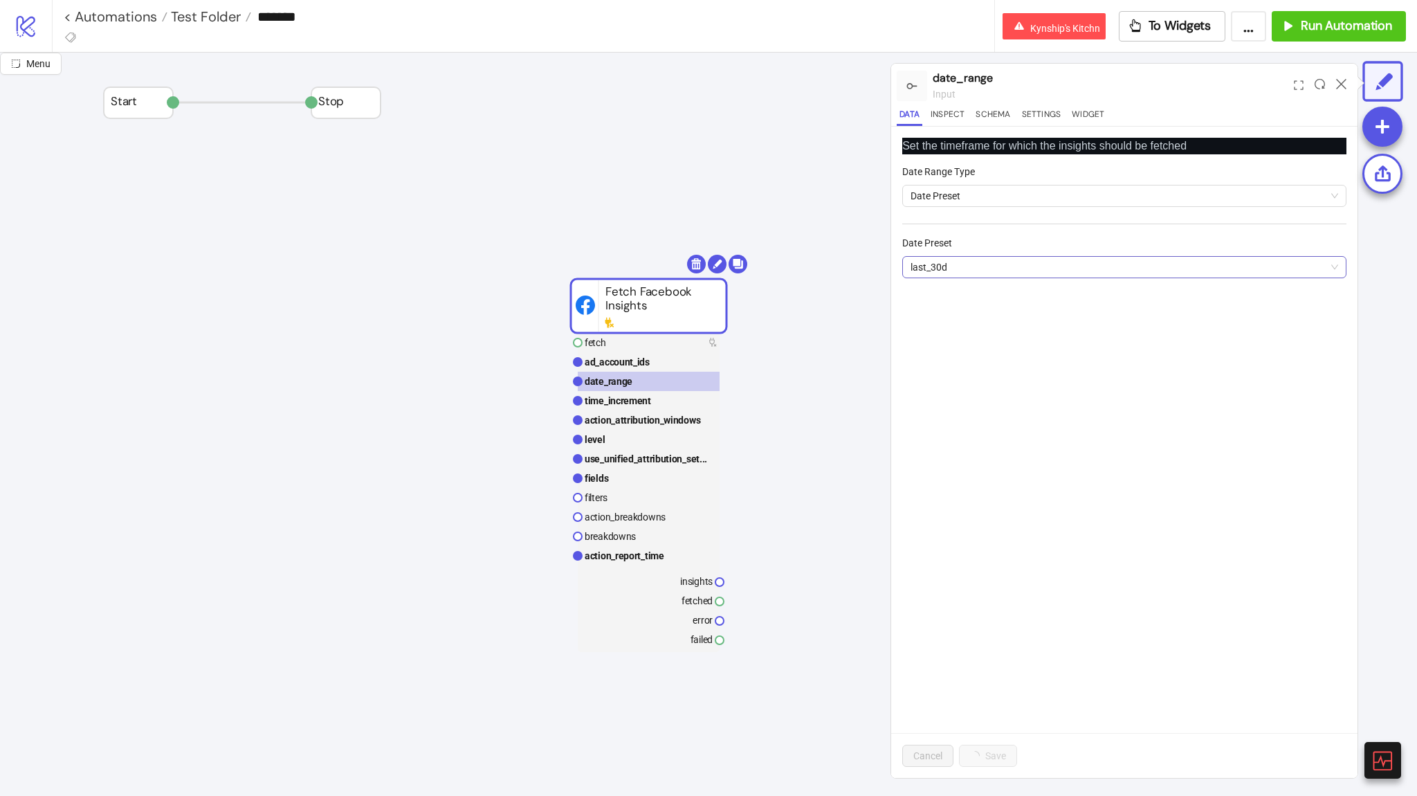
click at [917, 276] on span "last_30d" at bounding box center [1124, 267] width 428 height 21
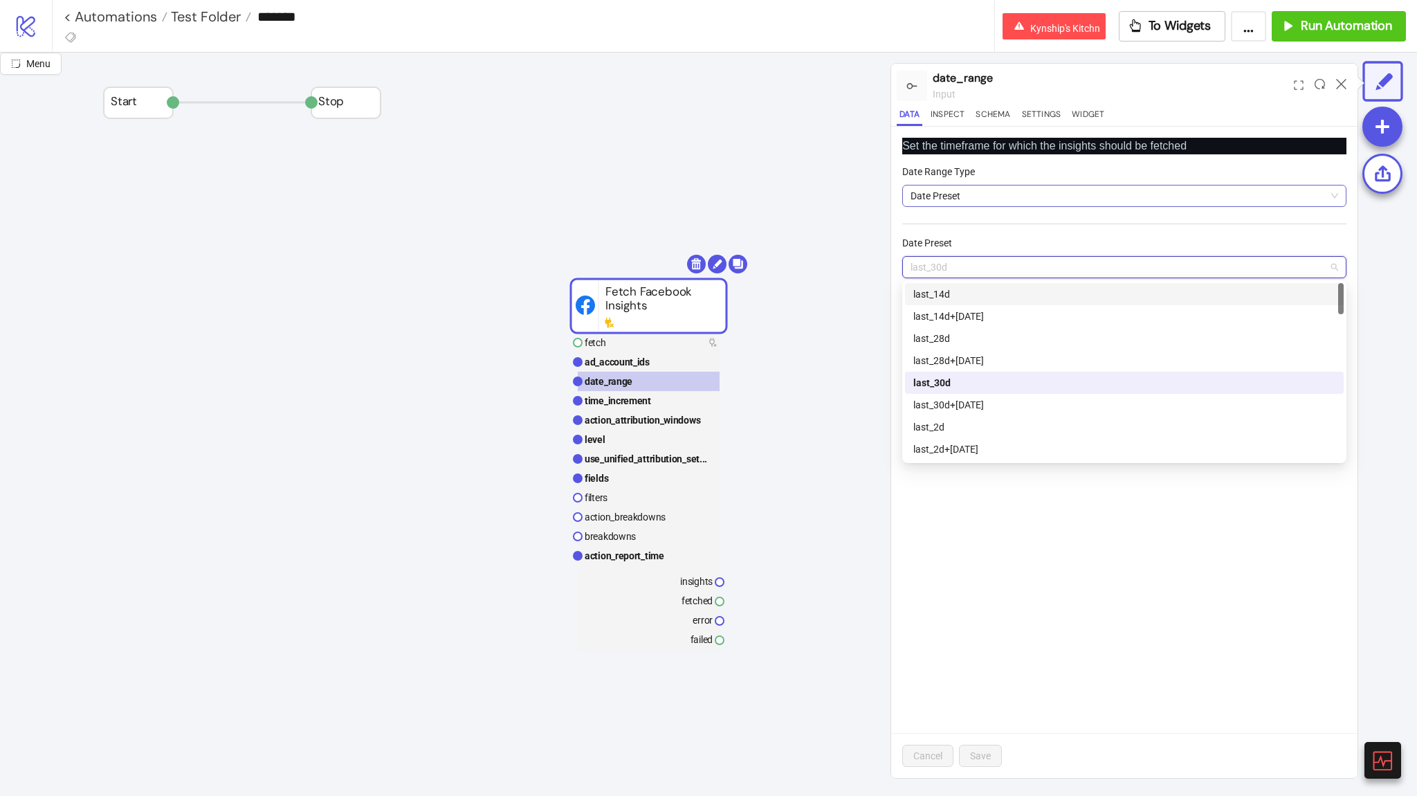
click at [945, 195] on span "Date Preset" at bounding box center [1124, 195] width 428 height 21
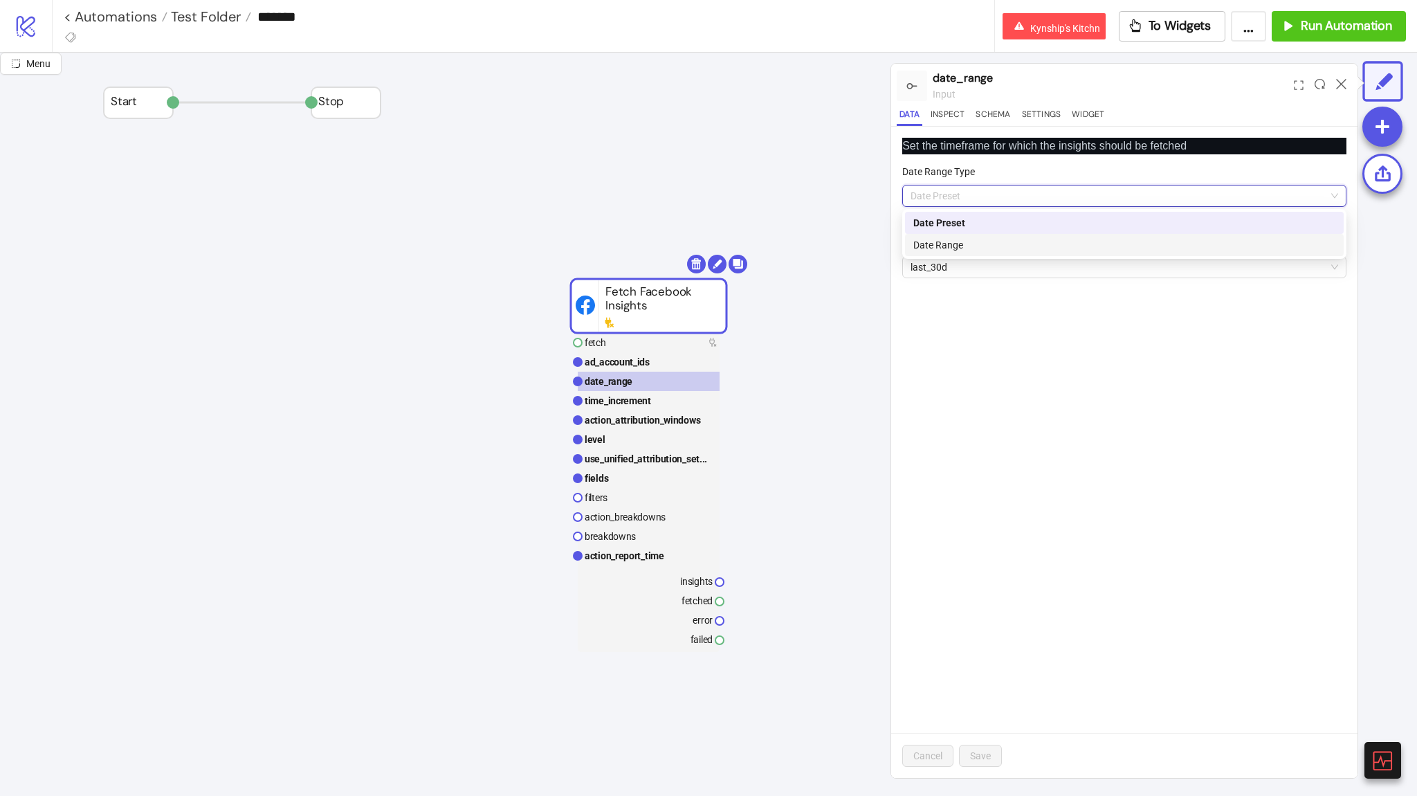
click at [956, 247] on div "Date Range" at bounding box center [1124, 244] width 422 height 15
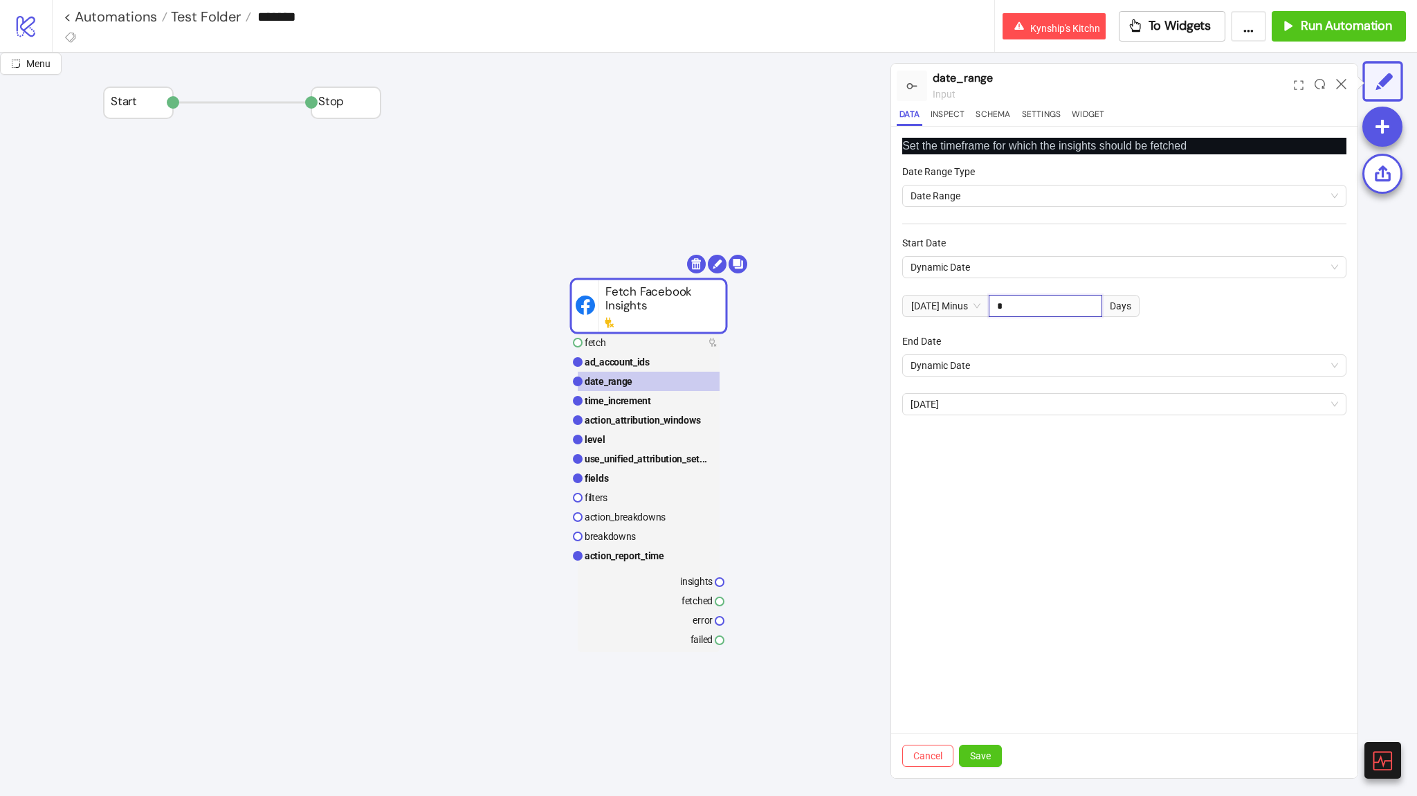
drag, startPoint x: 1012, startPoint y: 309, endPoint x: 984, endPoint y: 311, distance: 28.5
click at [984, 311] on div "Today Minus * Days" at bounding box center [1020, 306] width 237 height 22
type input "**"
click at [1099, 583] on div "Set the timeframe for which the insights should be fetched Date Range Type Date…" at bounding box center [1124, 452] width 466 height 651
click at [990, 749] on button "Save" at bounding box center [980, 755] width 43 height 22
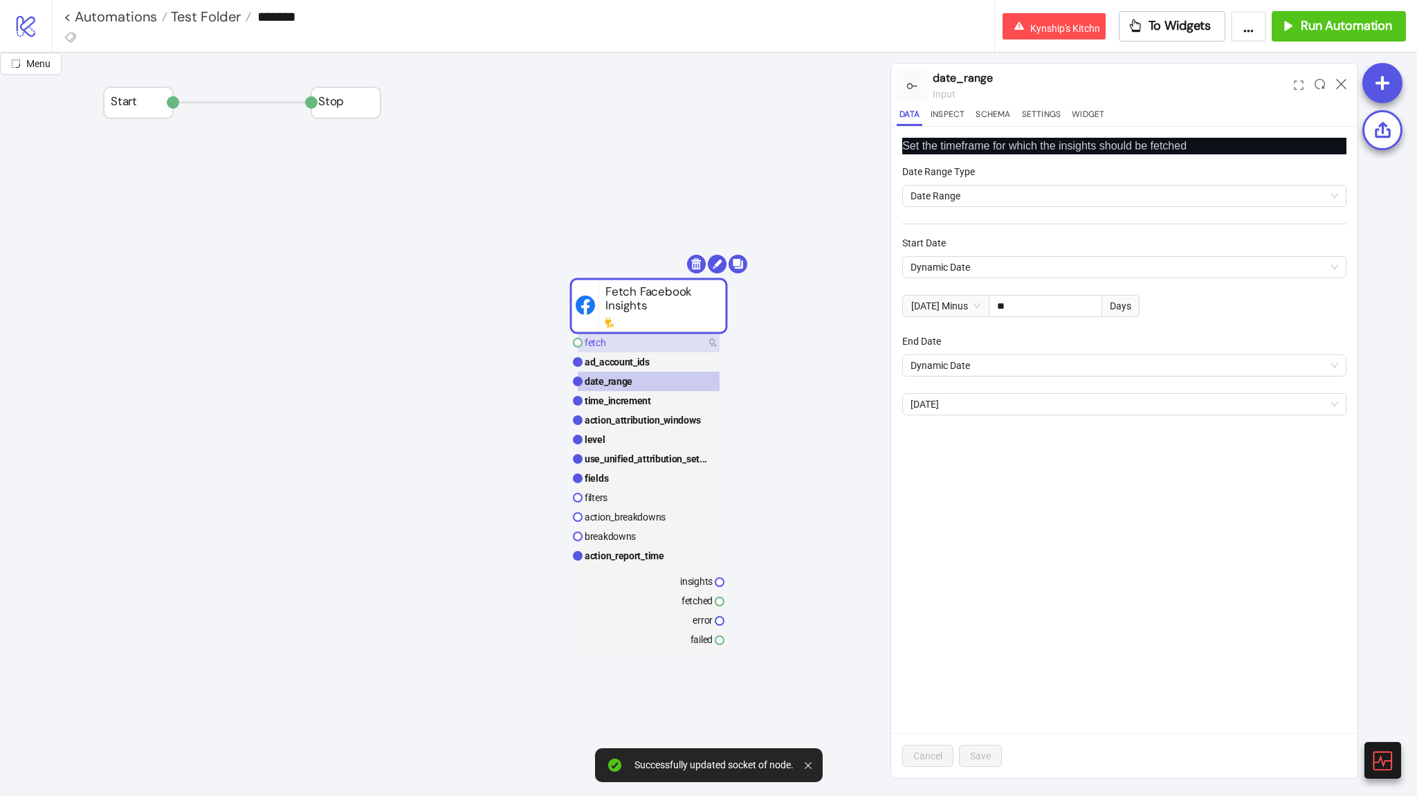
click at [690, 347] on rect at bounding box center [649, 342] width 142 height 19
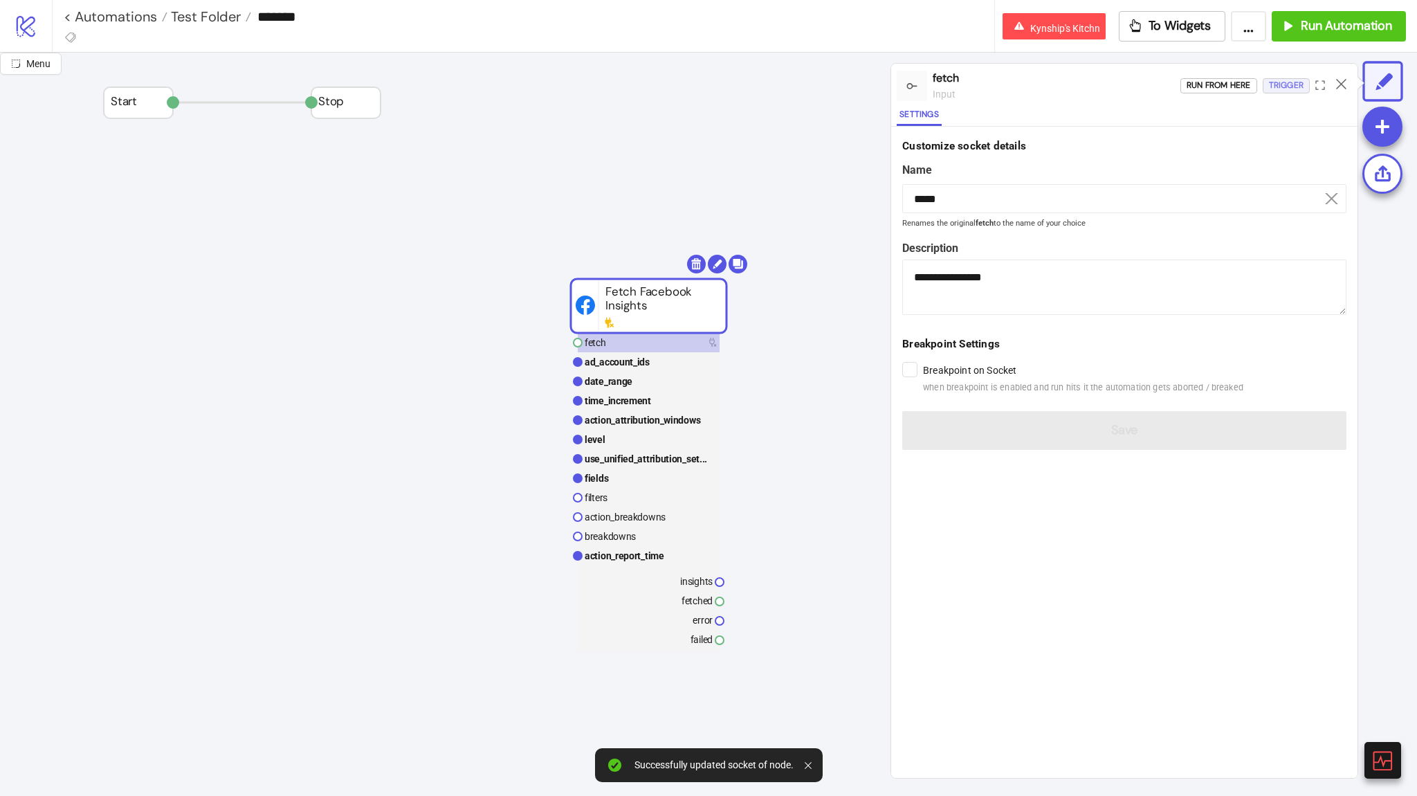
click at [1285, 77] on div "Trigger" at bounding box center [1286, 85] width 35 height 16
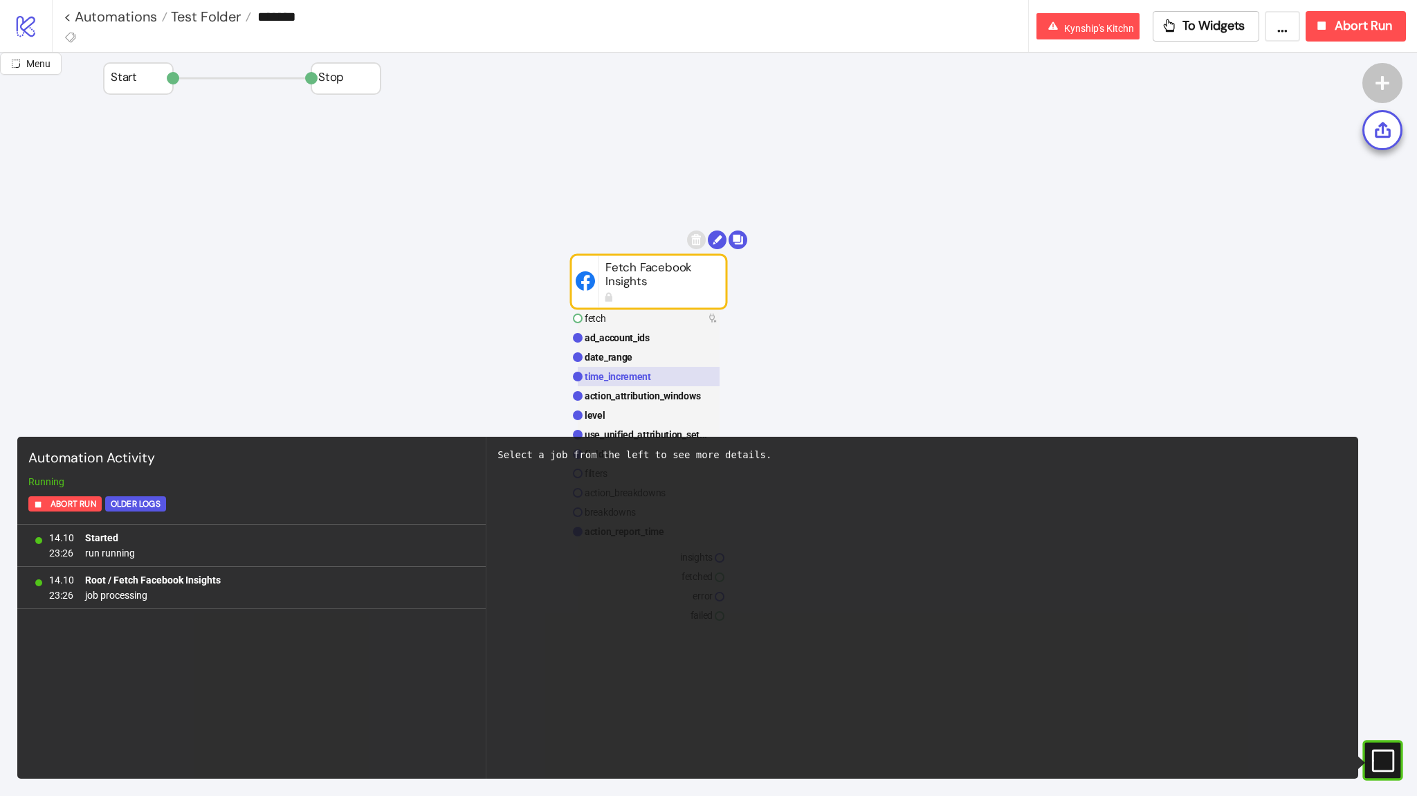
scroll to position [166, 0]
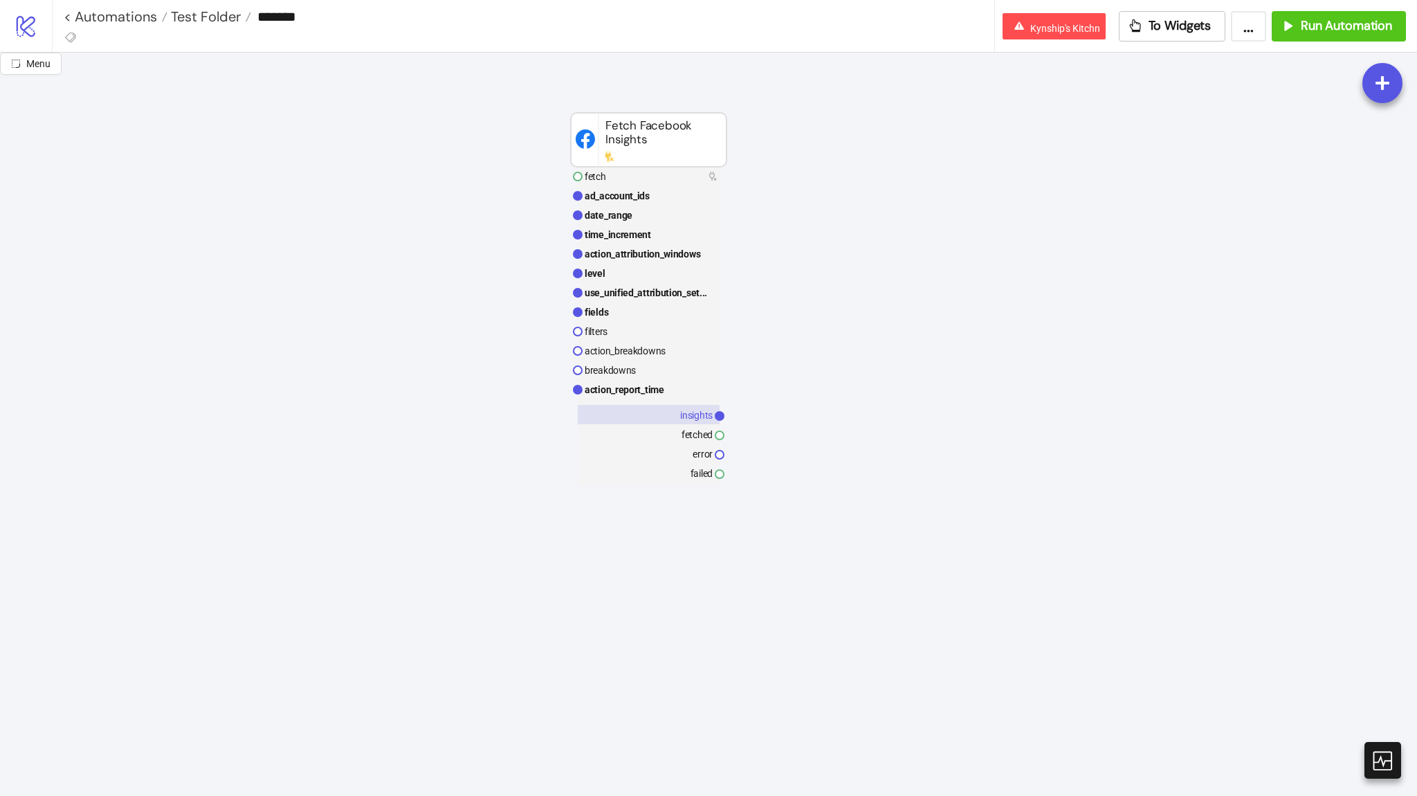
click at [681, 413] on text "insights" at bounding box center [696, 415] width 33 height 11
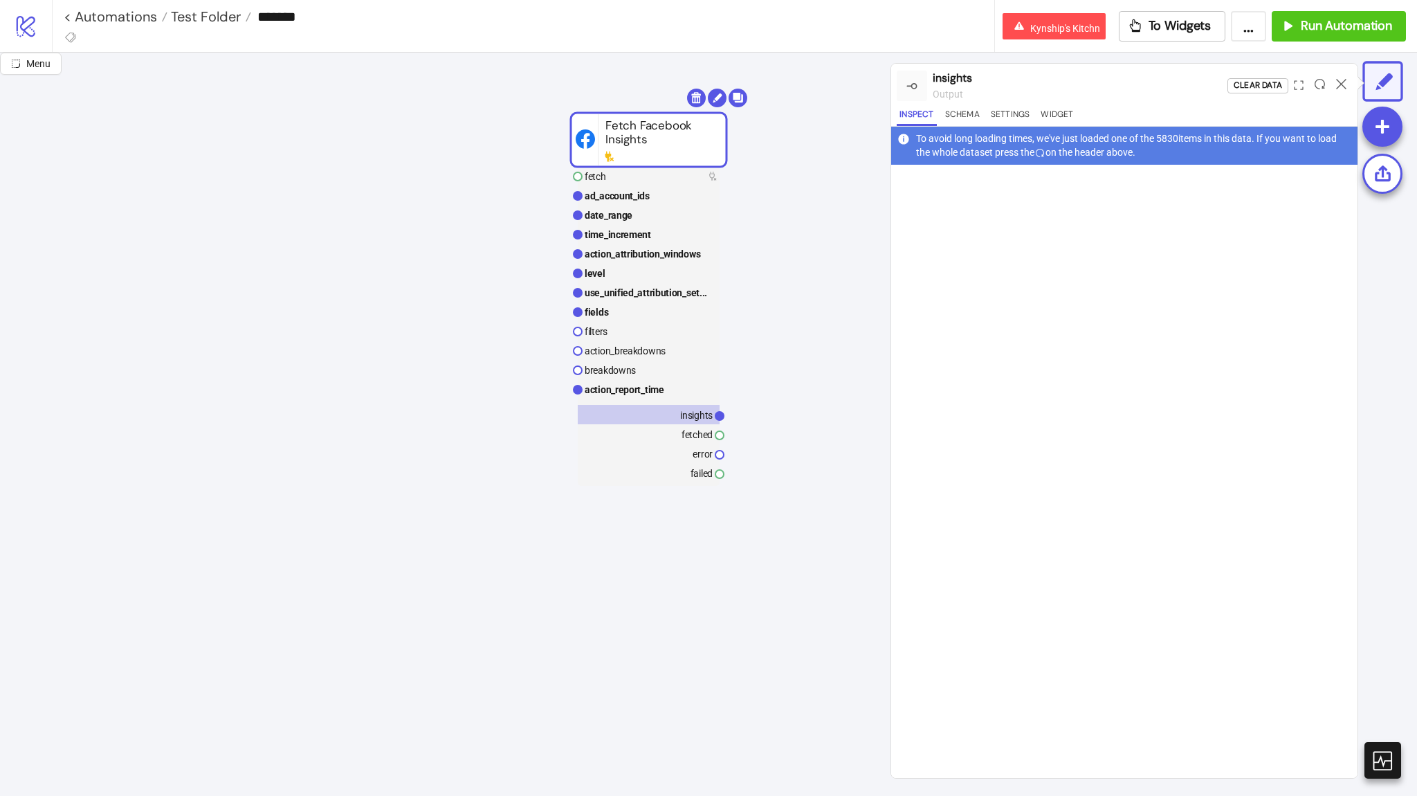
click at [1317, 89] on div at bounding box center [1319, 85] width 21 height 37
click at [1317, 82] on icon at bounding box center [1320, 84] width 10 height 10
click at [656, 219] on rect at bounding box center [649, 214] width 142 height 19
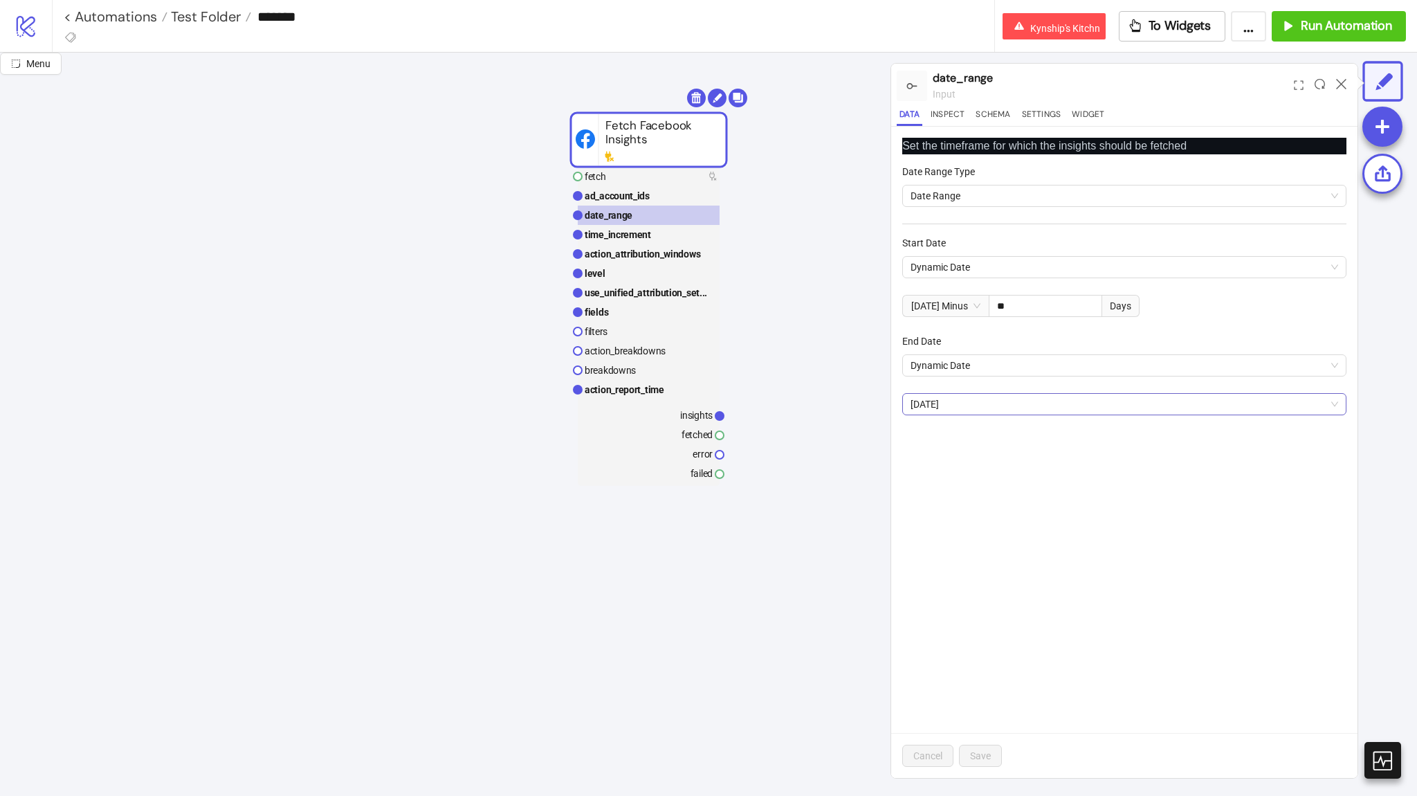
click at [948, 401] on span "Today" at bounding box center [1124, 404] width 428 height 21
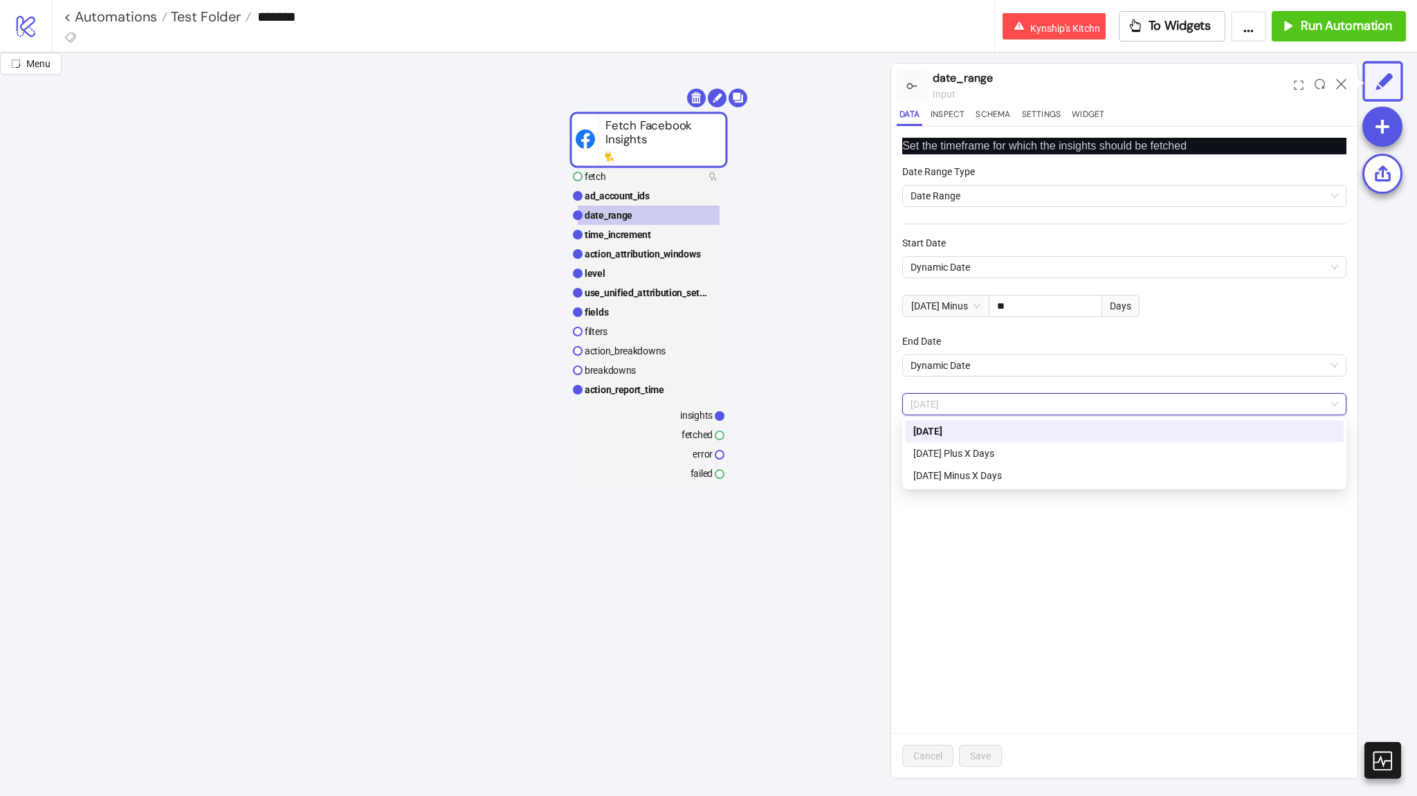
click at [960, 309] on span "Today Minus" at bounding box center [945, 305] width 69 height 21
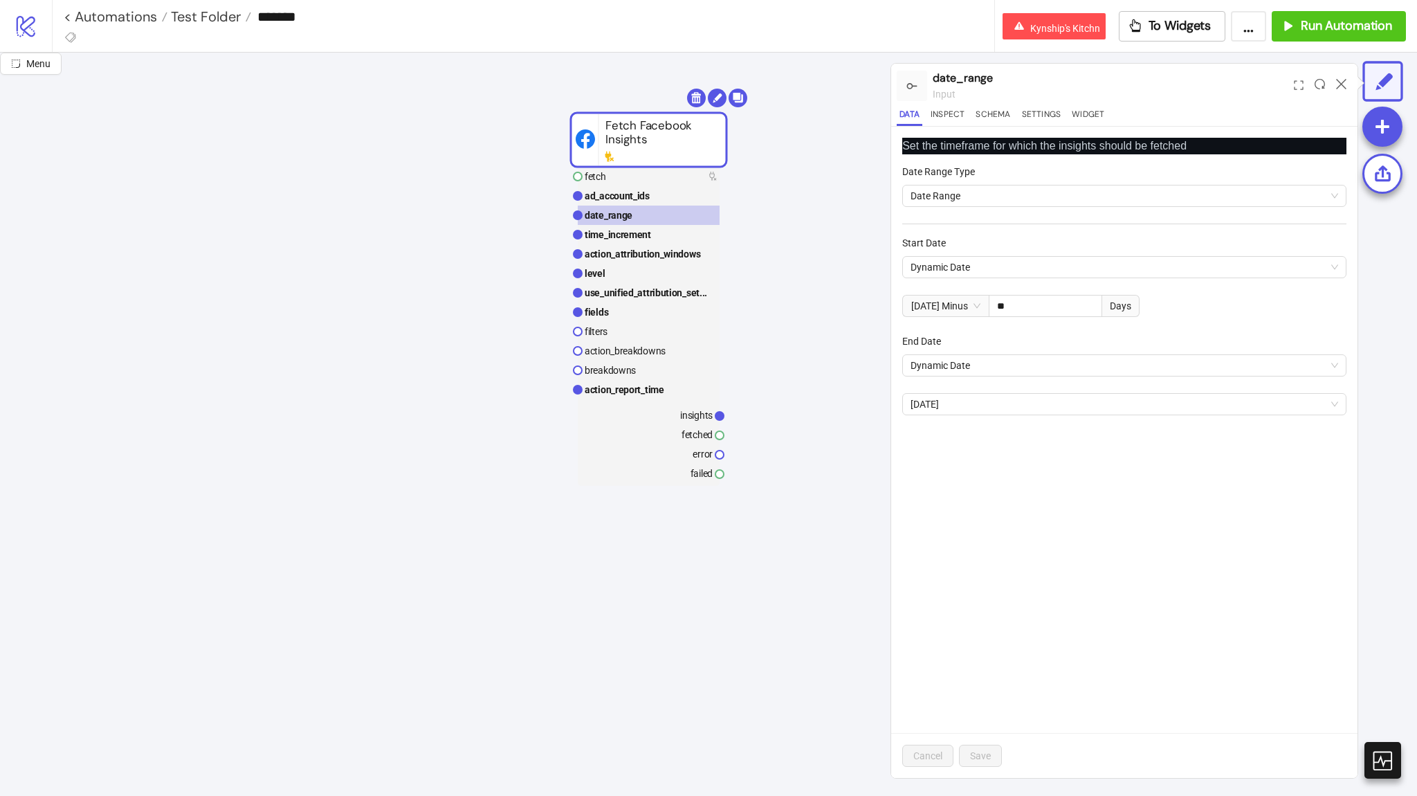
click at [956, 300] on span "Today Minus" at bounding box center [945, 305] width 69 height 21
click at [1015, 311] on input "**" at bounding box center [1045, 305] width 112 height 21
drag, startPoint x: 1001, startPoint y: 301, endPoint x: 983, endPoint y: 301, distance: 18.0
click at [983, 301] on div "Today Minus ** Days" at bounding box center [1020, 306] width 237 height 22
click at [976, 394] on span "Today" at bounding box center [1124, 404] width 428 height 21
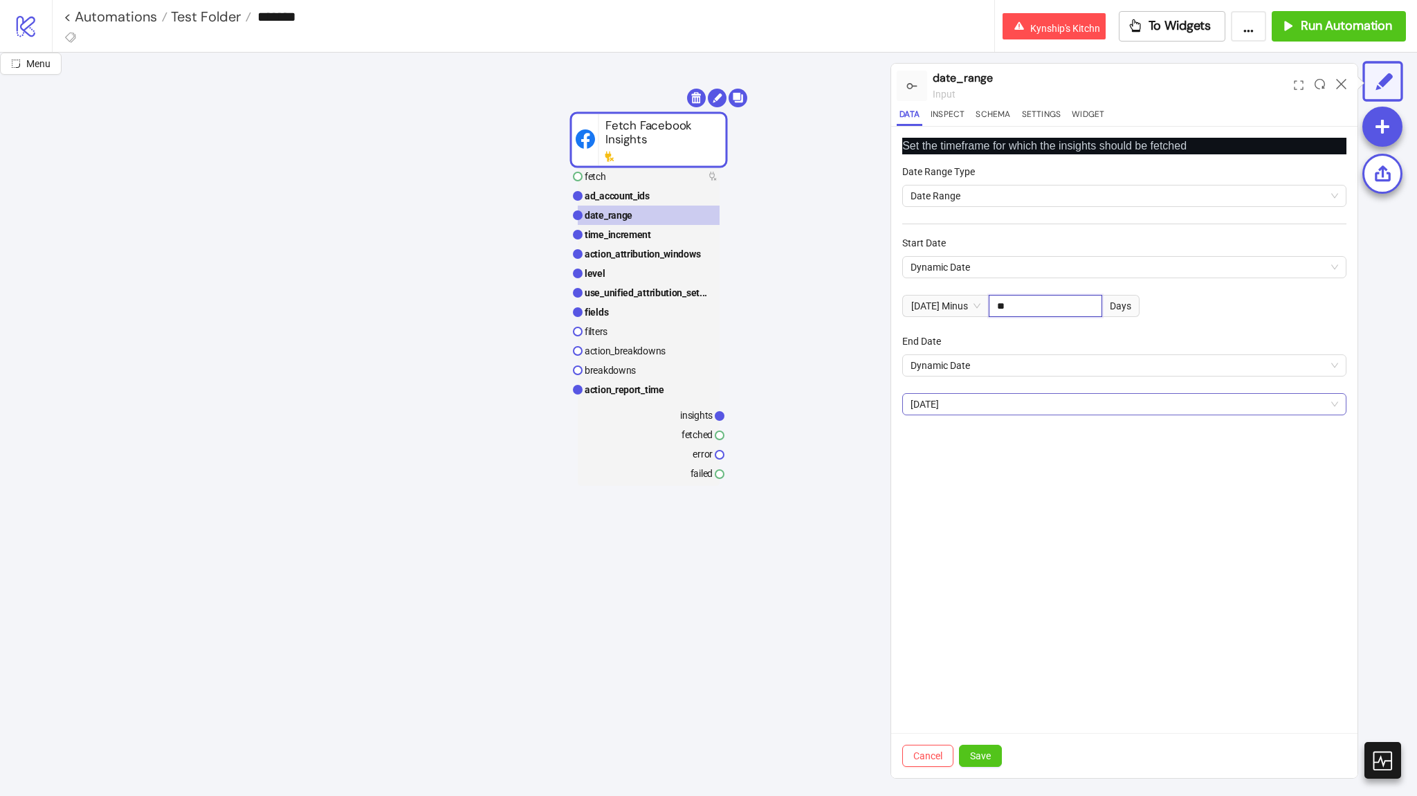
type input "**"
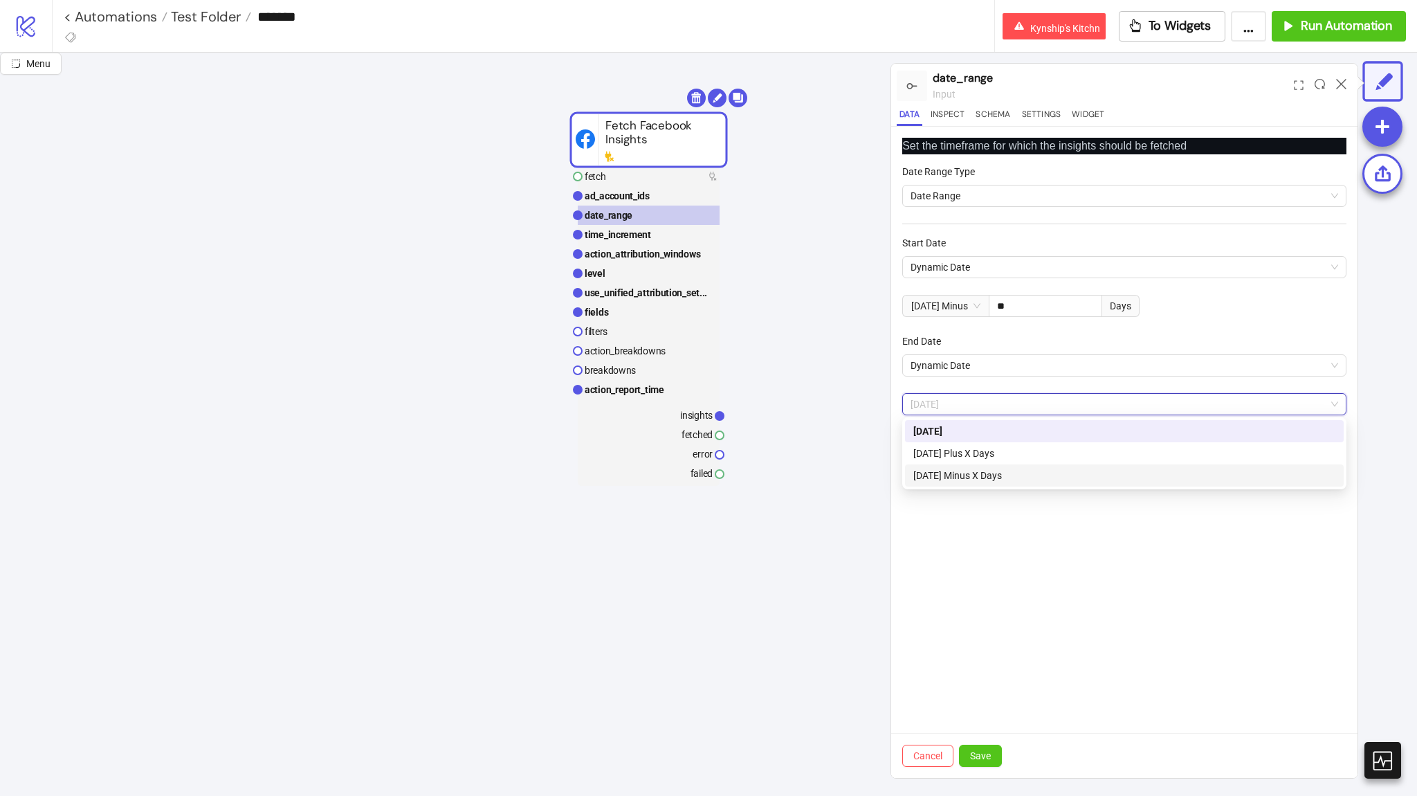
click at [998, 470] on div "Today Minus X Days" at bounding box center [1124, 475] width 422 height 15
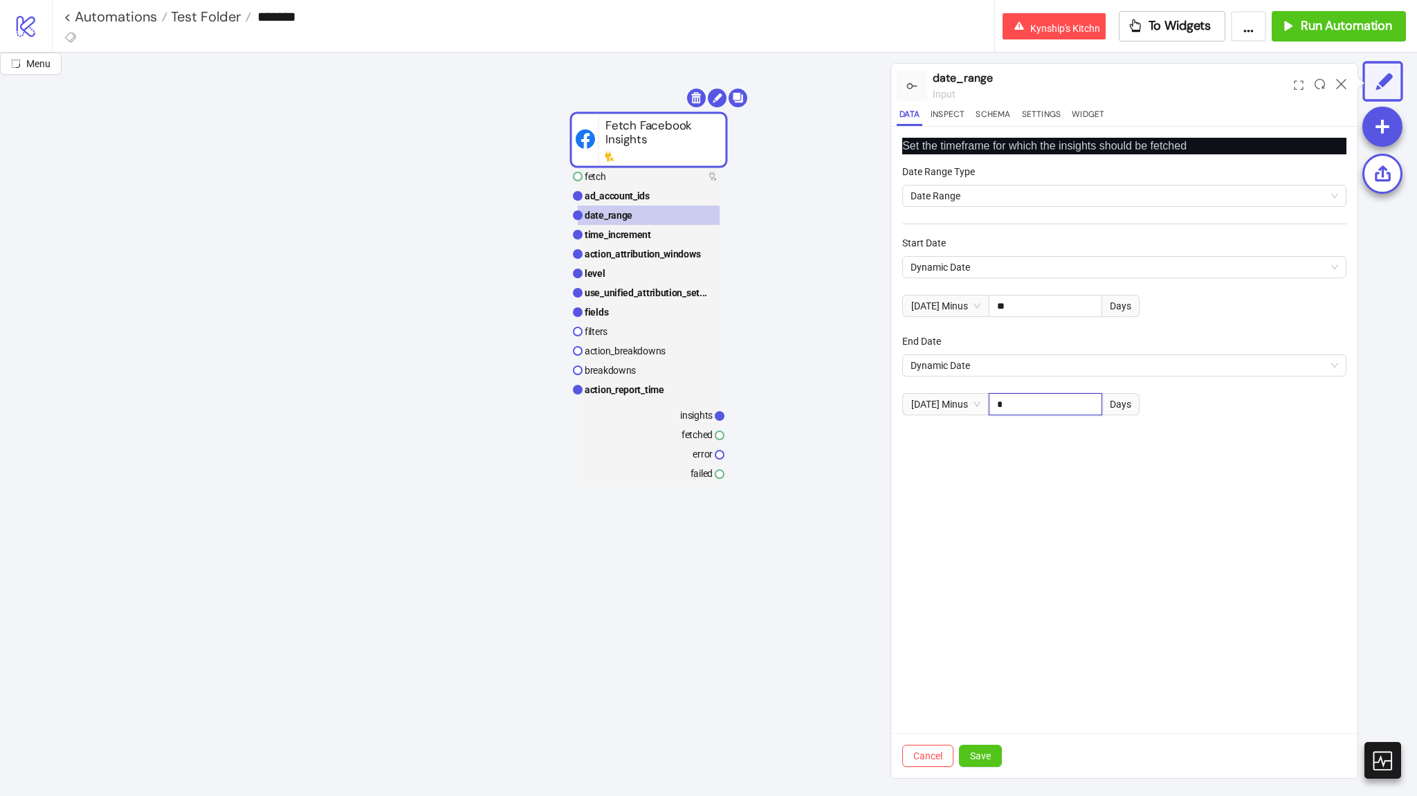
drag, startPoint x: 1021, startPoint y: 405, endPoint x: 985, endPoint y: 401, distance: 36.1
click at [985, 401] on div "Today Minus * Days" at bounding box center [1020, 404] width 237 height 22
click at [998, 405] on input "***" at bounding box center [1045, 404] width 112 height 21
type input "**"
click at [976, 755] on span "Save" at bounding box center [980, 755] width 21 height 11
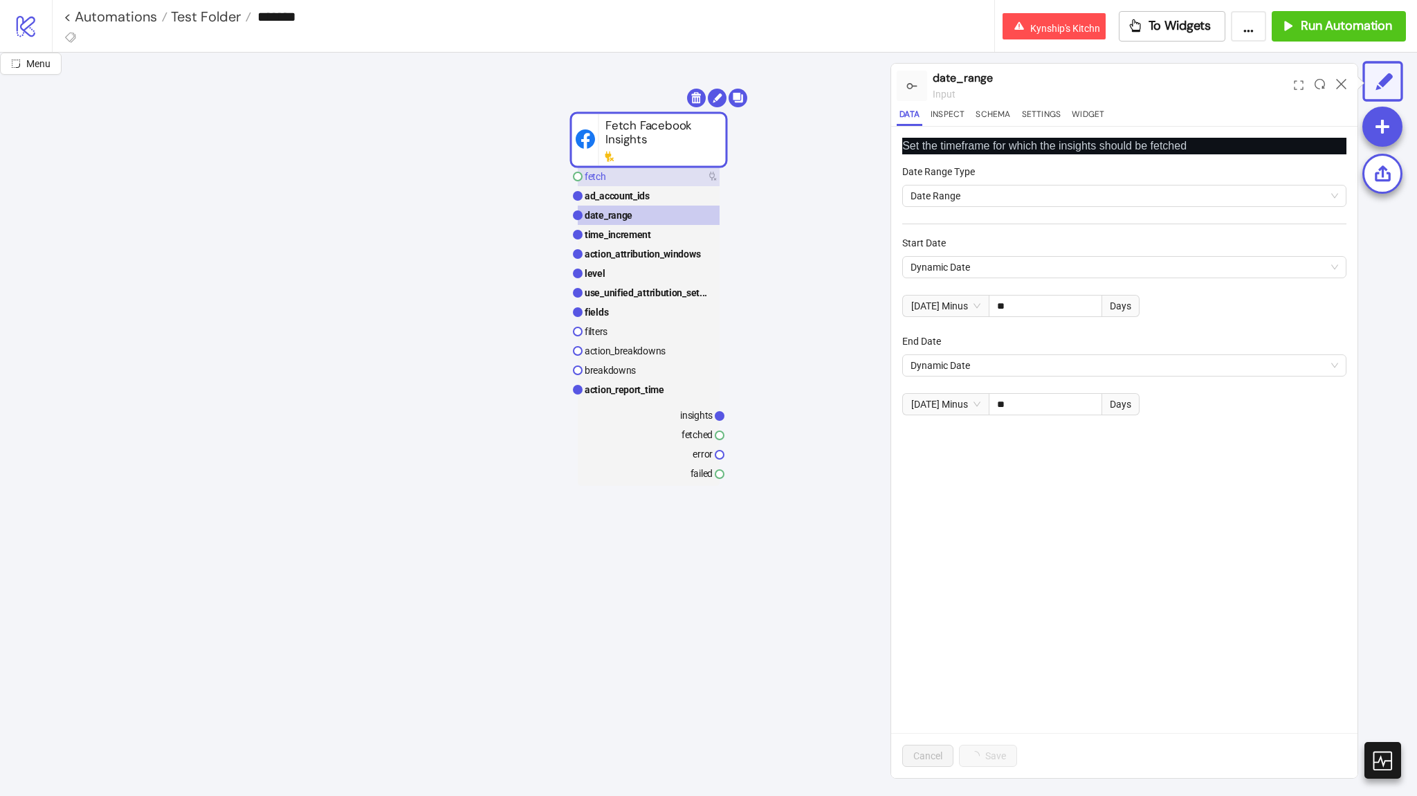
click at [657, 182] on rect at bounding box center [649, 176] width 142 height 19
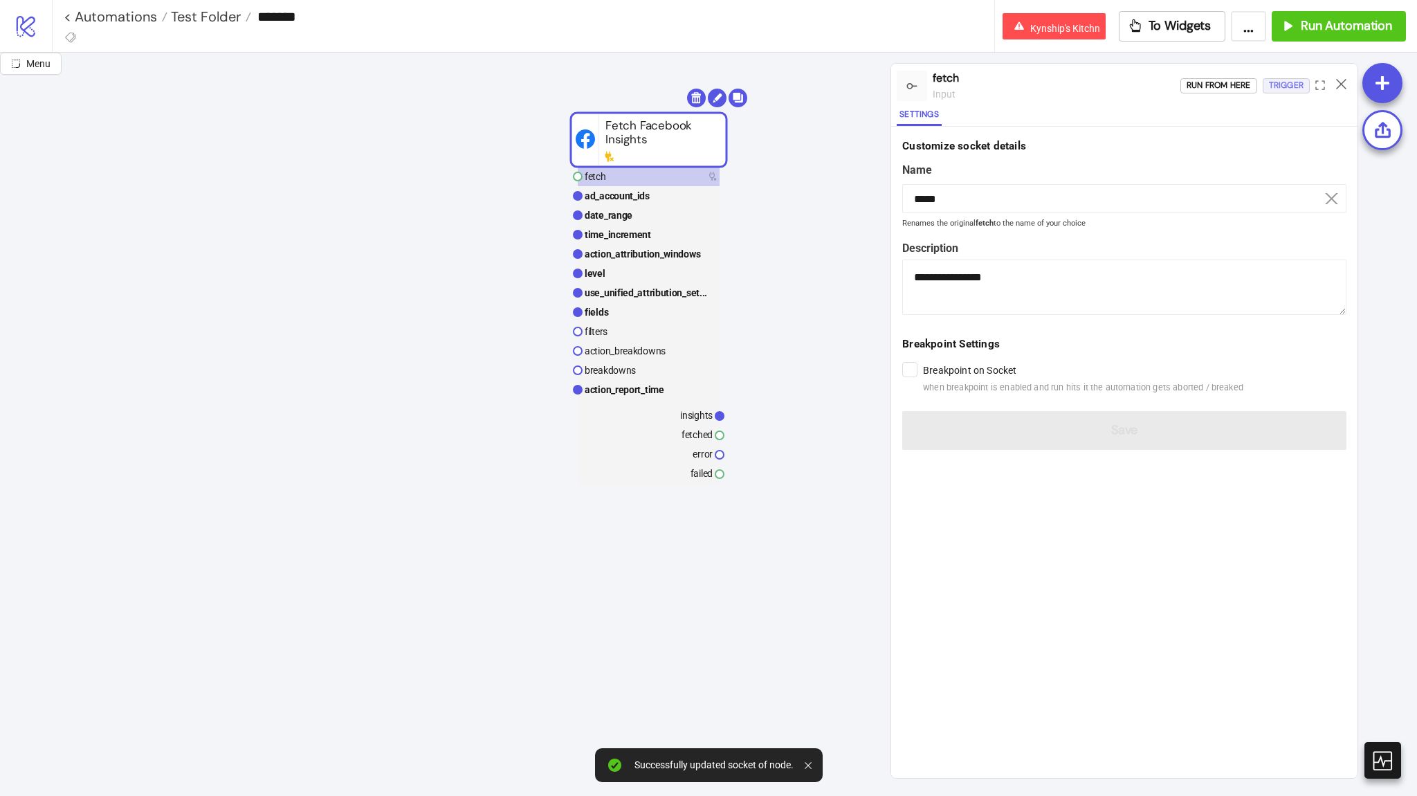
click at [1280, 81] on div "Trigger" at bounding box center [1286, 85] width 35 height 16
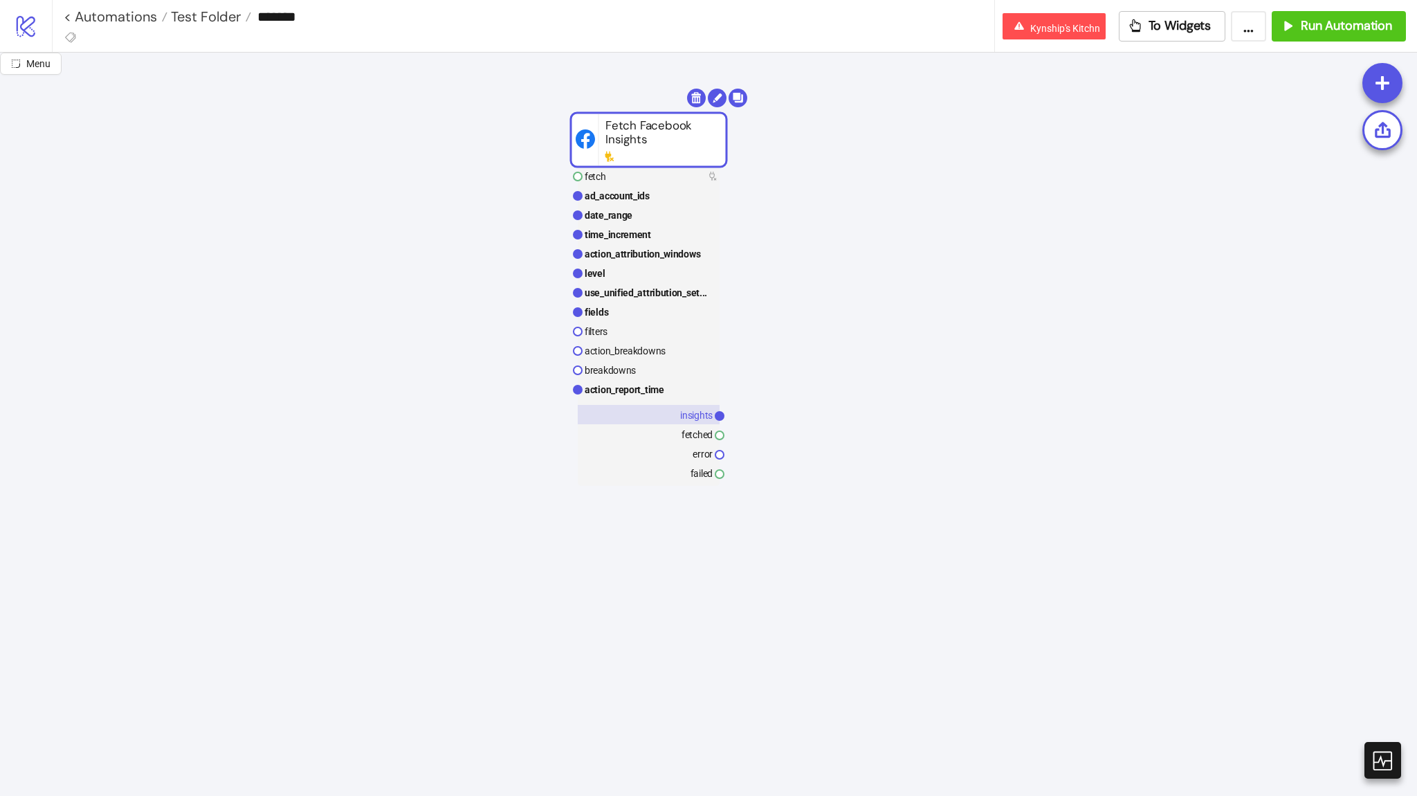
click at [677, 423] on rect at bounding box center [649, 414] width 142 height 19
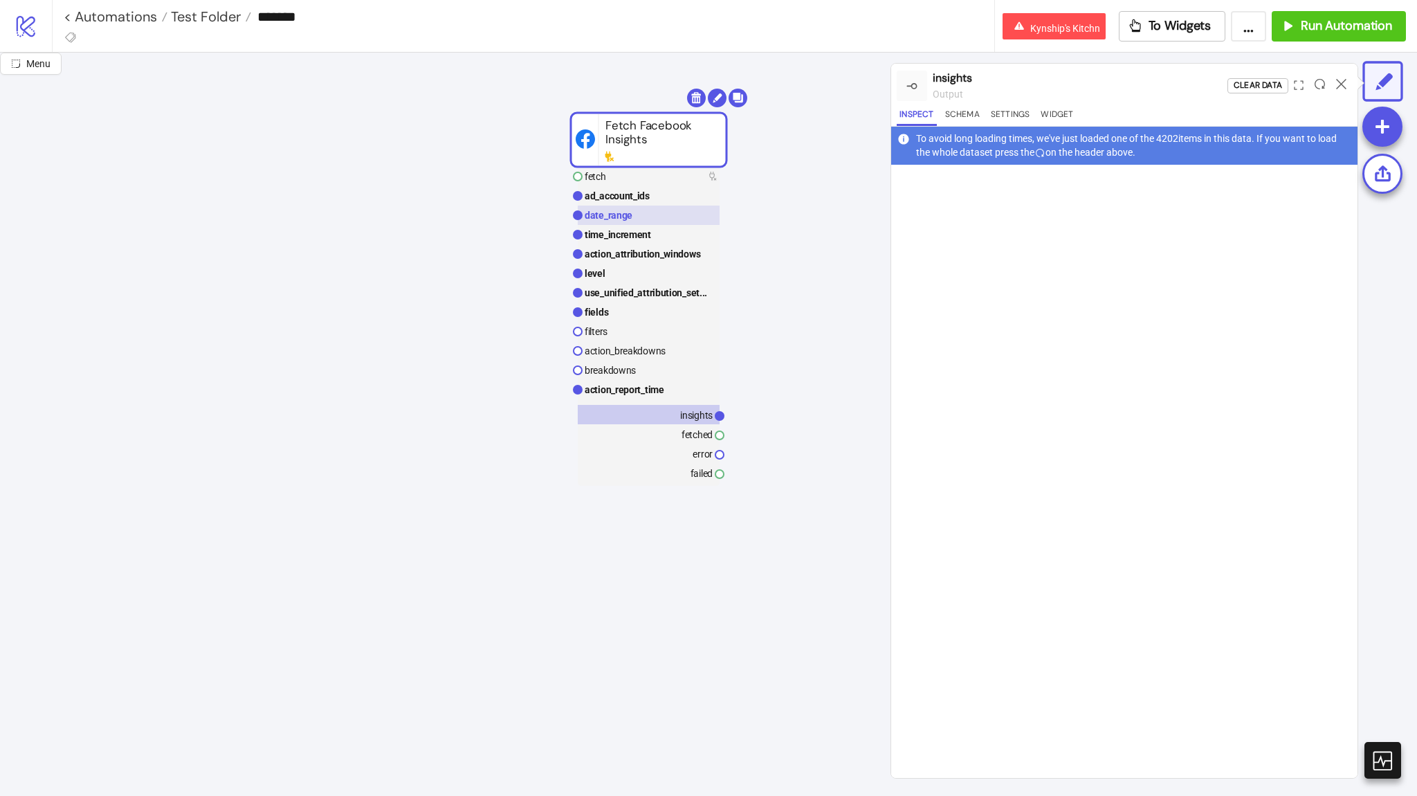
click at [695, 213] on rect at bounding box center [649, 214] width 142 height 19
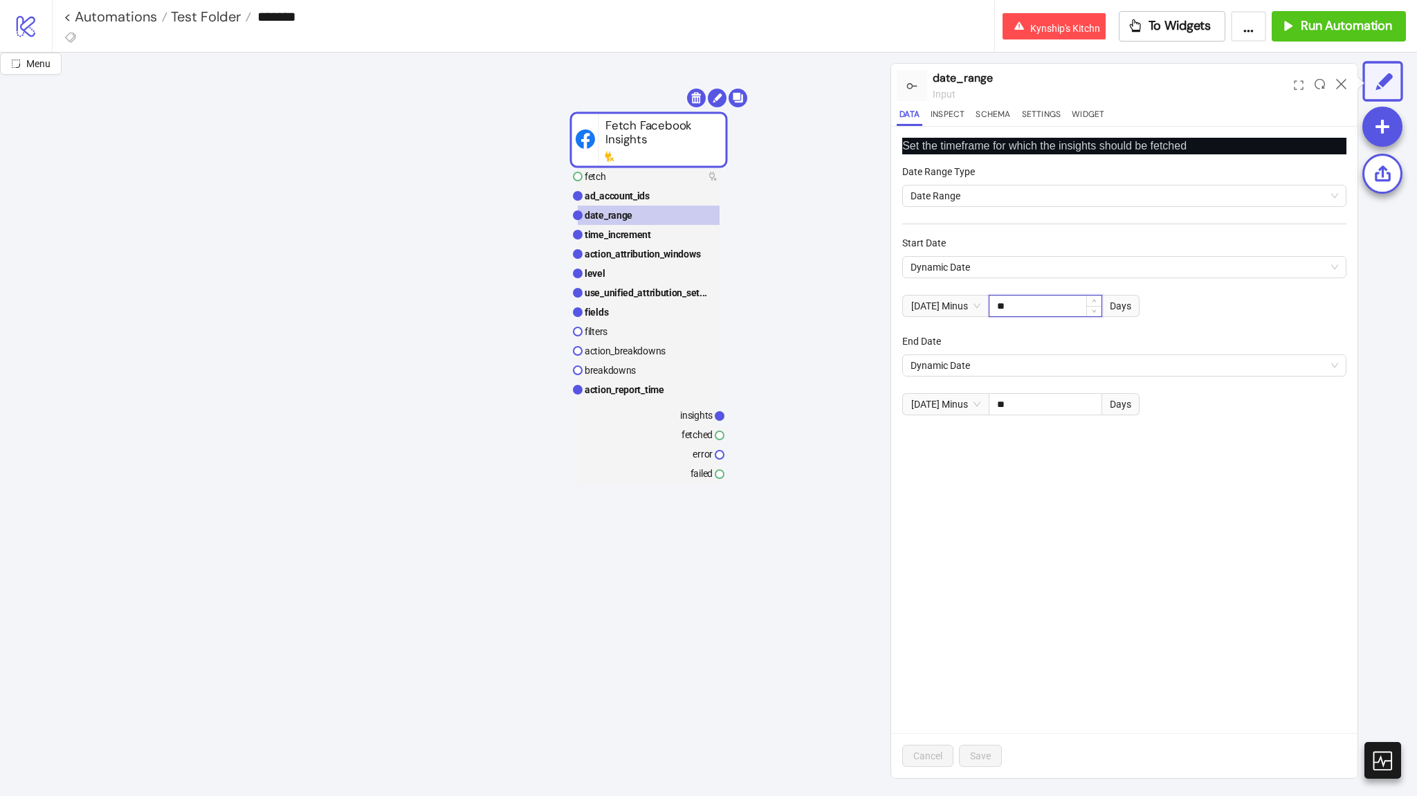
drag, startPoint x: 1016, startPoint y: 306, endPoint x: 989, endPoint y: 302, distance: 27.3
click at [989, 302] on input "**" at bounding box center [1045, 305] width 112 height 21
type input "**"
drag, startPoint x: 1043, startPoint y: 406, endPoint x: 981, endPoint y: 394, distance: 62.8
click at [981, 394] on div "Today Minus ** Days" at bounding box center [1020, 404] width 237 height 22
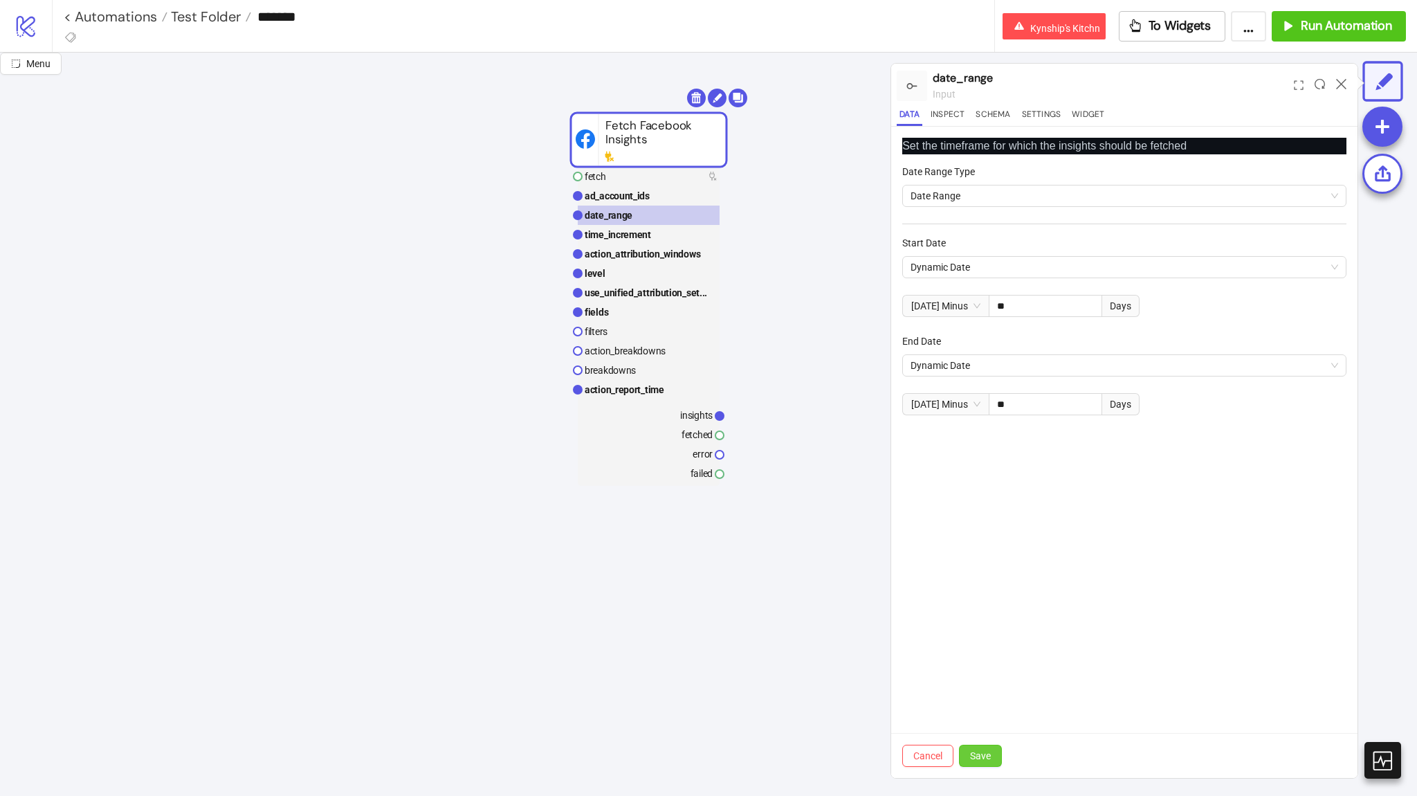
click at [992, 773] on div "Cancel Save" at bounding box center [1124, 755] width 466 height 45
click at [990, 758] on span "Save" at bounding box center [980, 755] width 21 height 11
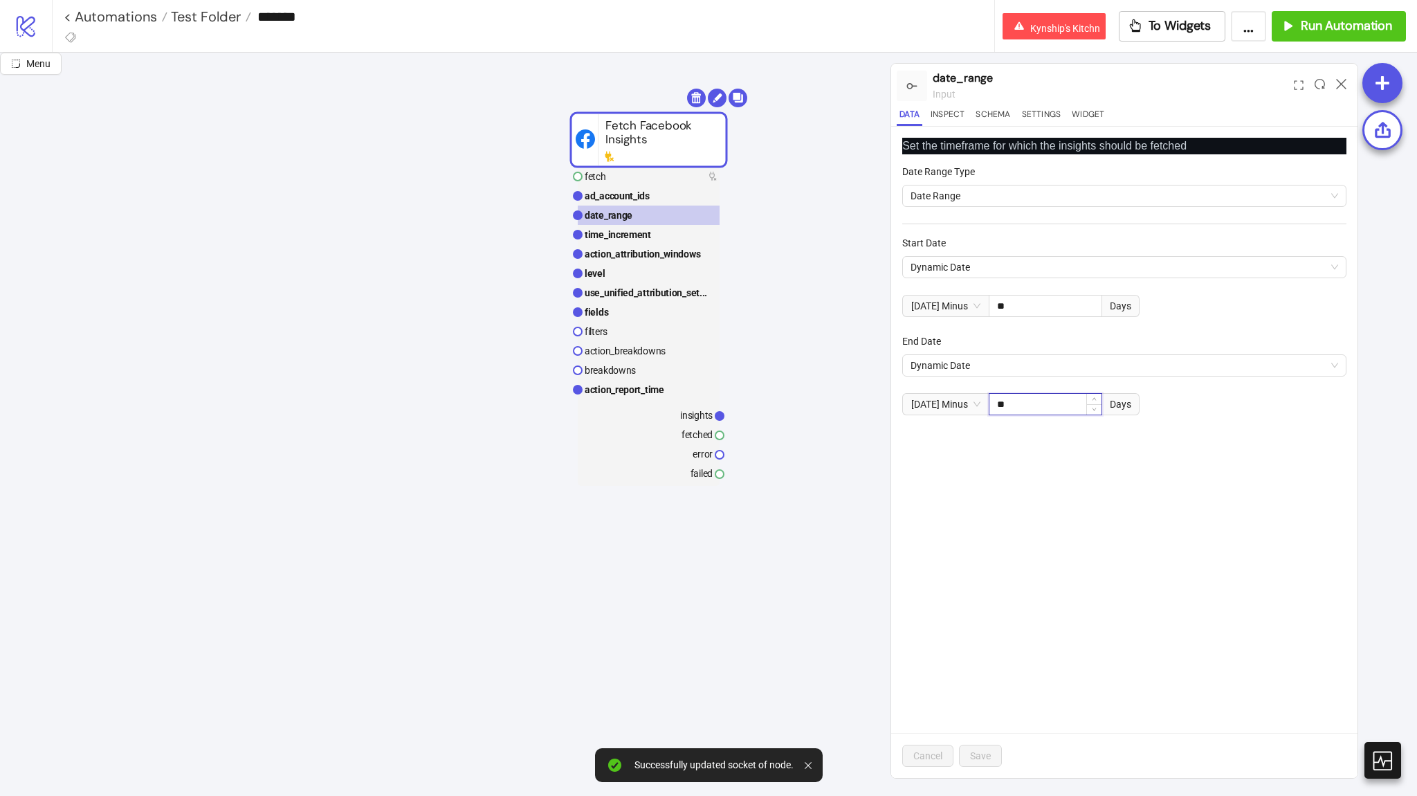
drag, startPoint x: 1016, startPoint y: 400, endPoint x: 991, endPoint y: 398, distance: 24.3
click at [991, 398] on input "**" at bounding box center [1045, 404] width 112 height 21
click at [1043, 403] on input "**" at bounding box center [1045, 404] width 112 height 21
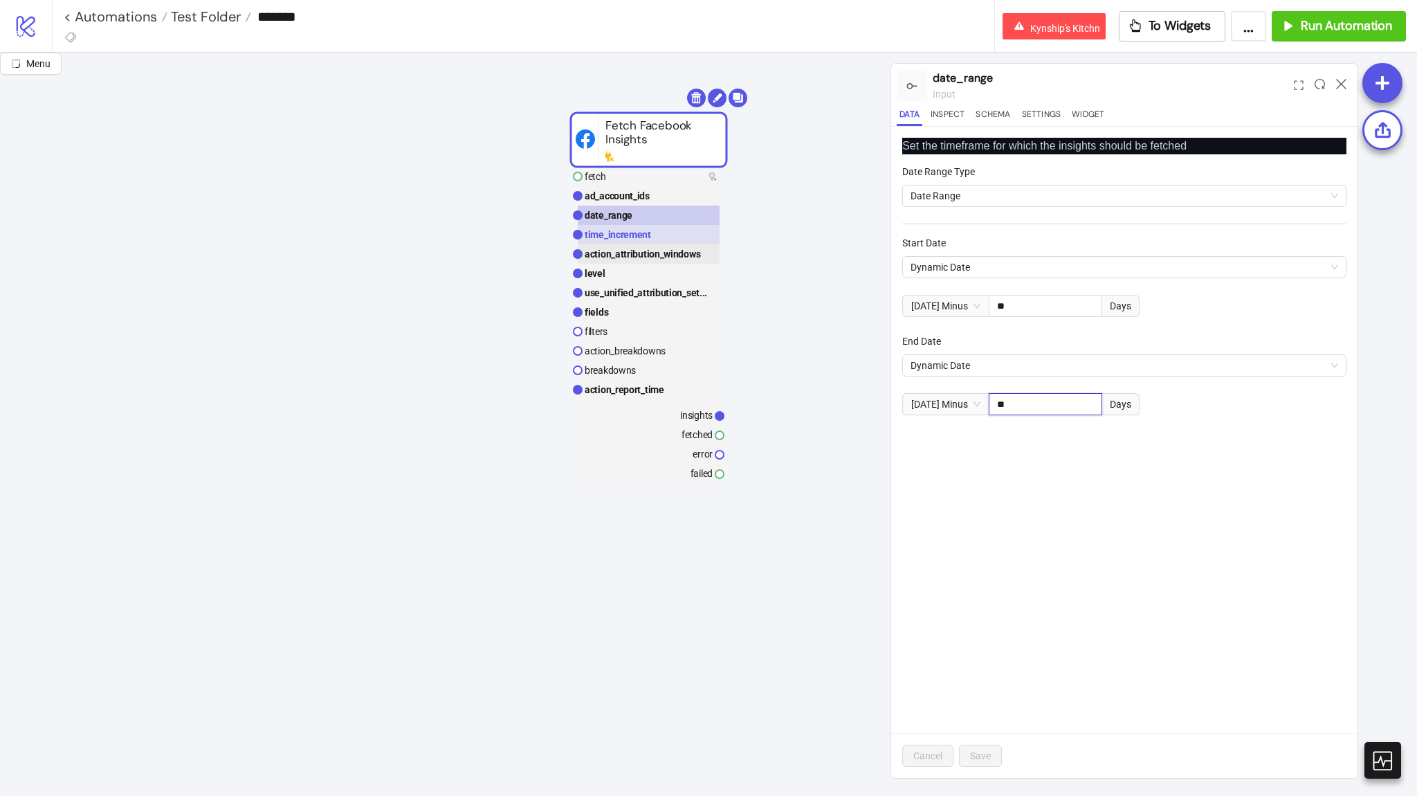
type input "**"
click at [650, 246] on rect at bounding box center [649, 253] width 142 height 19
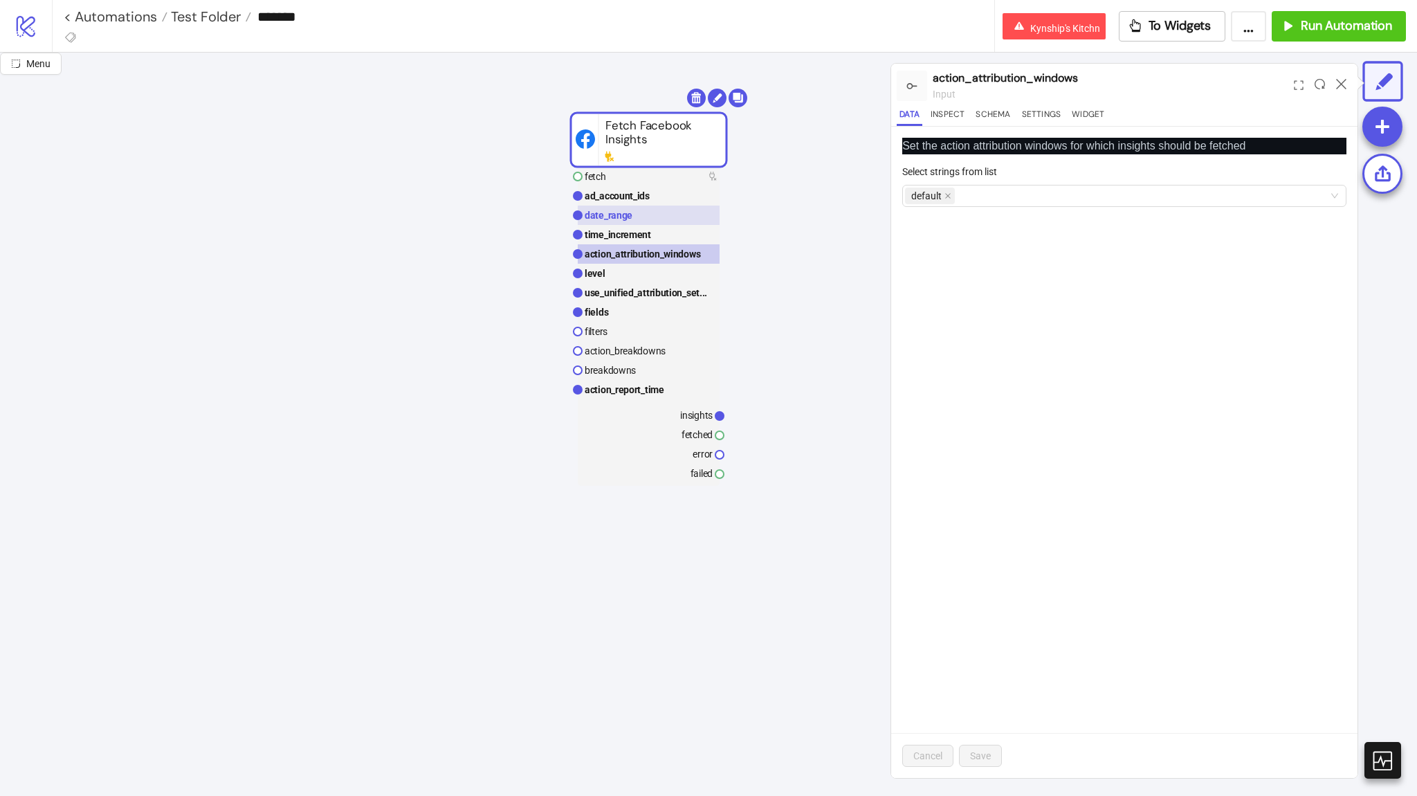
click at [657, 214] on rect at bounding box center [649, 214] width 142 height 19
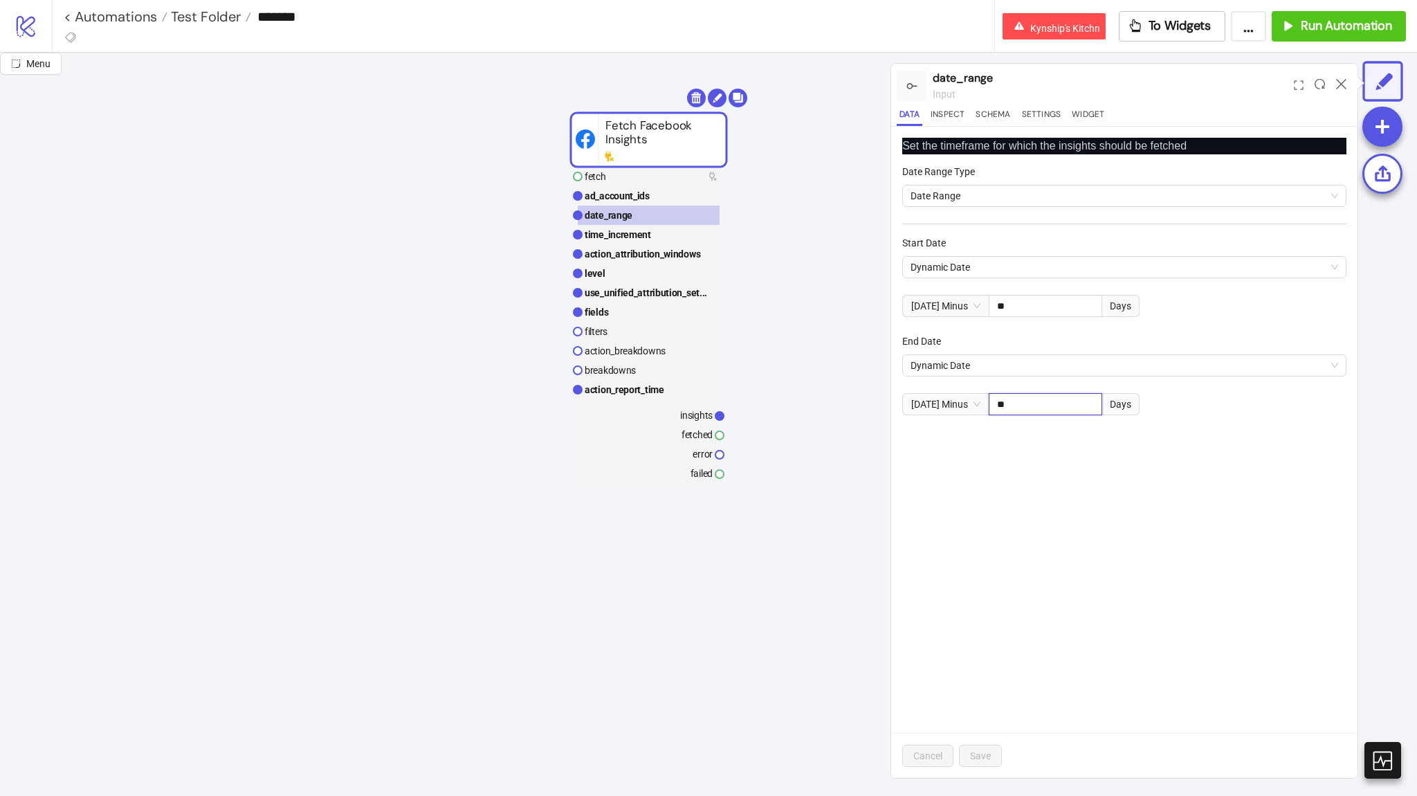
drag, startPoint x: 1023, startPoint y: 403, endPoint x: 985, endPoint y: 398, distance: 39.0
click at [985, 398] on div "Today Minus ** Days" at bounding box center [1020, 404] width 237 height 22
type input "**"
click at [994, 747] on button "Save" at bounding box center [980, 755] width 43 height 22
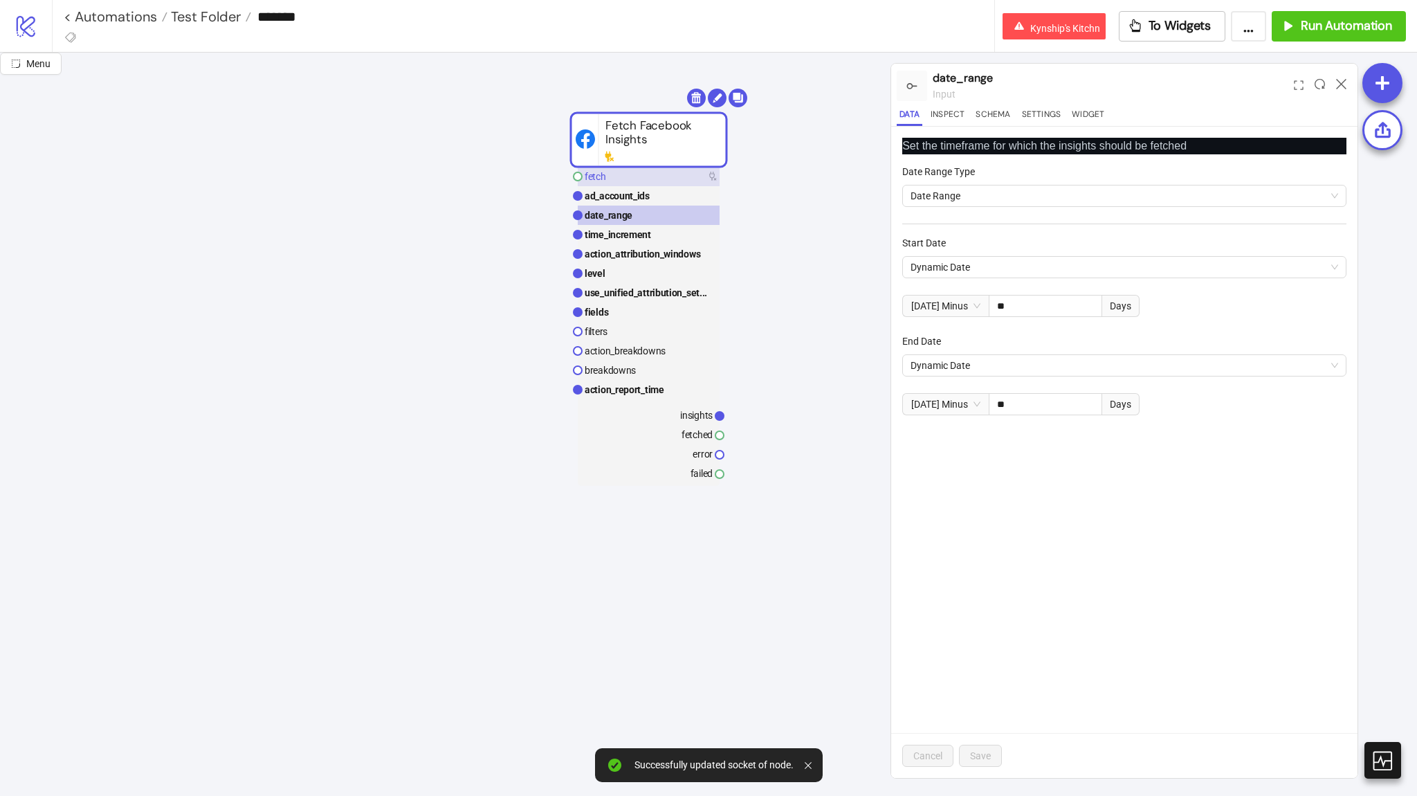
click at [696, 169] on rect at bounding box center [649, 176] width 142 height 19
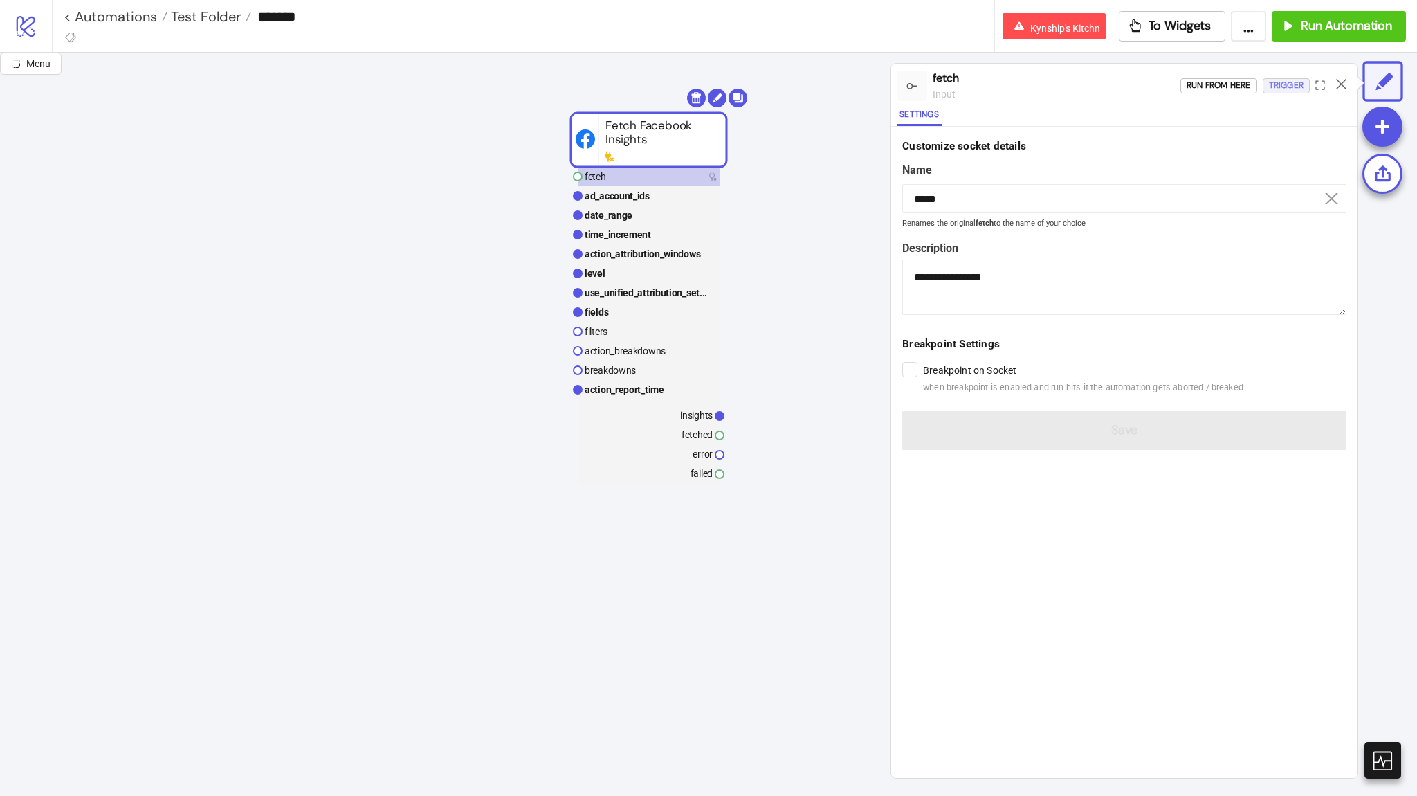
click at [1295, 84] on div "Trigger" at bounding box center [1286, 85] width 35 height 16
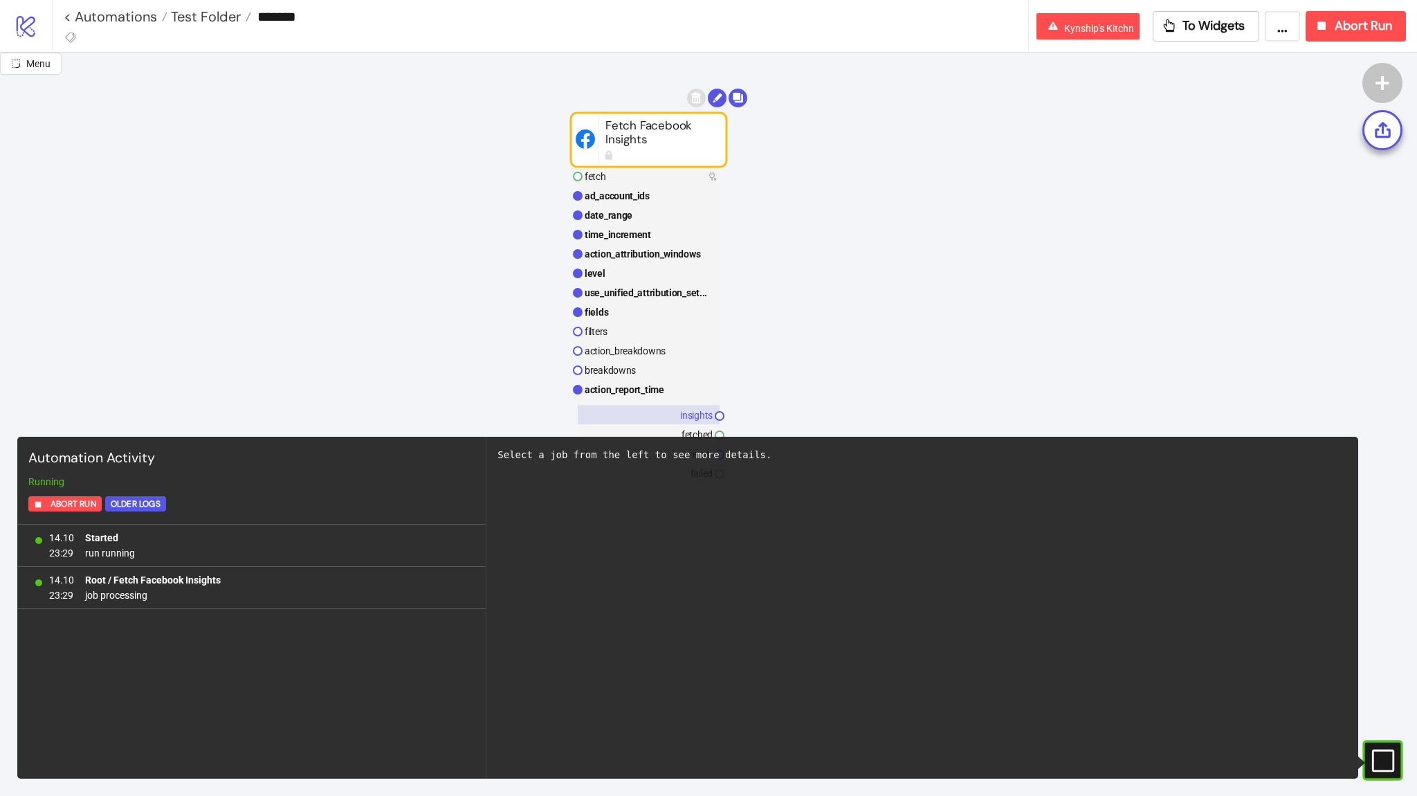
click at [670, 416] on rect at bounding box center [649, 414] width 142 height 19
